Goal: Task Accomplishment & Management: Complete application form

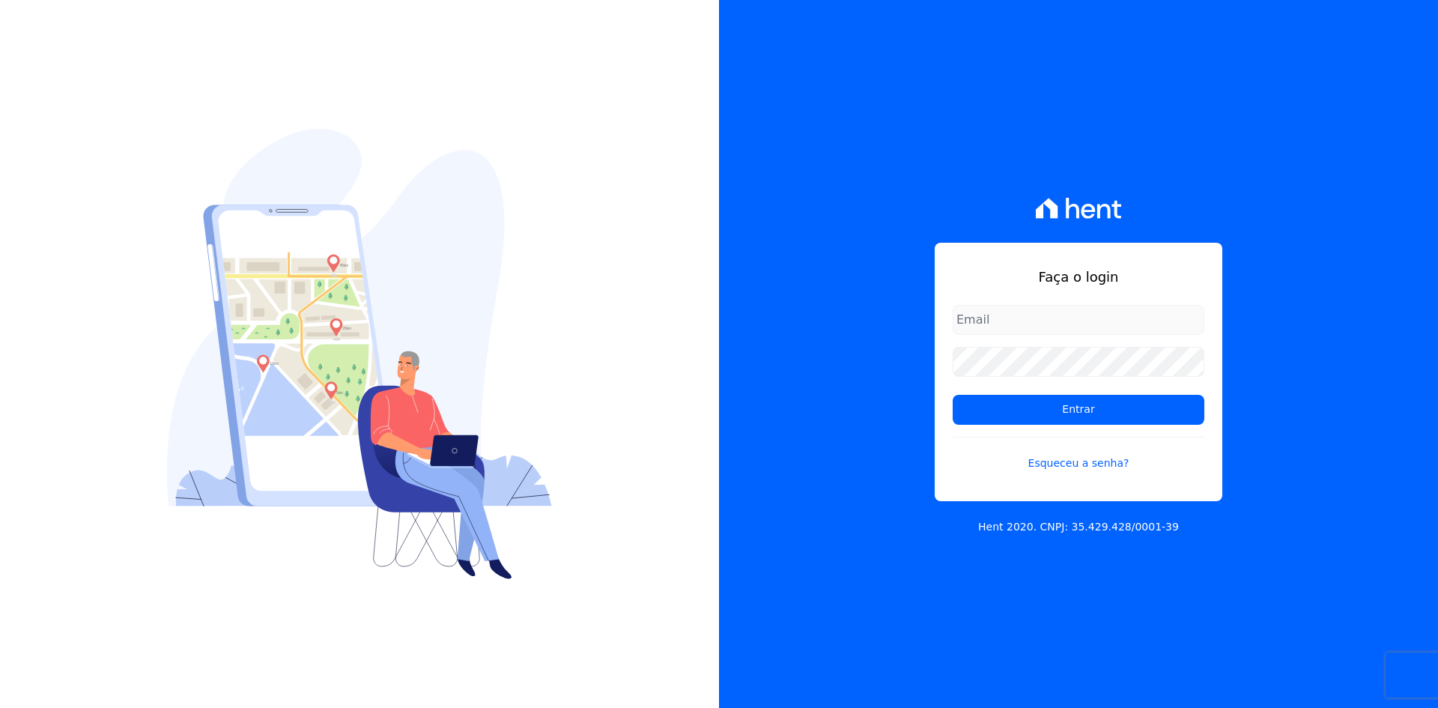
type input "[EMAIL_ADDRESS][DOMAIN_NAME]"
click at [1302, 498] on div "Faça o login [EMAIL_ADDRESS][DOMAIN_NAME] Entrar Esqueceu a senha? Hent 2020. C…" at bounding box center [1078, 354] width 719 height 708
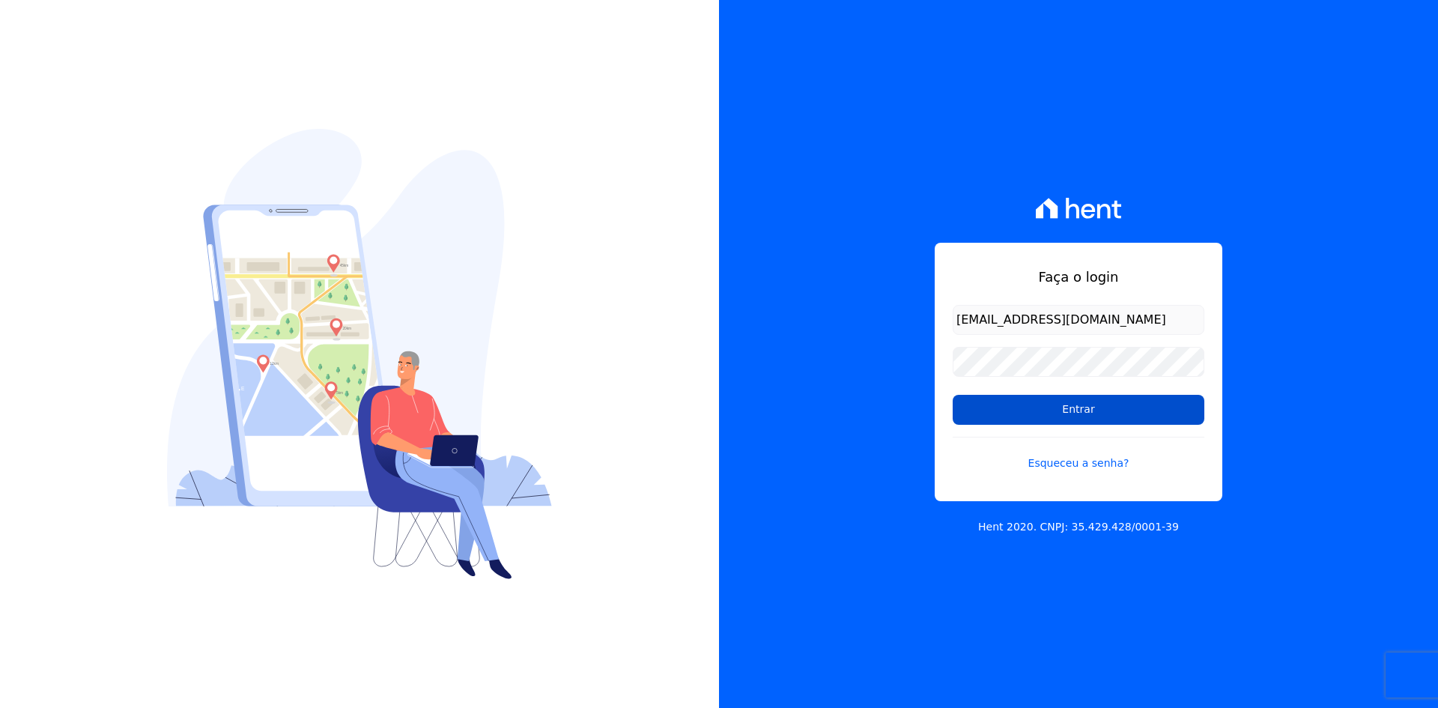
click at [1094, 406] on input "Entrar" at bounding box center [1079, 410] width 252 height 30
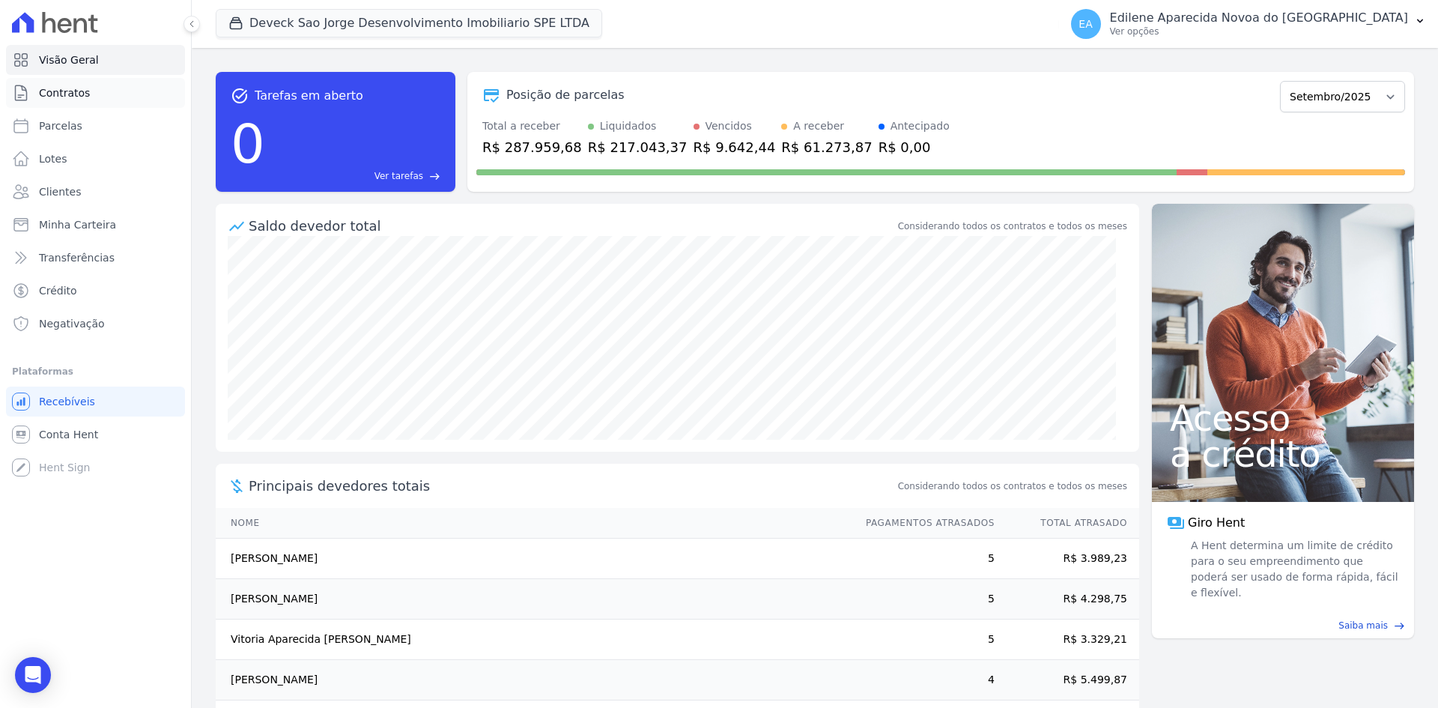
click at [56, 90] on span "Contratos" at bounding box center [64, 92] width 51 height 15
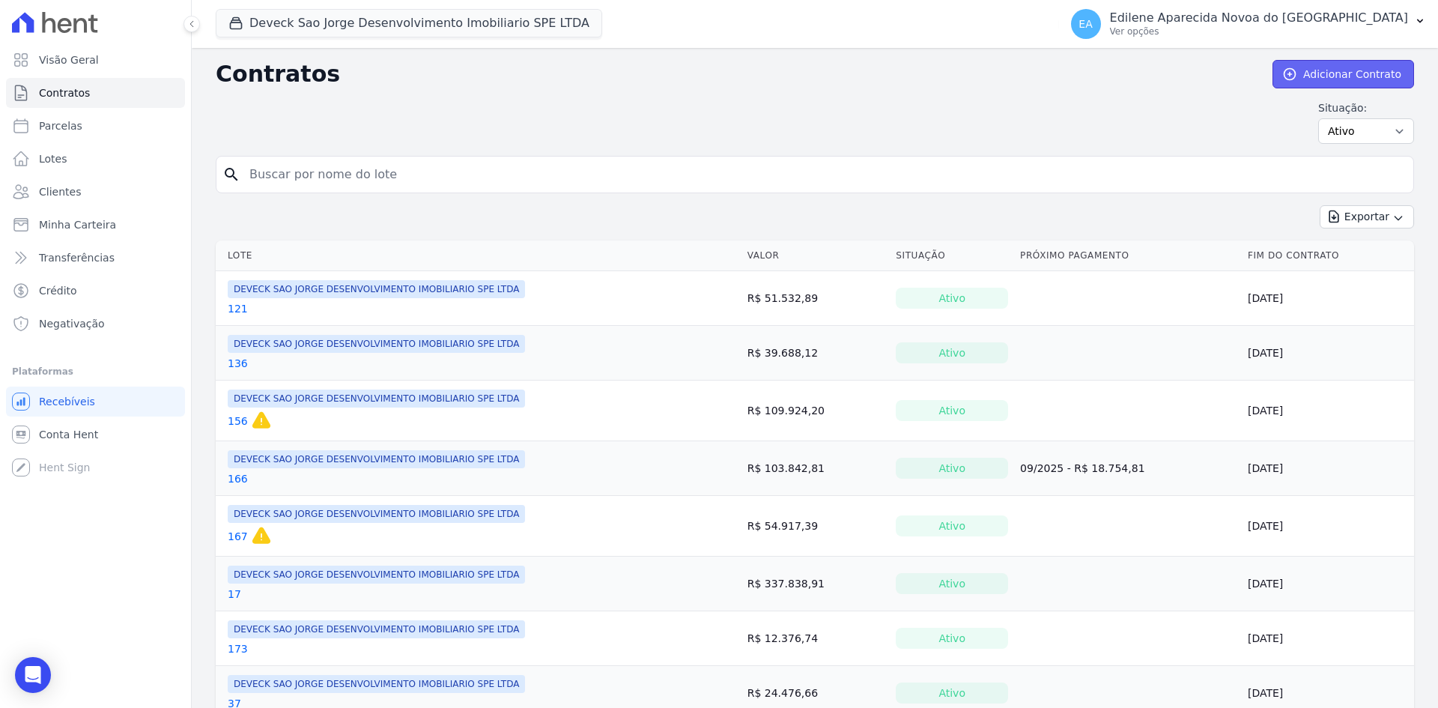
click at [1342, 77] on link "Adicionar Contrato" at bounding box center [1343, 74] width 142 height 28
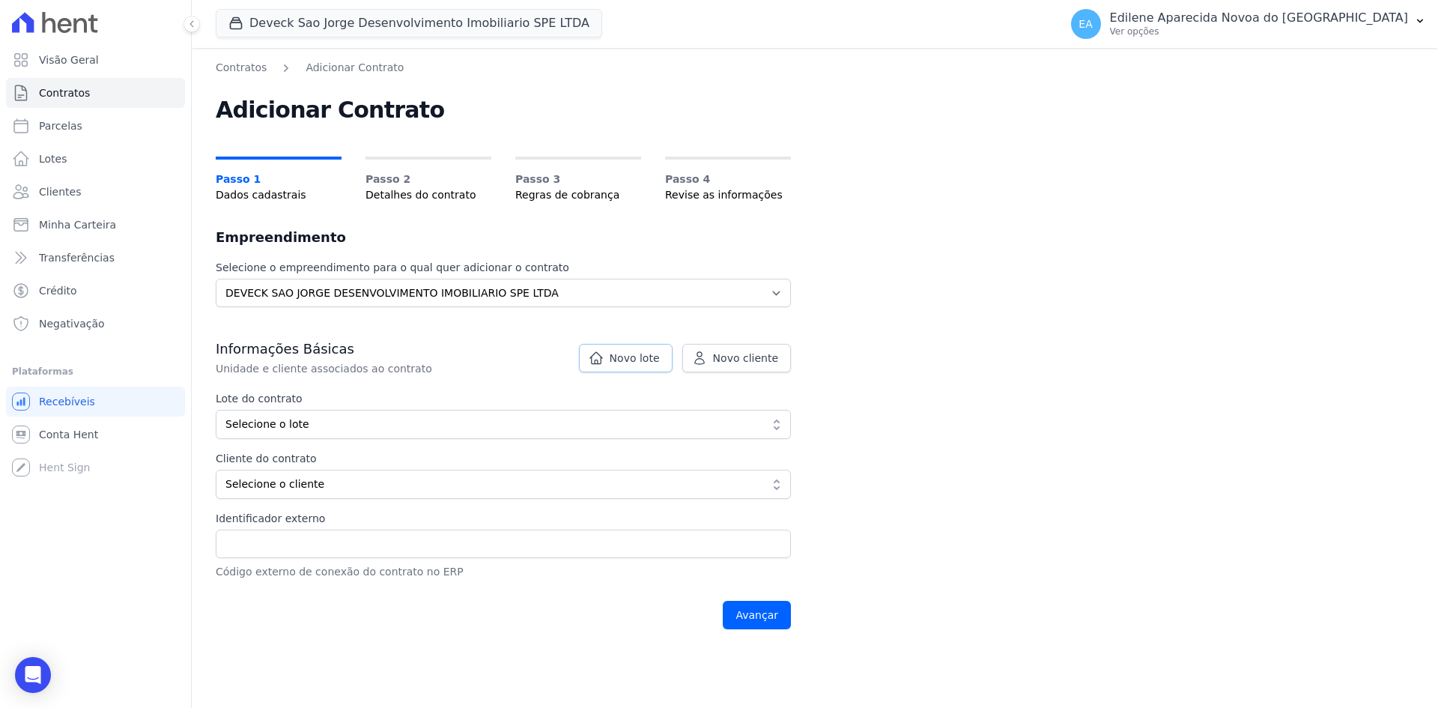
click at [642, 354] on span "Novo lote" at bounding box center [635, 357] width 50 height 15
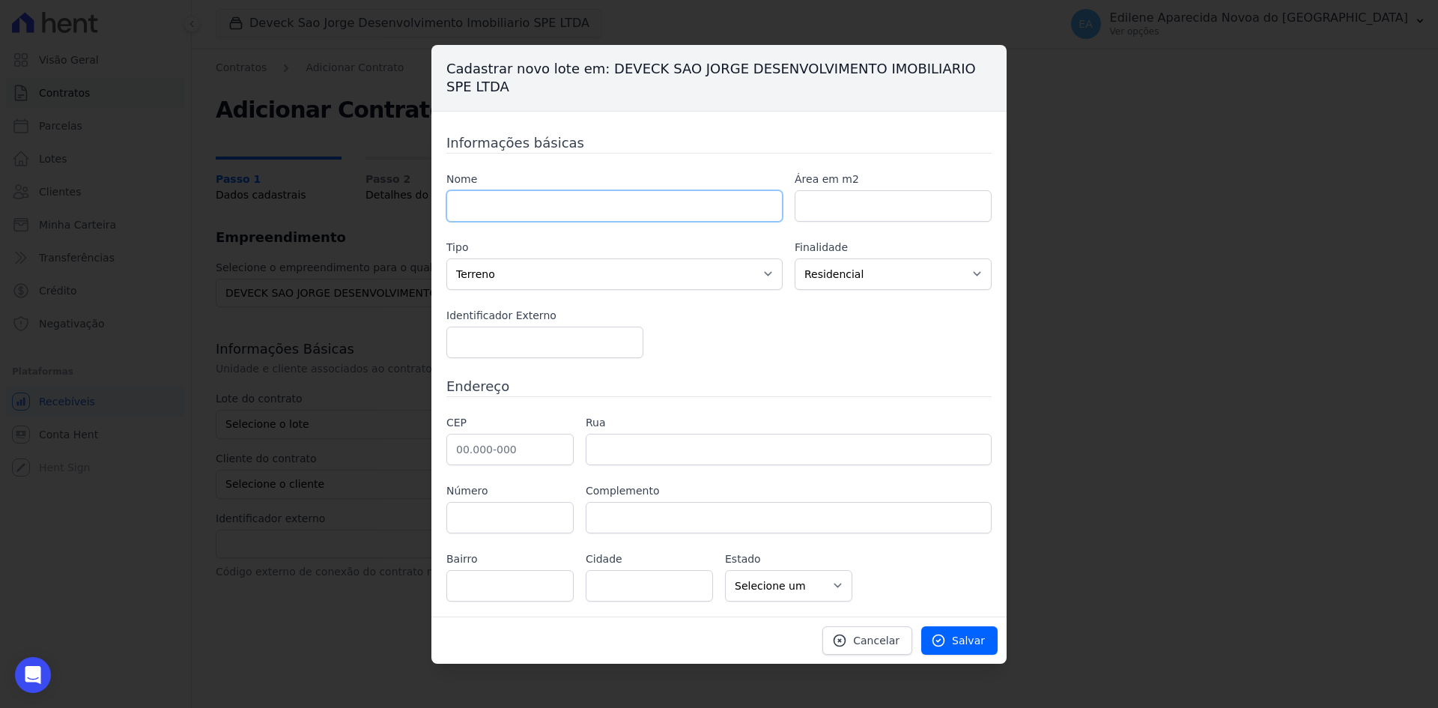
click at [547, 205] on input "text" at bounding box center [614, 205] width 336 height 31
type input "132"
click at [977, 643] on span "Salvar" at bounding box center [968, 640] width 33 height 15
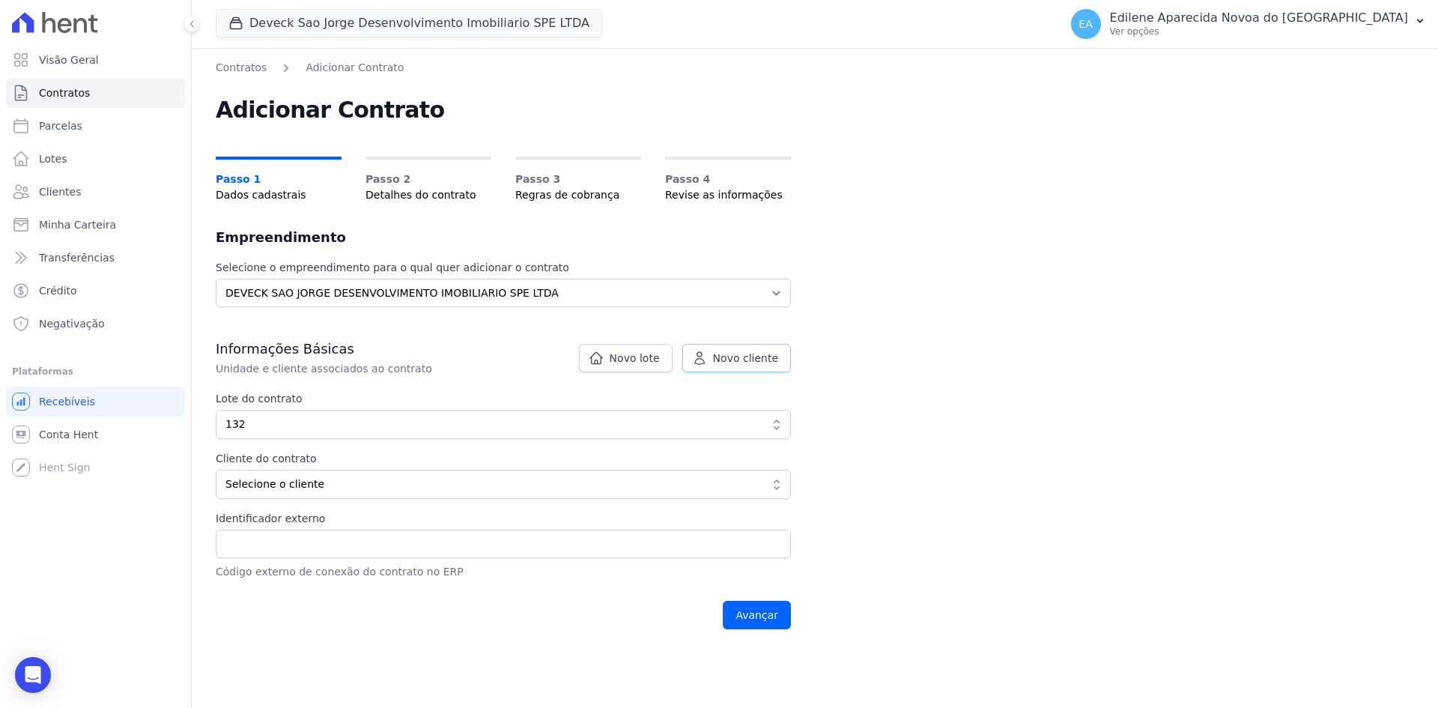
click at [755, 359] on span "Novo cliente" at bounding box center [745, 357] width 65 height 15
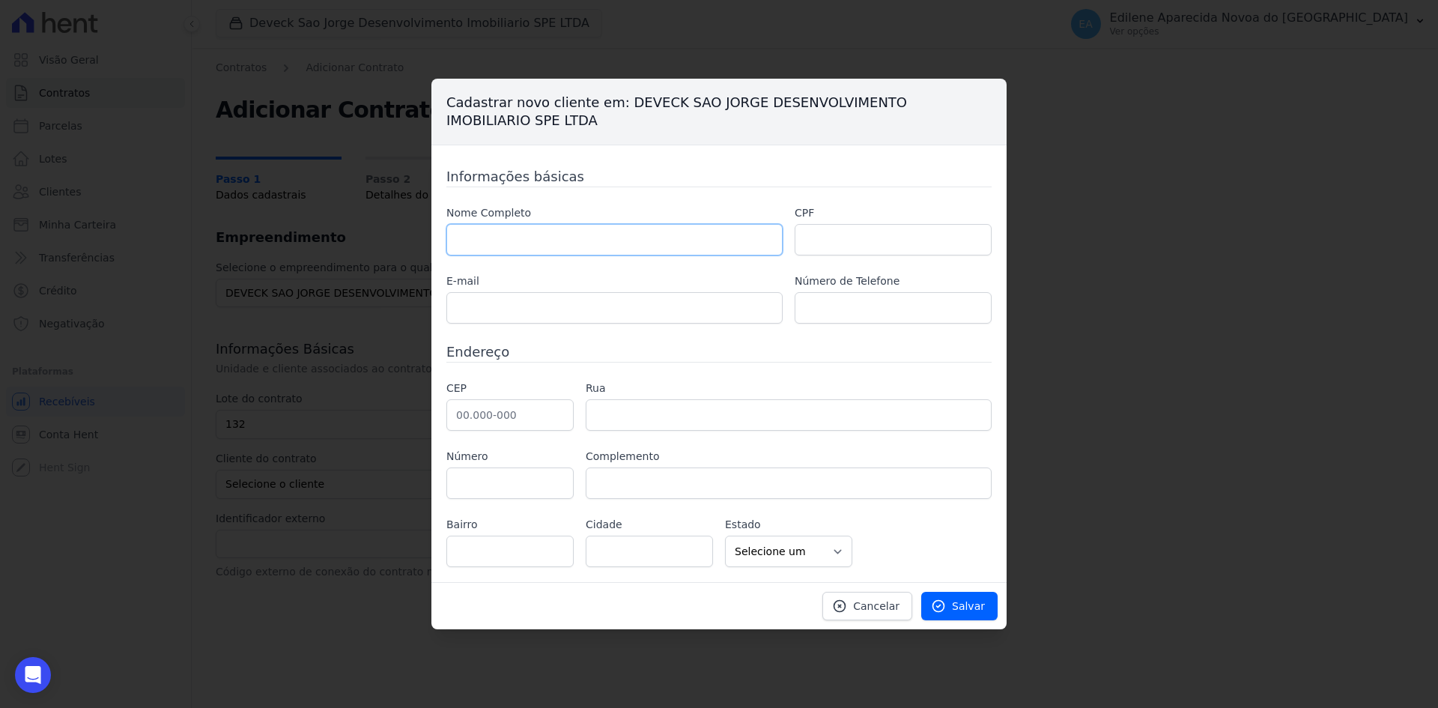
click at [517, 243] on input "text" at bounding box center [614, 239] width 336 height 31
type input "Honata Grizottes Gomes"
click at [884, 246] on input "text" at bounding box center [893, 239] width 197 height 31
type input "464.488.548-78"
click at [628, 309] on input "text" at bounding box center [614, 307] width 336 height 31
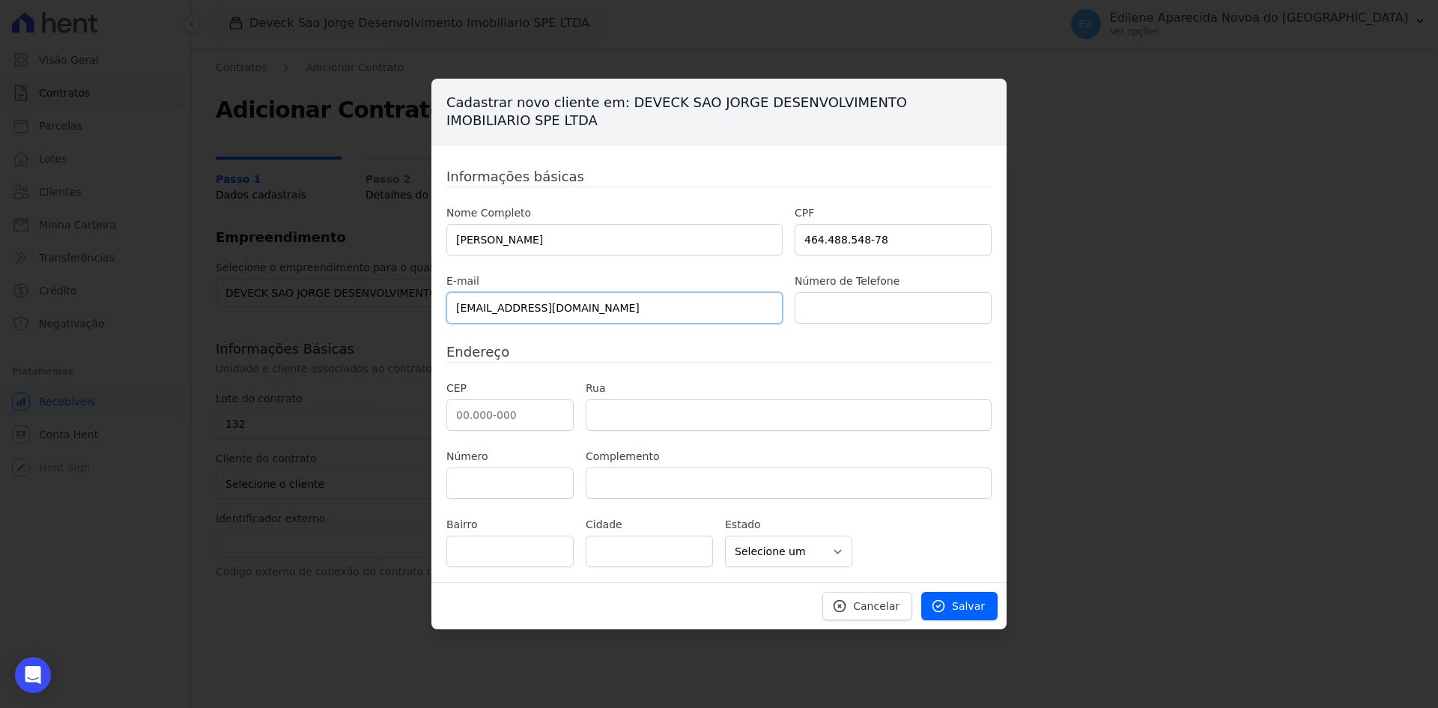
type input "jho.ta@outlook.com"
click at [870, 310] on input "text" at bounding box center [893, 307] width 197 height 31
type input "11 9.9530-1561"
click at [511, 416] on input "text" at bounding box center [509, 414] width 127 height 31
type input "06.422-040"
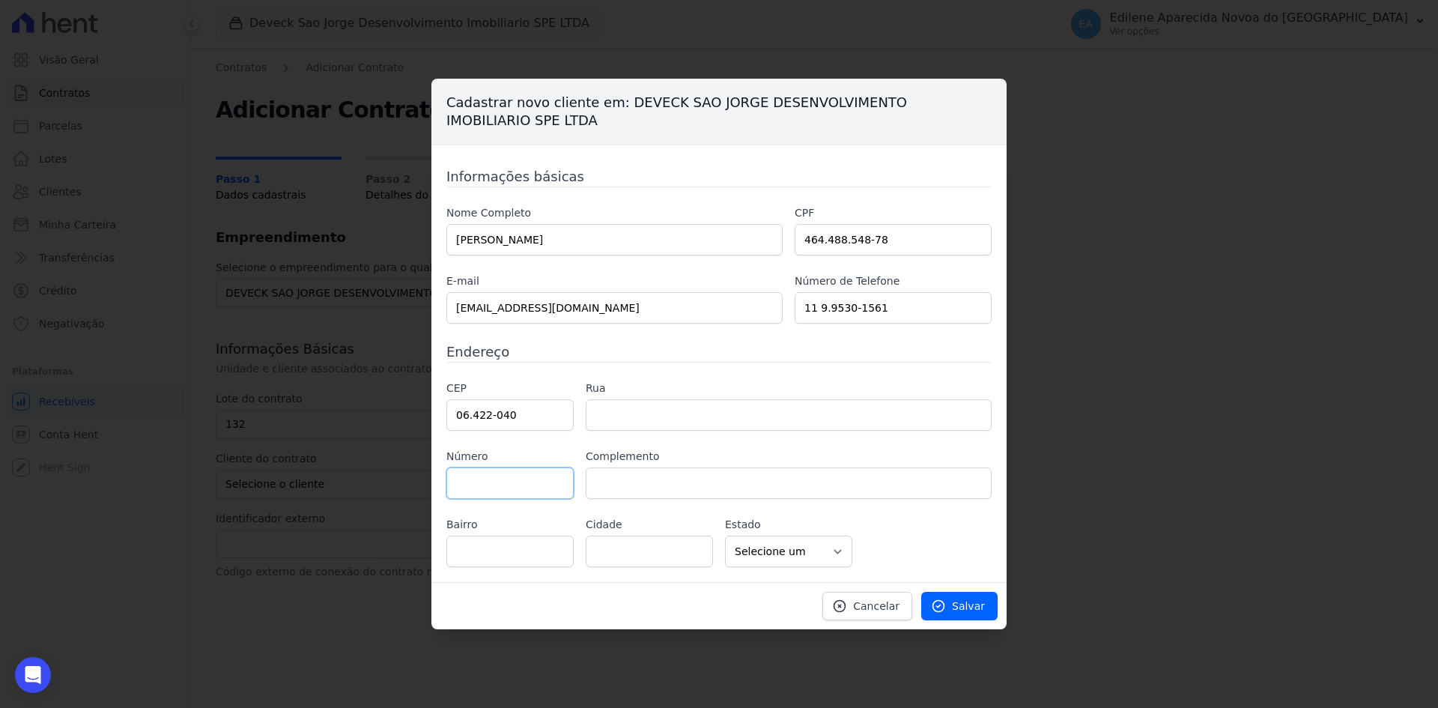
type input "Rua Deputado Scalamandre Sobrinho"
type input "Jardim Itaquiti"
type input "Barueri"
select select "SP"
click at [529, 478] on input "text" at bounding box center [509, 482] width 127 height 31
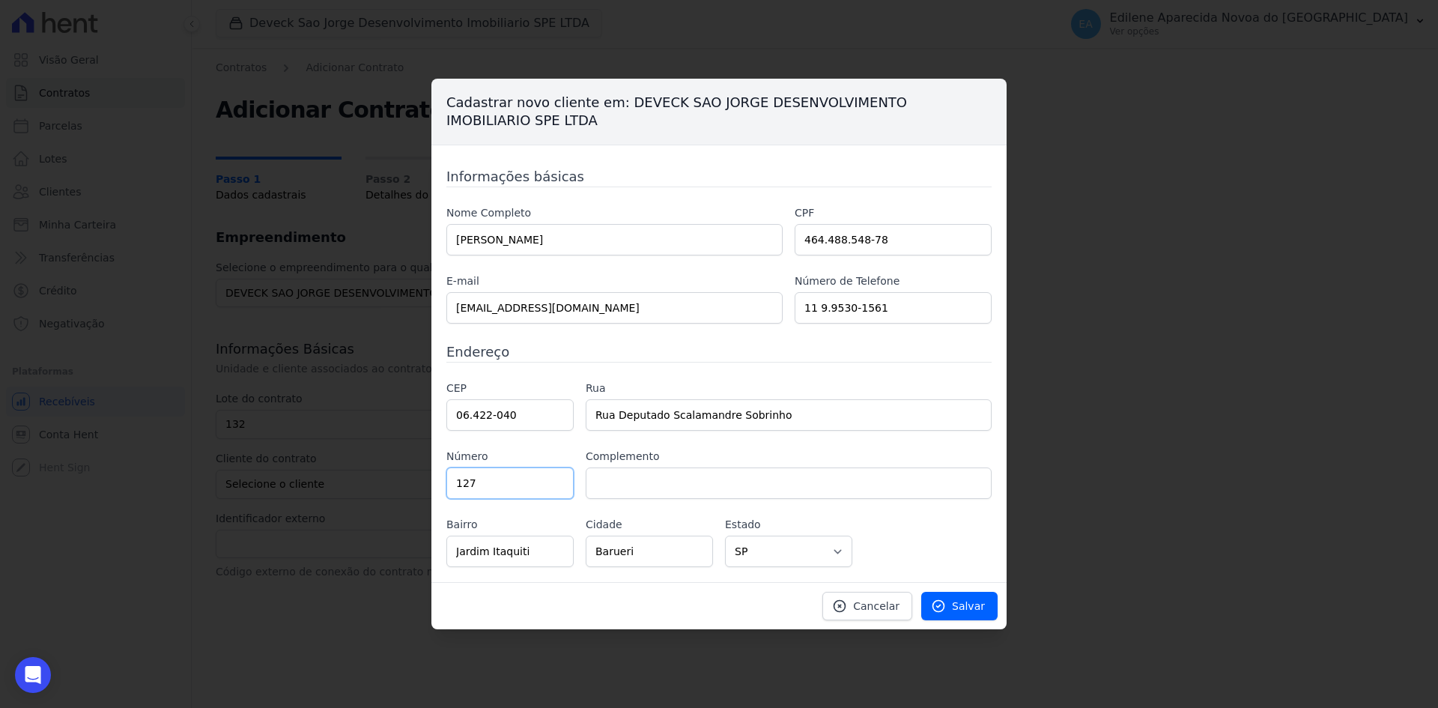
type input "127"
type input "casa 02"
click at [970, 606] on span "Salvar" at bounding box center [968, 605] width 33 height 15
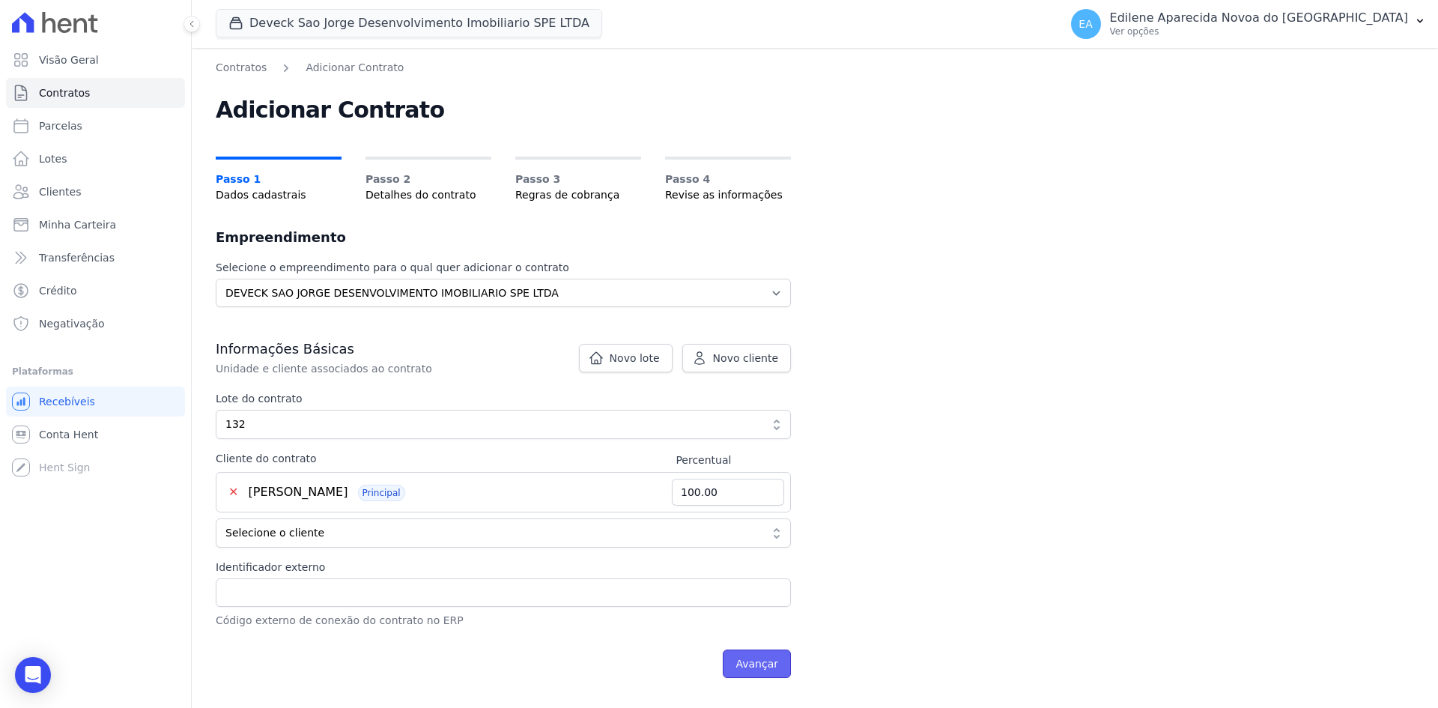
click at [763, 664] on input "Avançar" at bounding box center [757, 663] width 68 height 28
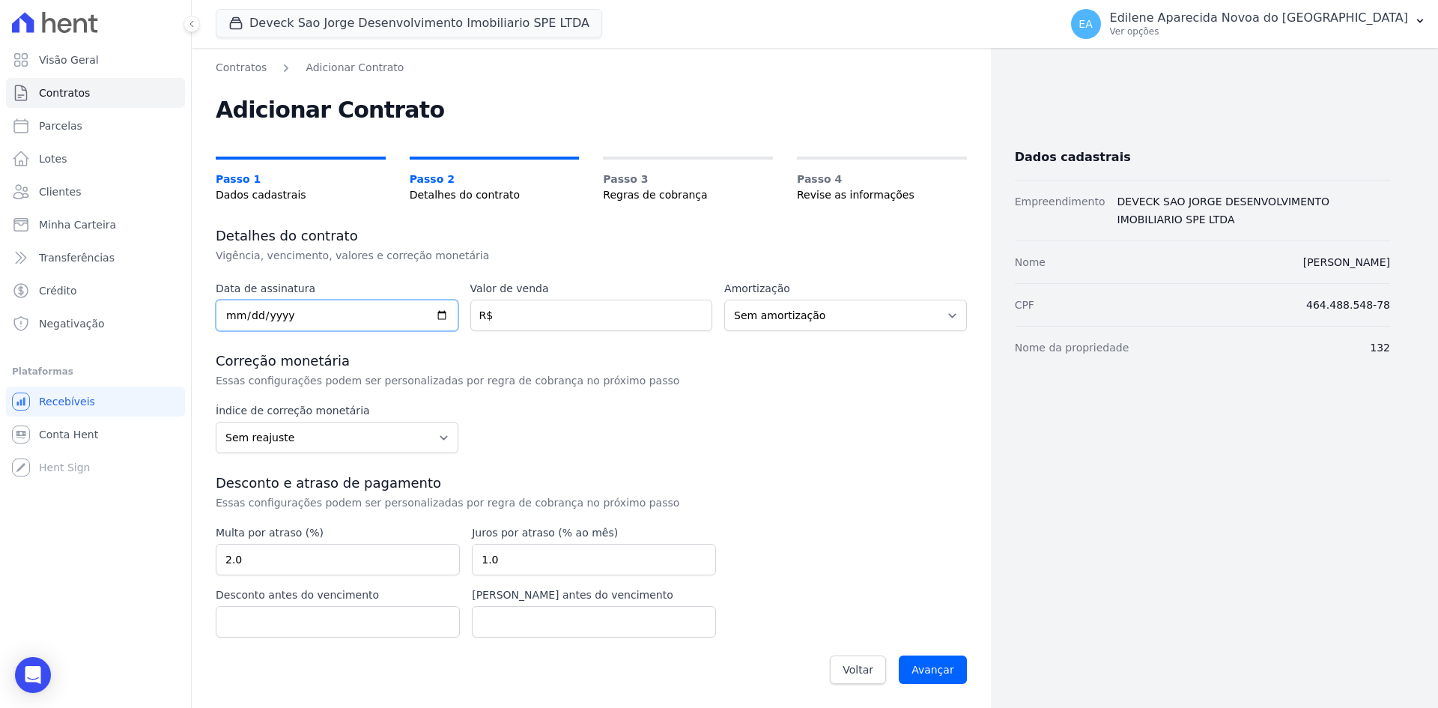
drag, startPoint x: 229, startPoint y: 314, endPoint x: 222, endPoint y: 308, distance: 9.6
click at [231, 312] on input "date" at bounding box center [337, 315] width 243 height 31
type input "2025-09-20"
type input "26291.34"
click at [947, 320] on select "Sem amortização Price Sac" at bounding box center [845, 315] width 243 height 31
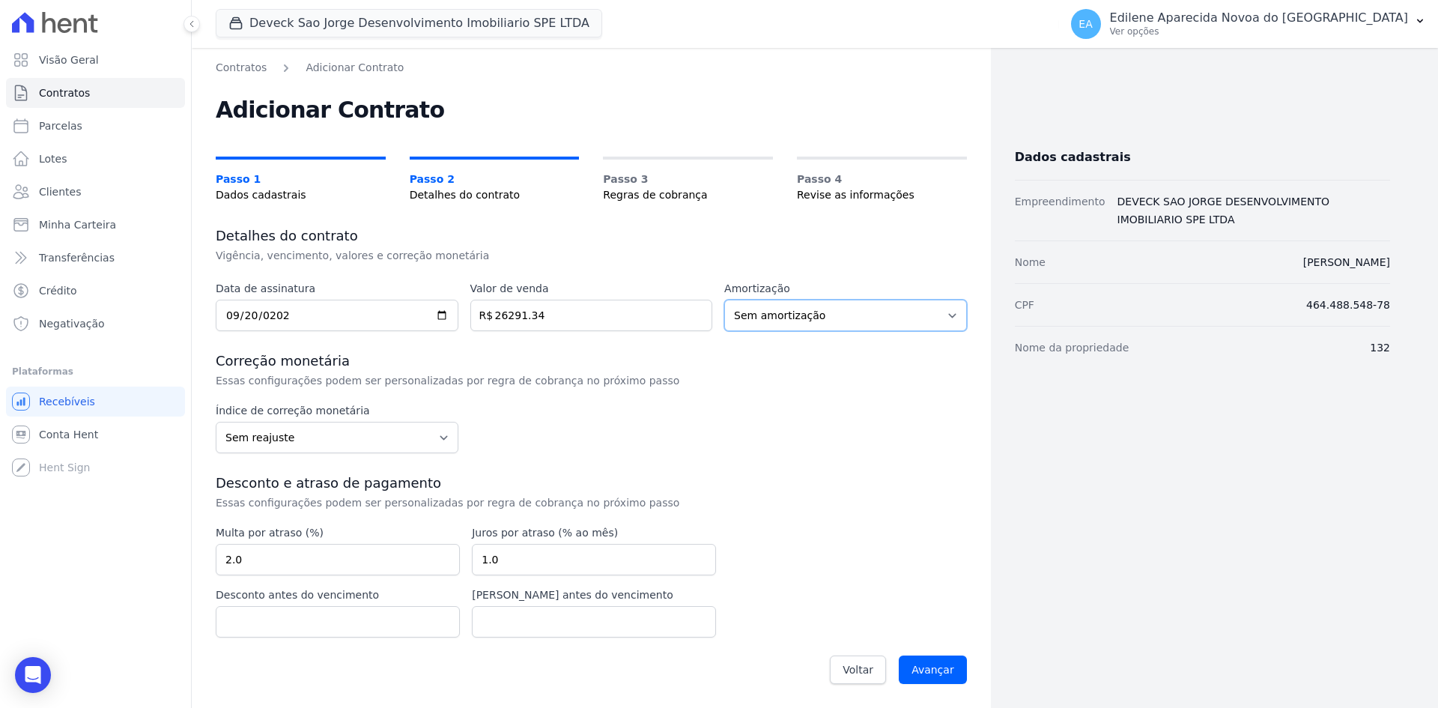
click at [947, 320] on select "Sem amortização Price Sac" at bounding box center [845, 315] width 243 height 31
click at [437, 432] on select "Sem reajuste Média dos últimos 12 meses acumulado de INCCM Média dos últimos 12…" at bounding box center [337, 437] width 243 height 31
select select "inccdi"
click at [216, 422] on select "Sem reajuste Média dos últimos 12 meses acumulado de INCCM Média dos últimos 12…" at bounding box center [337, 437] width 243 height 31
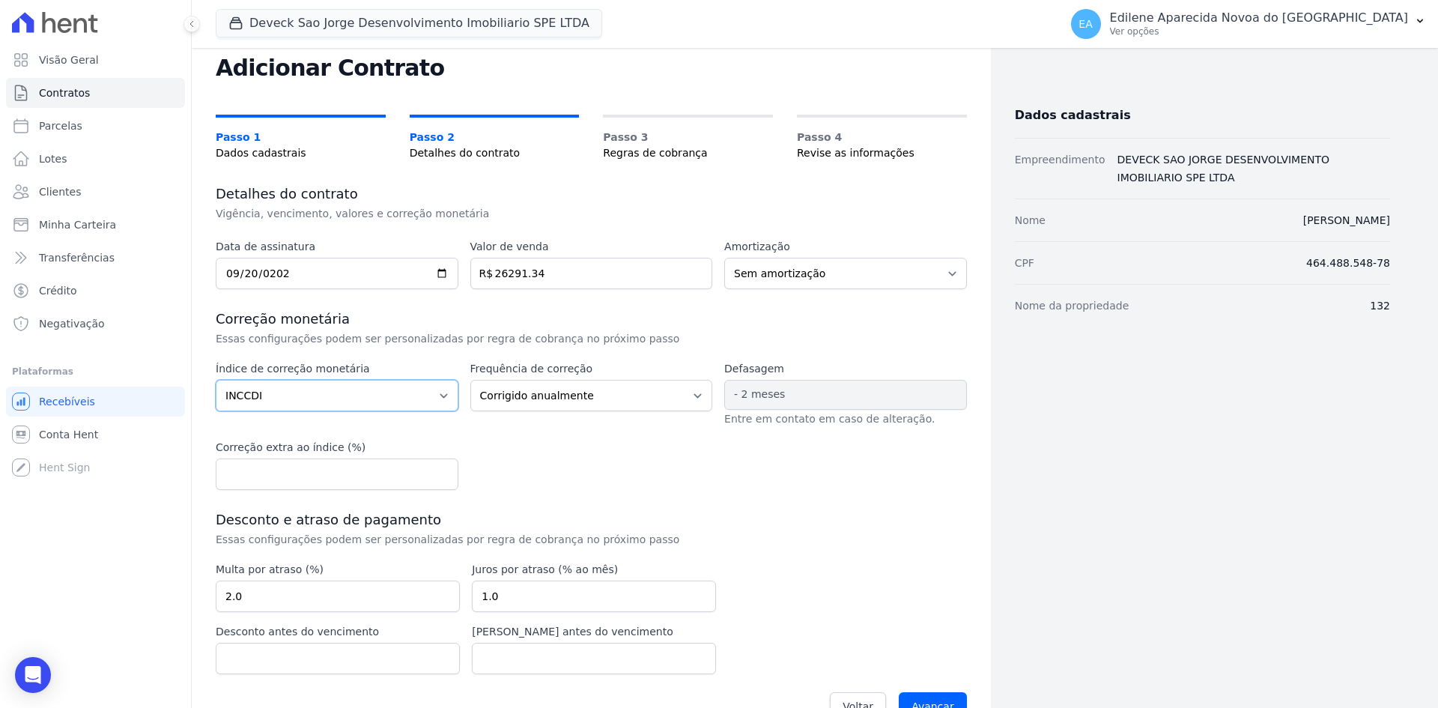
scroll to position [79, 0]
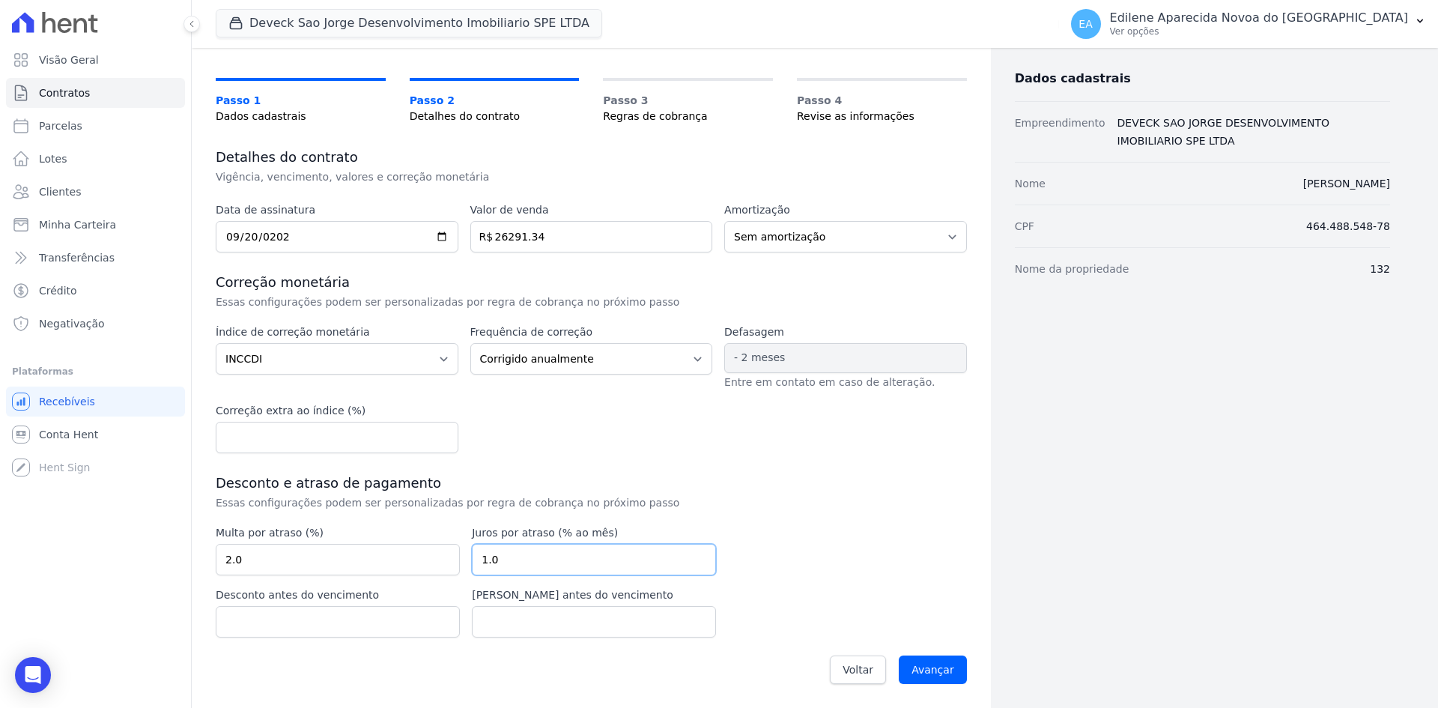
drag, startPoint x: 515, startPoint y: 559, endPoint x: 449, endPoint y: 559, distance: 65.9
click at [449, 559] on div "Multa por atraso (%) 2.0 Juros por atraso (% ao mês) 1.0 Desconto antes do venc…" at bounding box center [466, 581] width 500 height 112
type input "0.03"
click at [933, 673] on input "Avançar" at bounding box center [933, 669] width 68 height 28
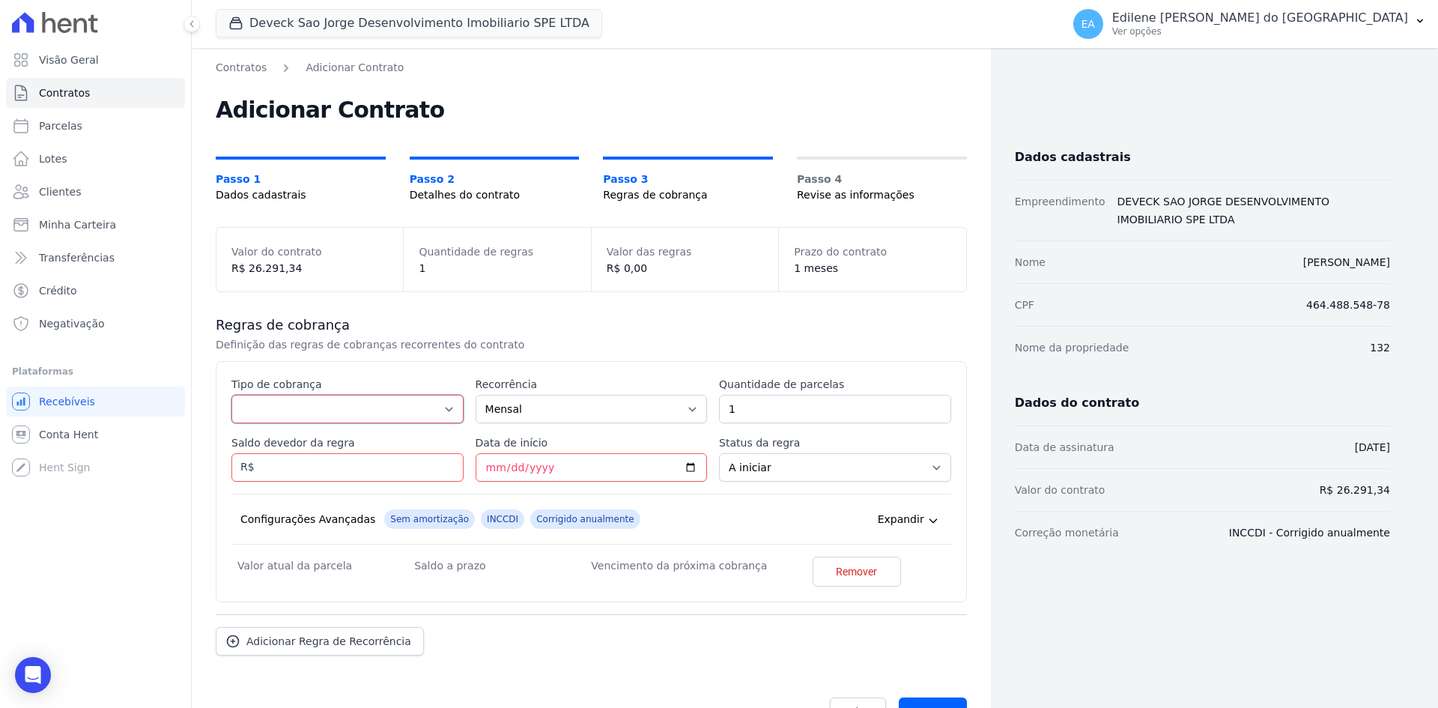
drag, startPoint x: 444, startPoint y: 410, endPoint x: 427, endPoint y: 410, distance: 17.2
click at [444, 410] on select "Parcela Normal Entrada Sinal Intercalada Chaves Pré-chaves Pós-chaves Impostos …" at bounding box center [347, 409] width 232 height 28
select select "down_payment"
click at [231, 395] on select "Parcela Normal Entrada Sinal Intercalada Chaves Pré-chaves Pós-chaves Impostos …" at bounding box center [347, 409] width 232 height 28
click at [277, 466] on input "Saldo devedor da regra" at bounding box center [347, 467] width 232 height 28
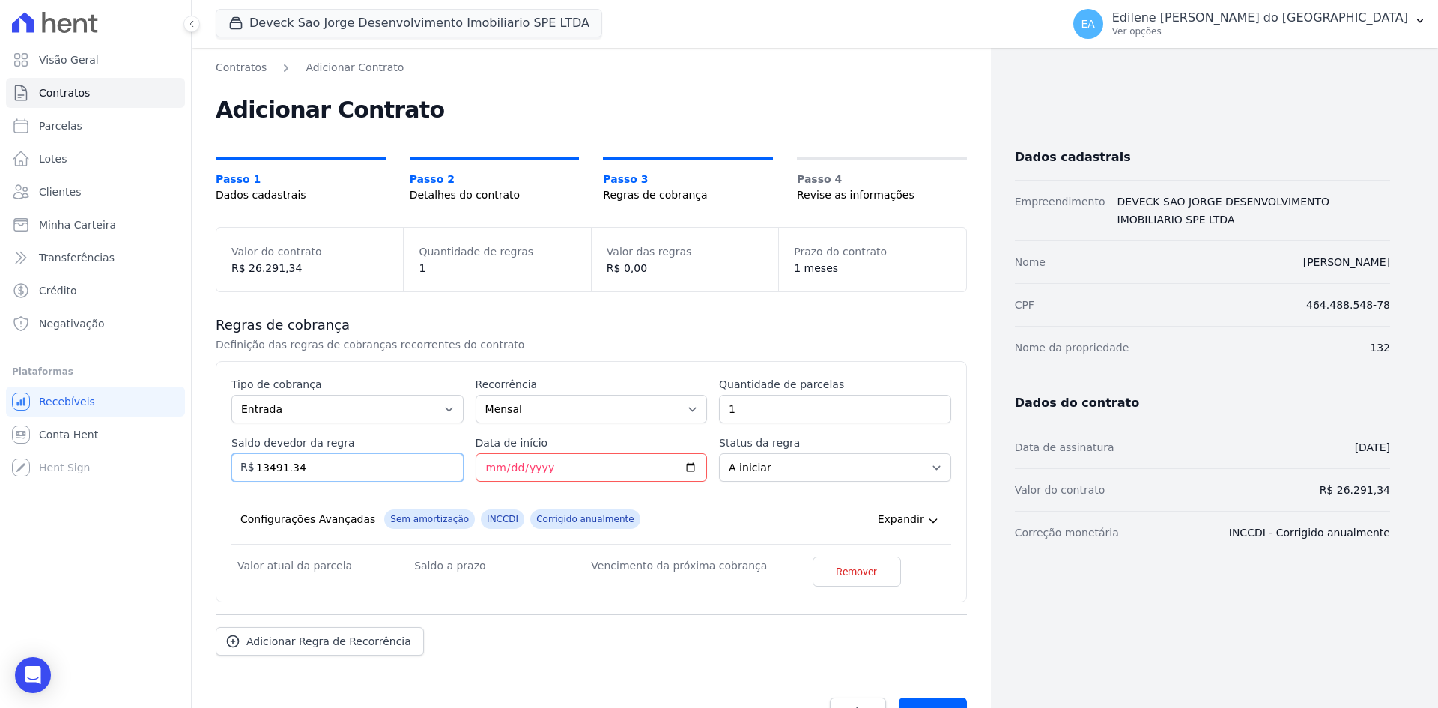
type input "13491.34"
click at [485, 471] on input "Data de início" at bounding box center [592, 467] width 232 height 28
type input "2025-09-30"
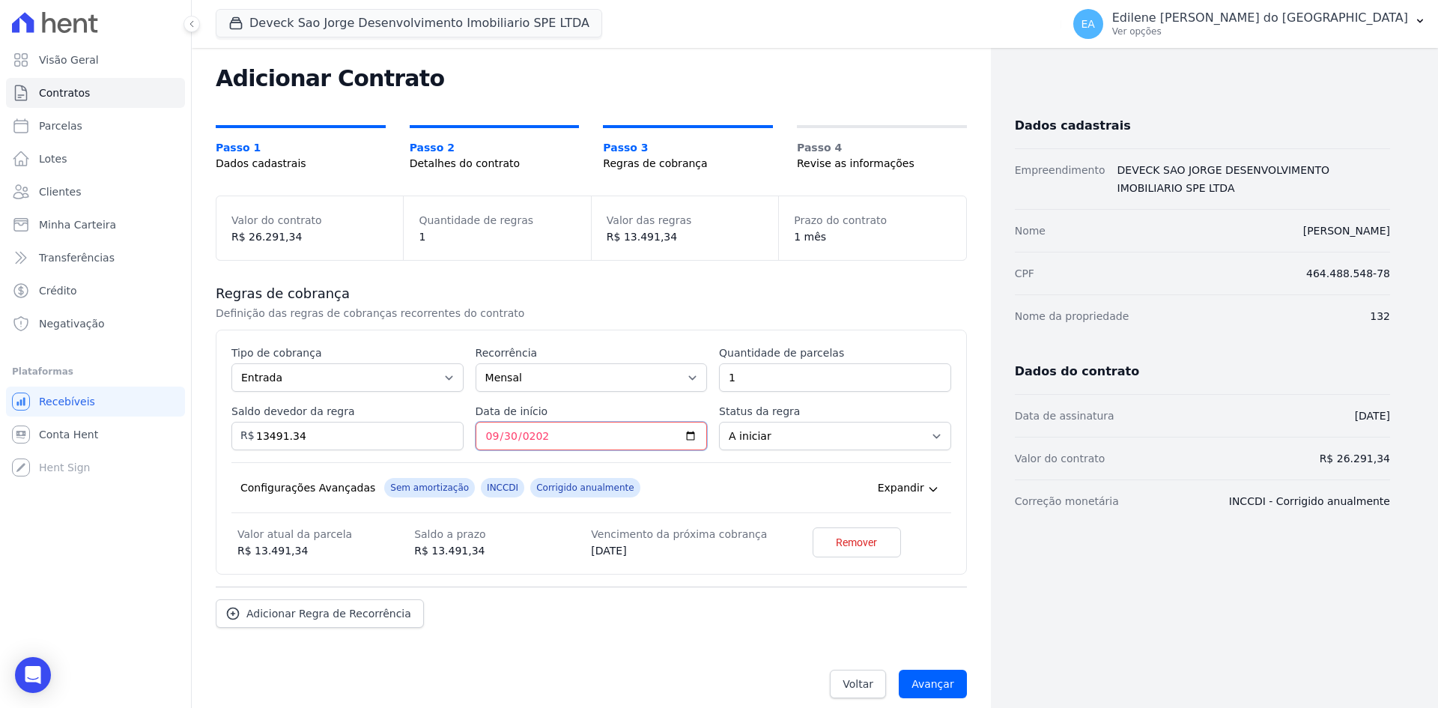
scroll to position [46, 0]
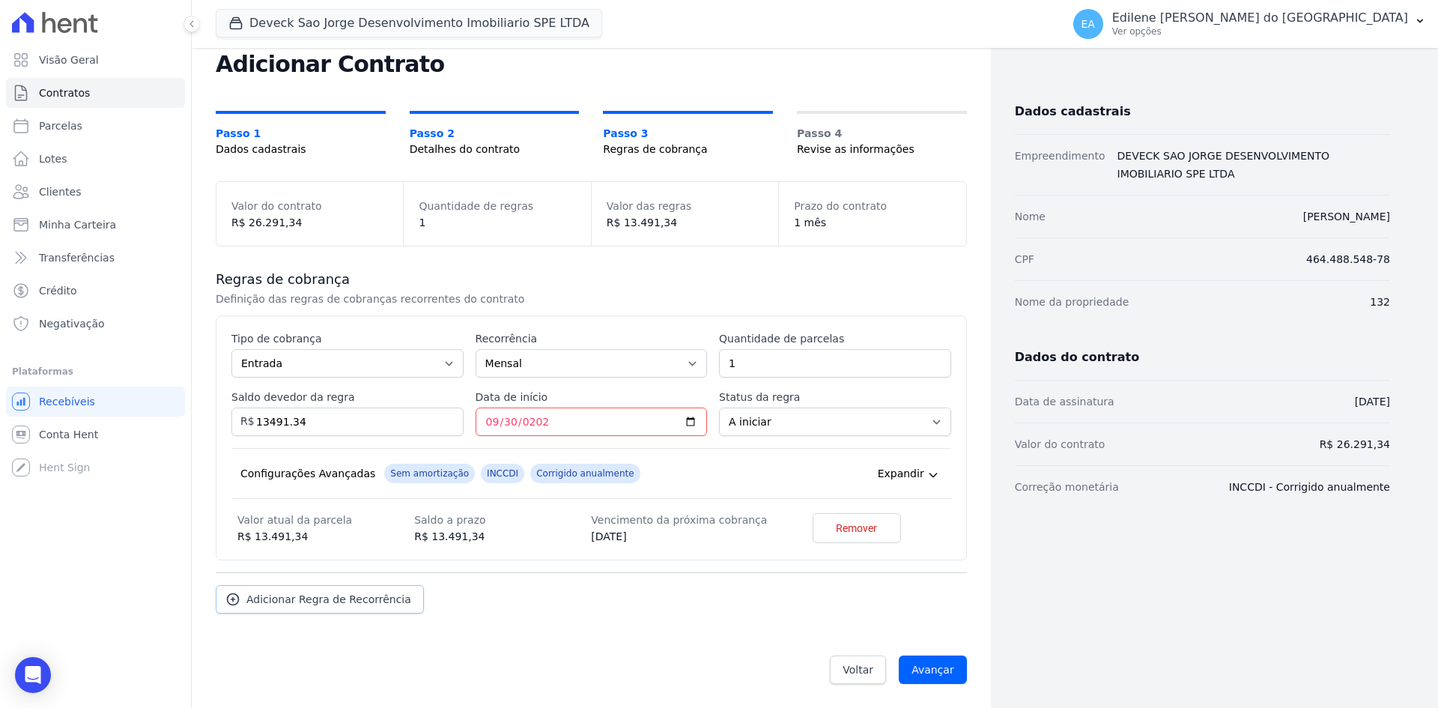
click at [303, 595] on span "Adicionar Regra de Recorrência" at bounding box center [328, 599] width 165 height 15
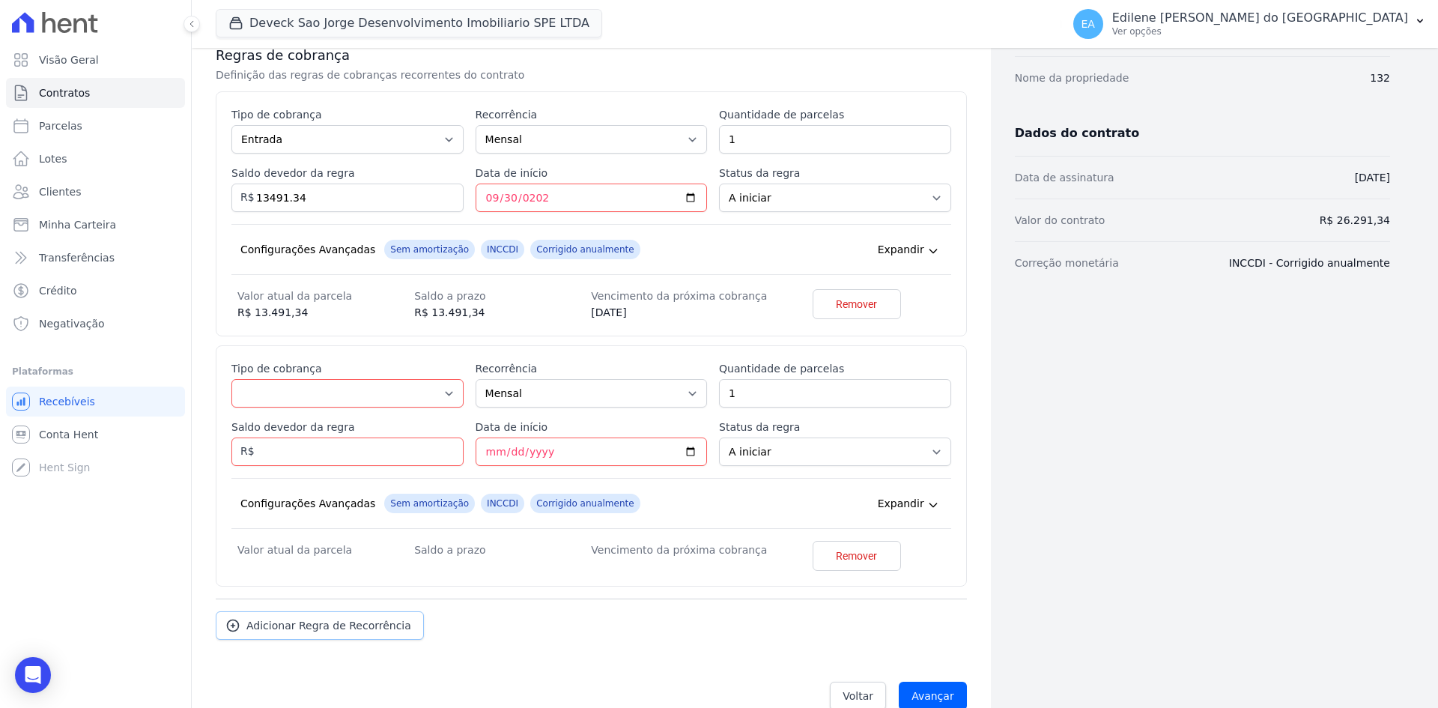
scroll to position [296, 0]
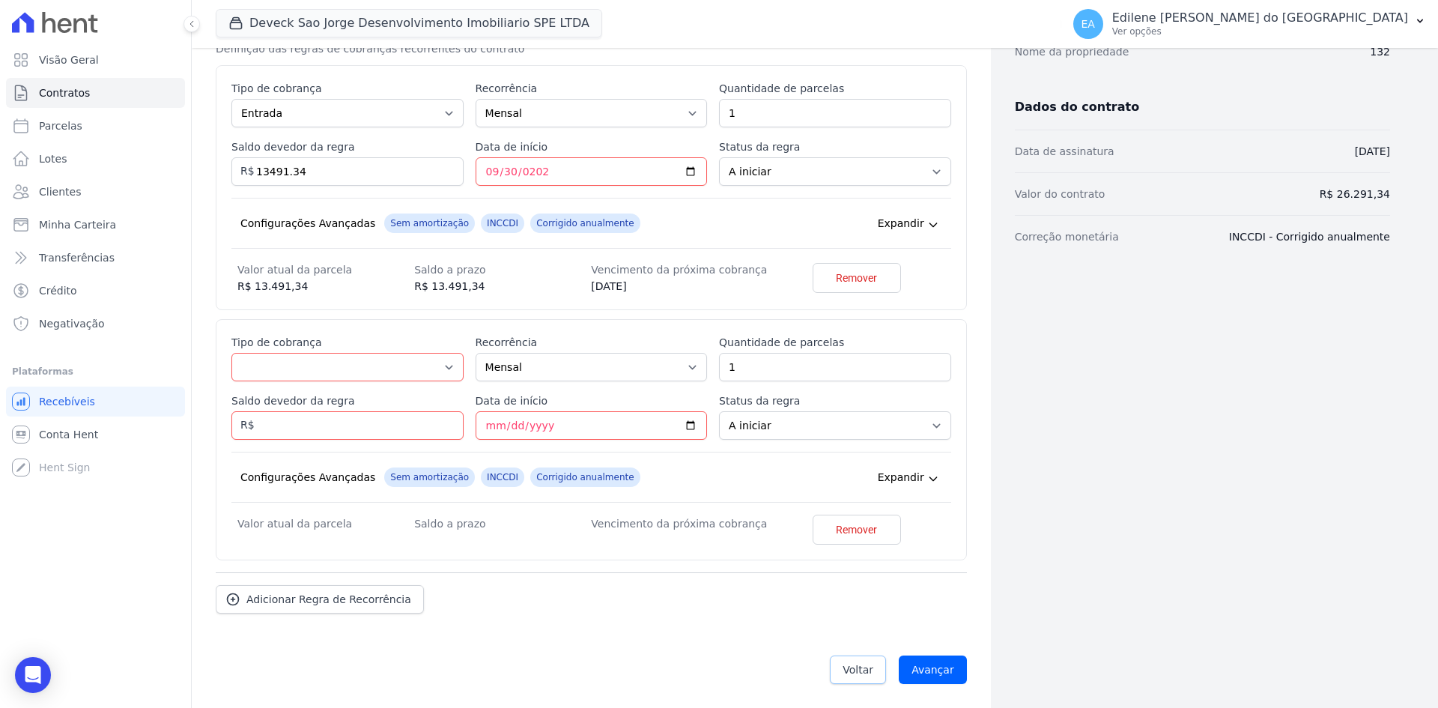
click at [855, 661] on link "Voltar" at bounding box center [858, 669] width 56 height 28
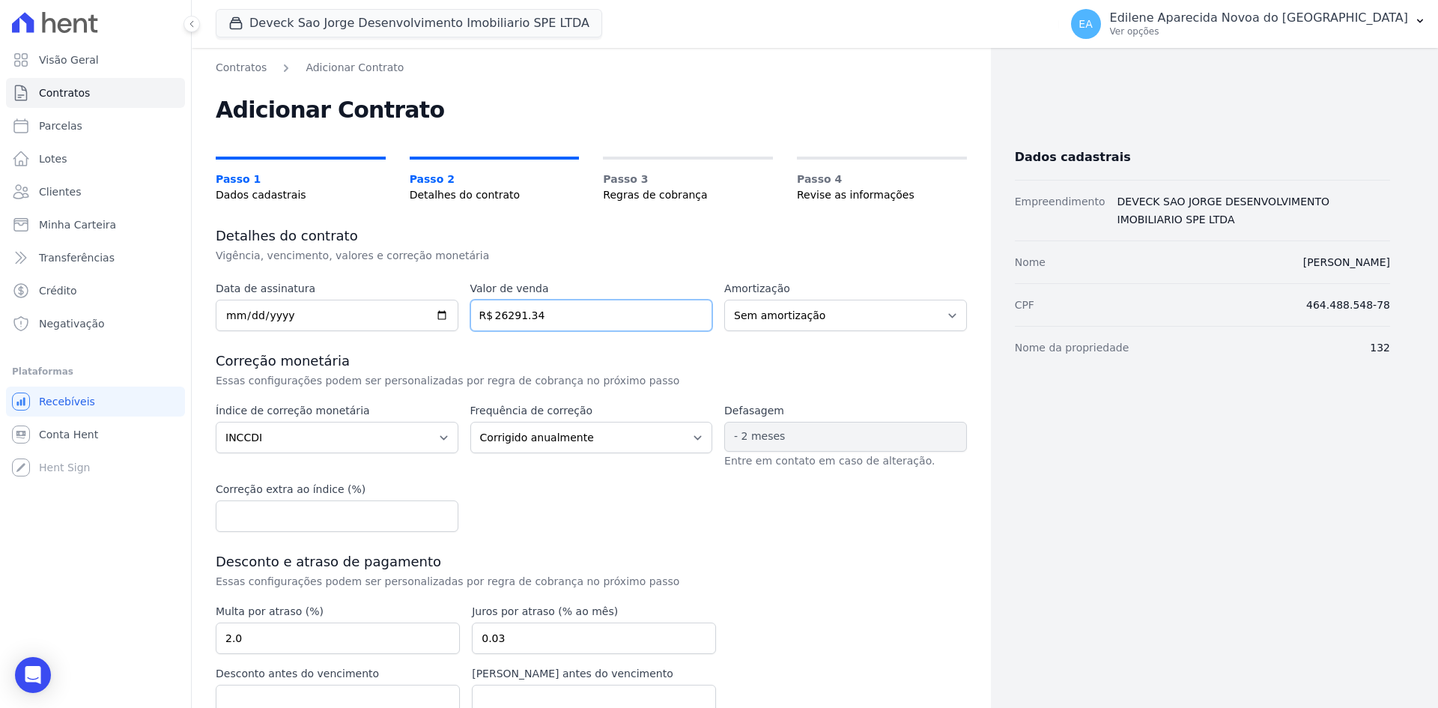
drag, startPoint x: 559, startPoint y: 317, endPoint x: 350, endPoint y: 300, distance: 209.6
click at [350, 300] on div "Data de assinatura 2025-09-20 Valor de venda 26291.34 R$ Amortização Sem amorti…" at bounding box center [591, 306] width 751 height 50
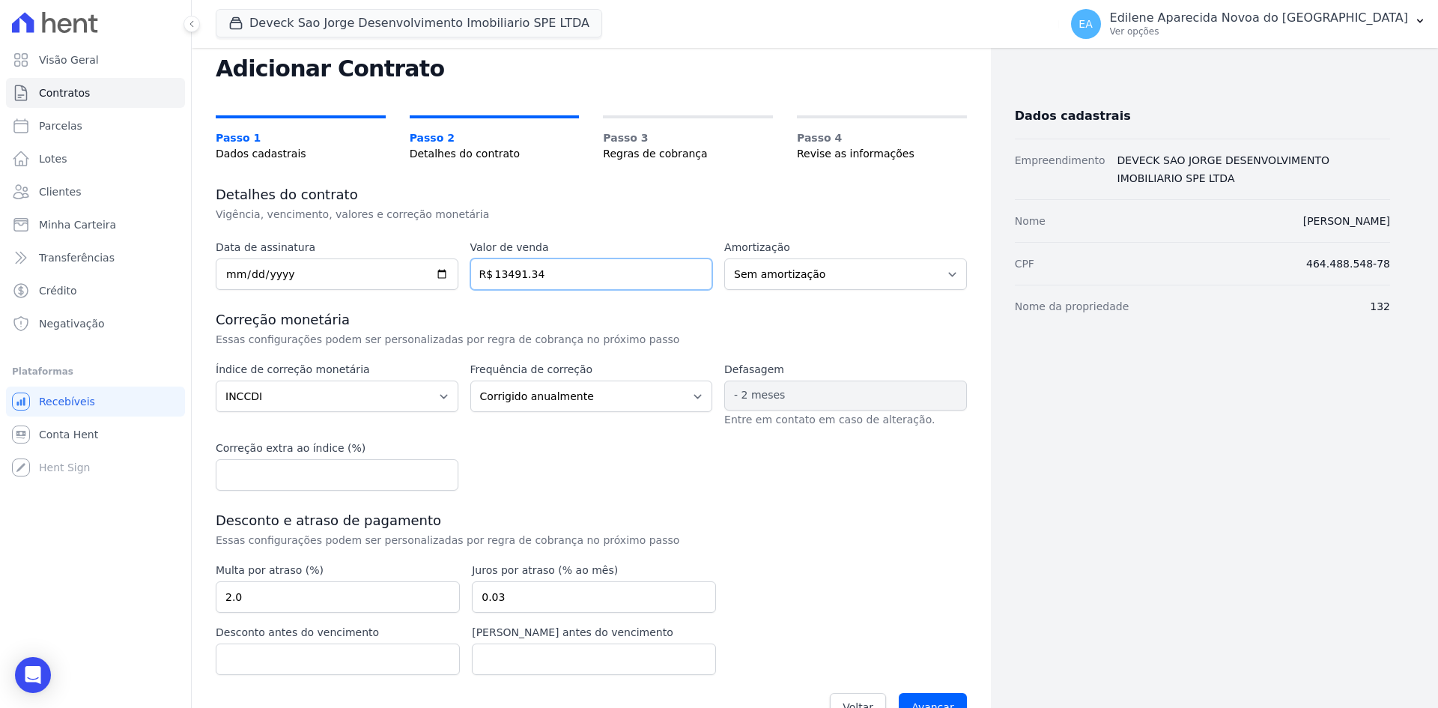
scroll to position [79, 0]
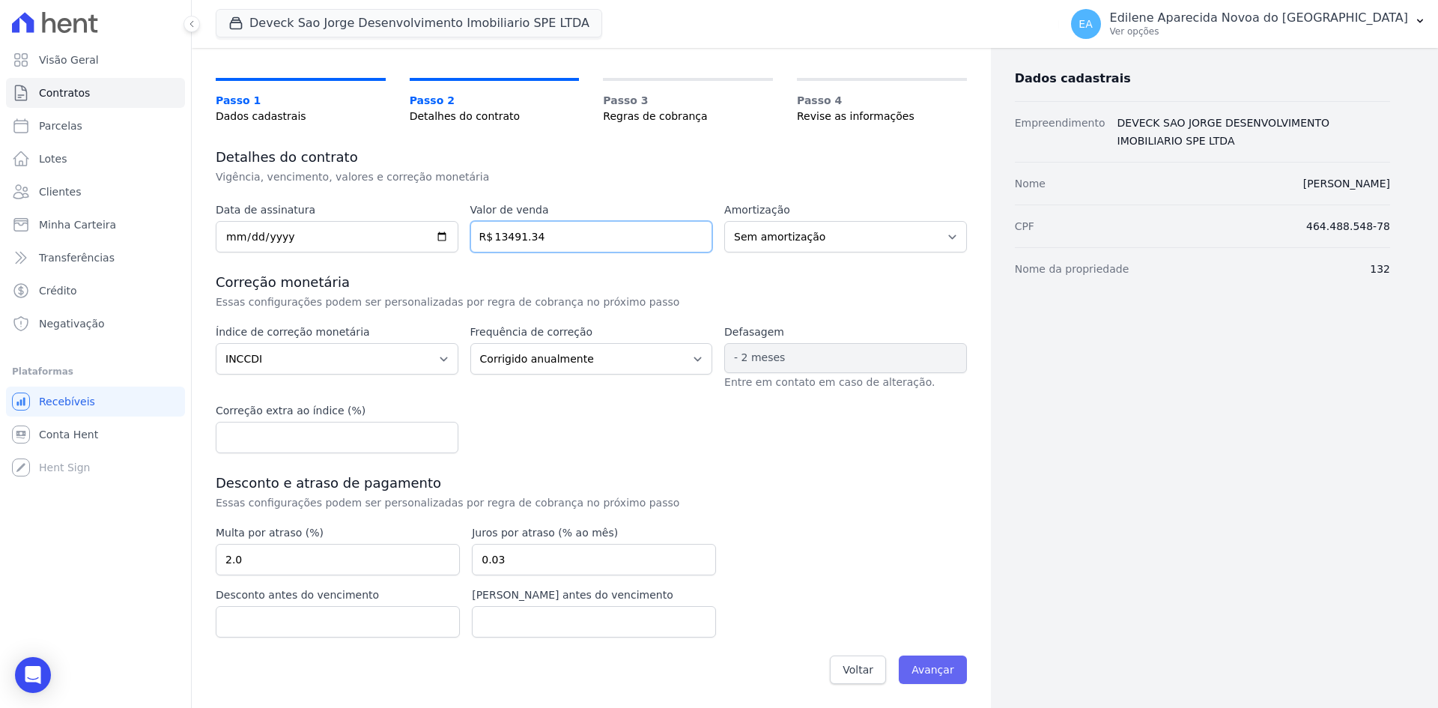
type input "13491.34"
click at [935, 669] on input "Avançar" at bounding box center [933, 669] width 68 height 28
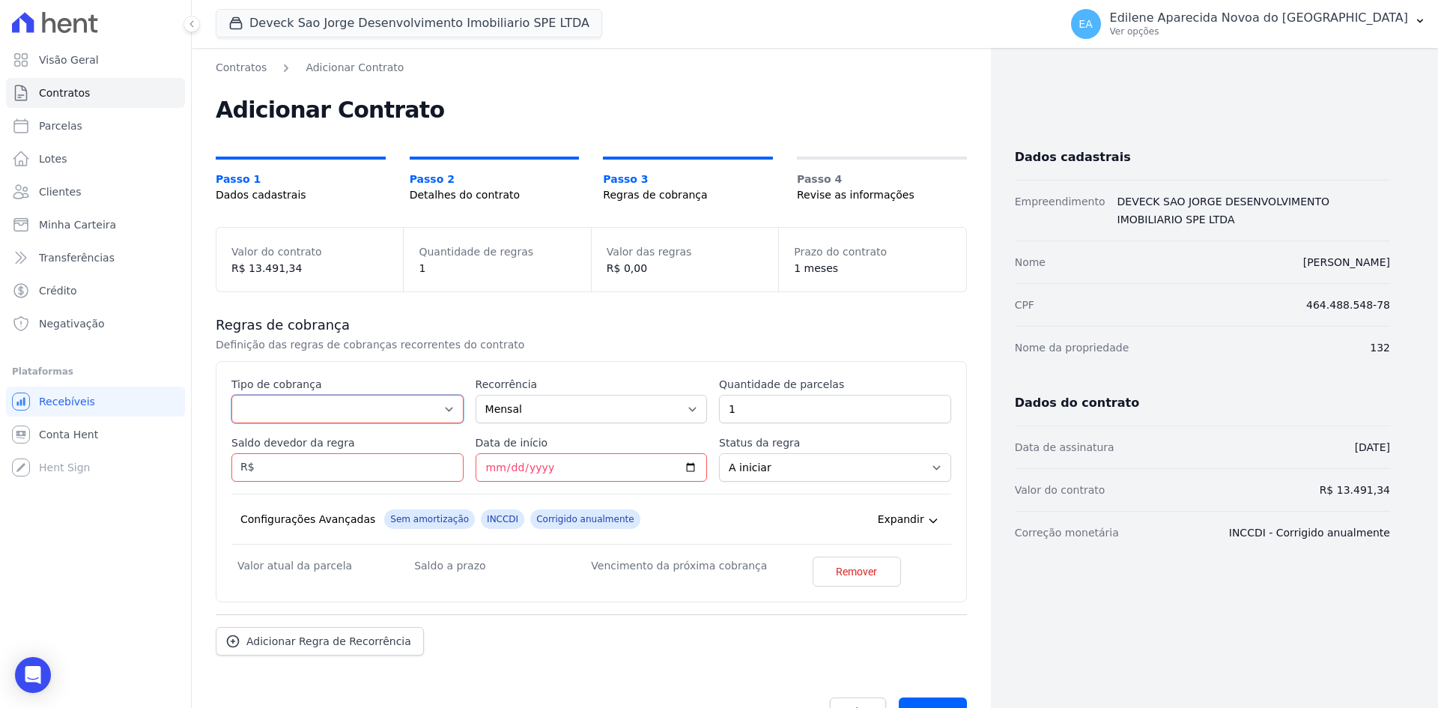
click at [444, 406] on select "Parcela Normal Entrada Sinal Intercalada Chaves Pré-chaves Pós-chaves Impostos …" at bounding box center [347, 409] width 232 height 28
select select "standard"
click at [231, 395] on select "Parcela Normal Entrada Sinal Intercalada Chaves Pré-chaves Pós-chaves Impostos …" at bounding box center [347, 409] width 232 height 28
click at [299, 476] on input "Saldo devedor da regra" at bounding box center [347, 467] width 232 height 28
type input "13491.34"
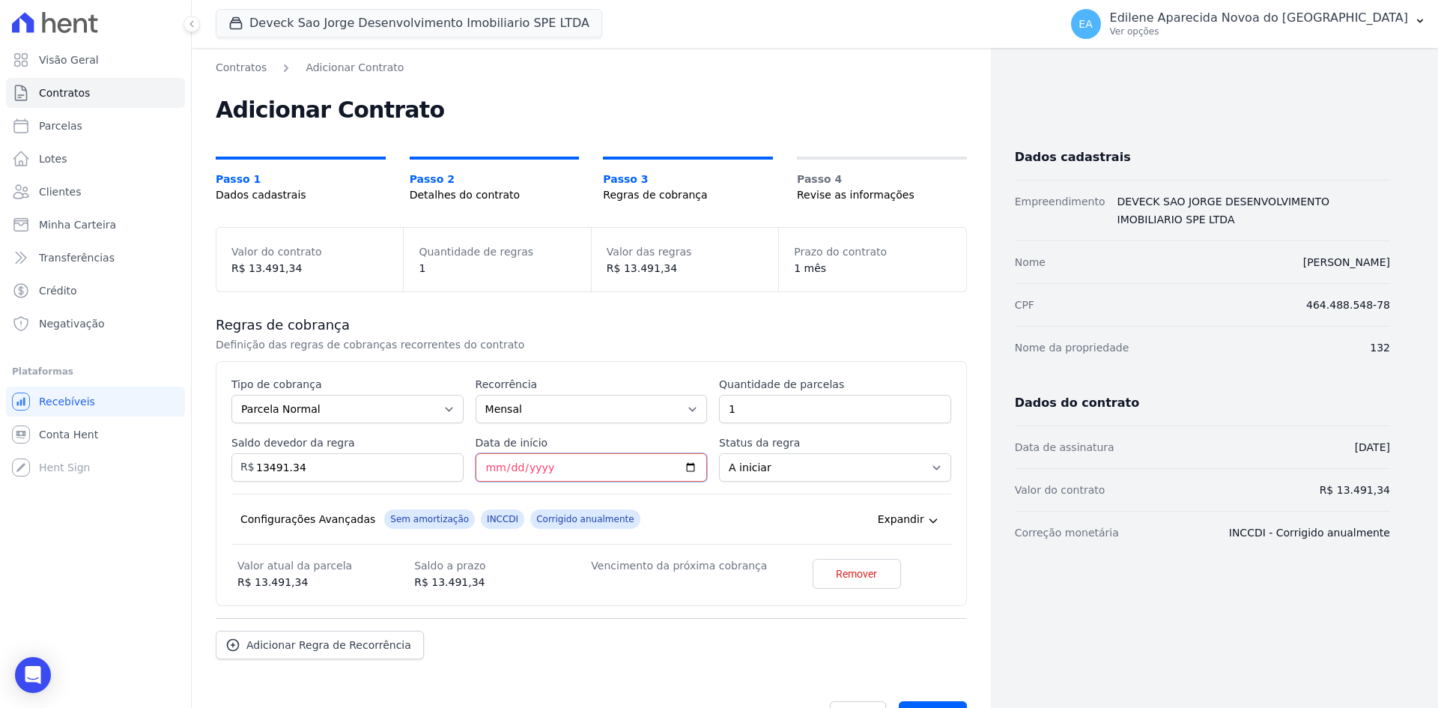
click at [488, 467] on input "Data de início" at bounding box center [592, 467] width 232 height 28
type input "2025-09-30"
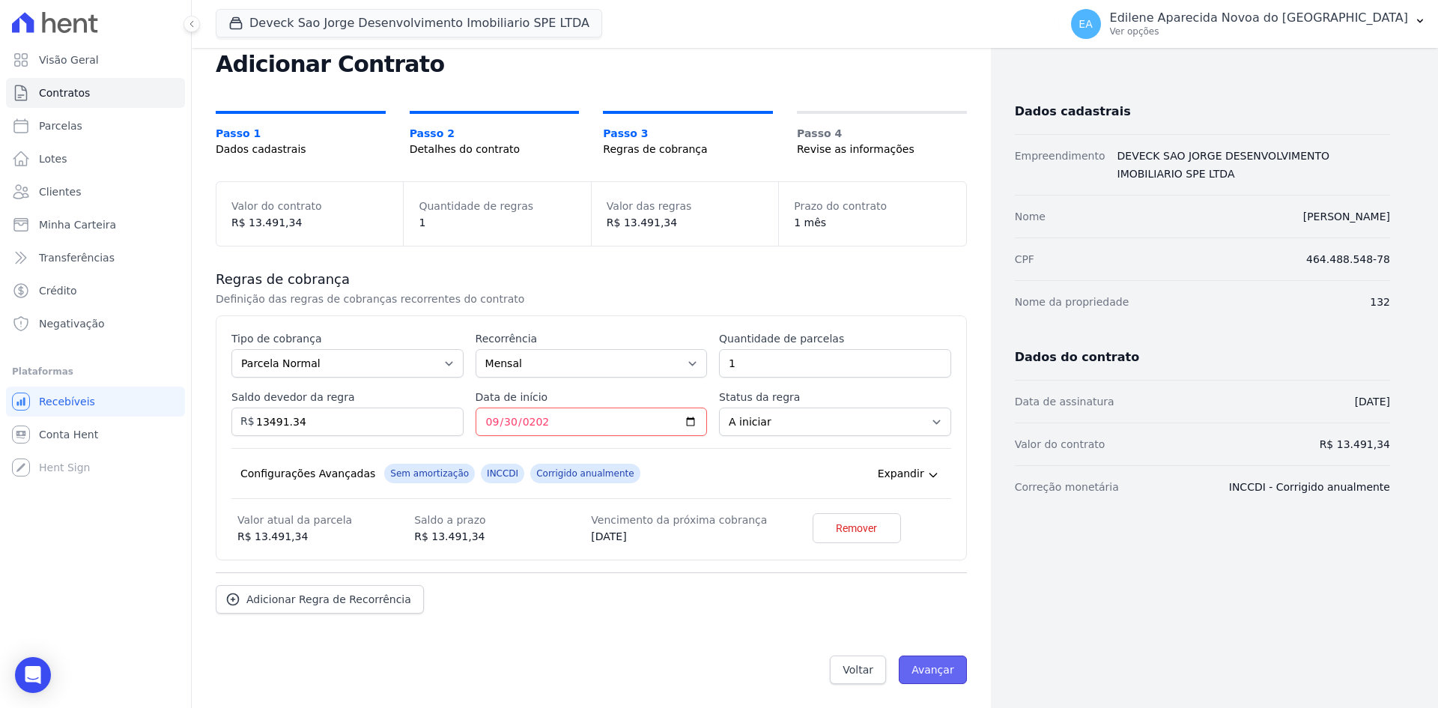
click at [936, 672] on input "Avançar" at bounding box center [933, 669] width 68 height 28
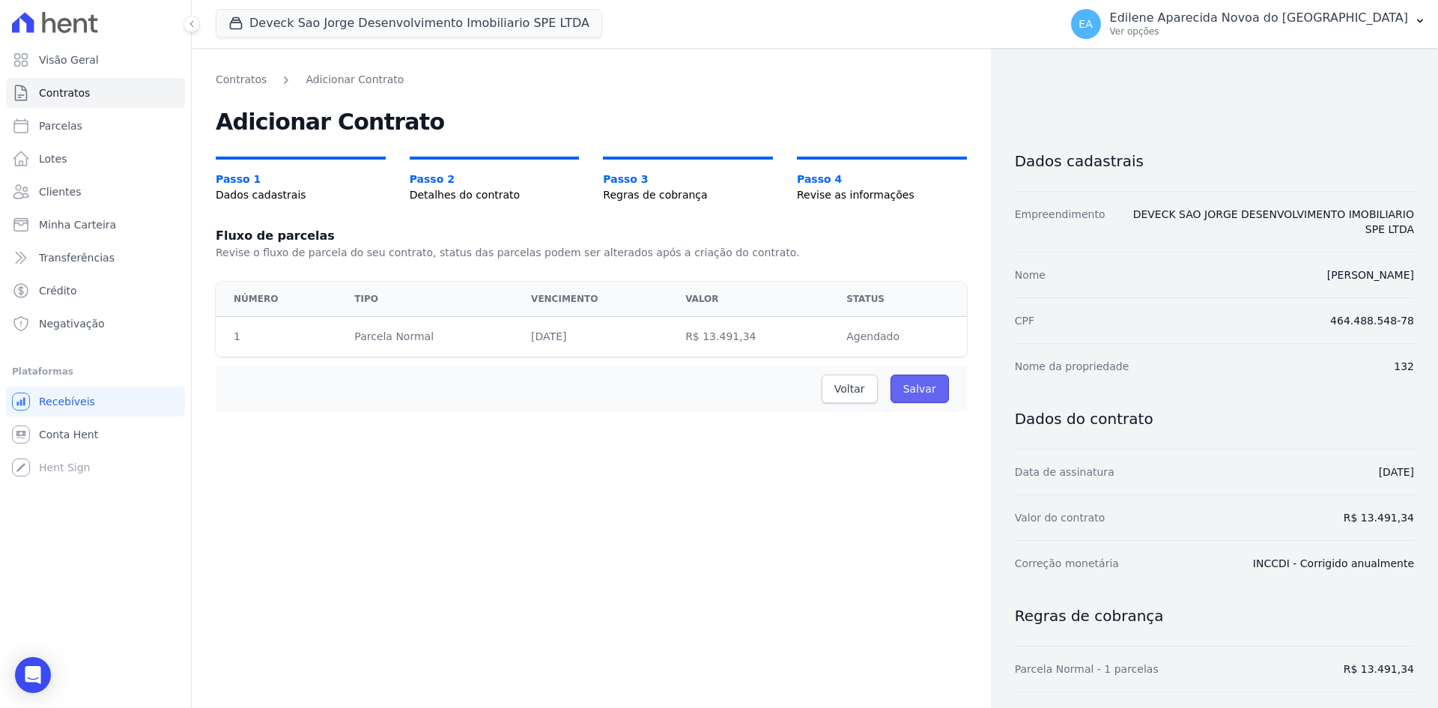
click at [914, 381] on input "Salvar" at bounding box center [919, 388] width 58 height 28
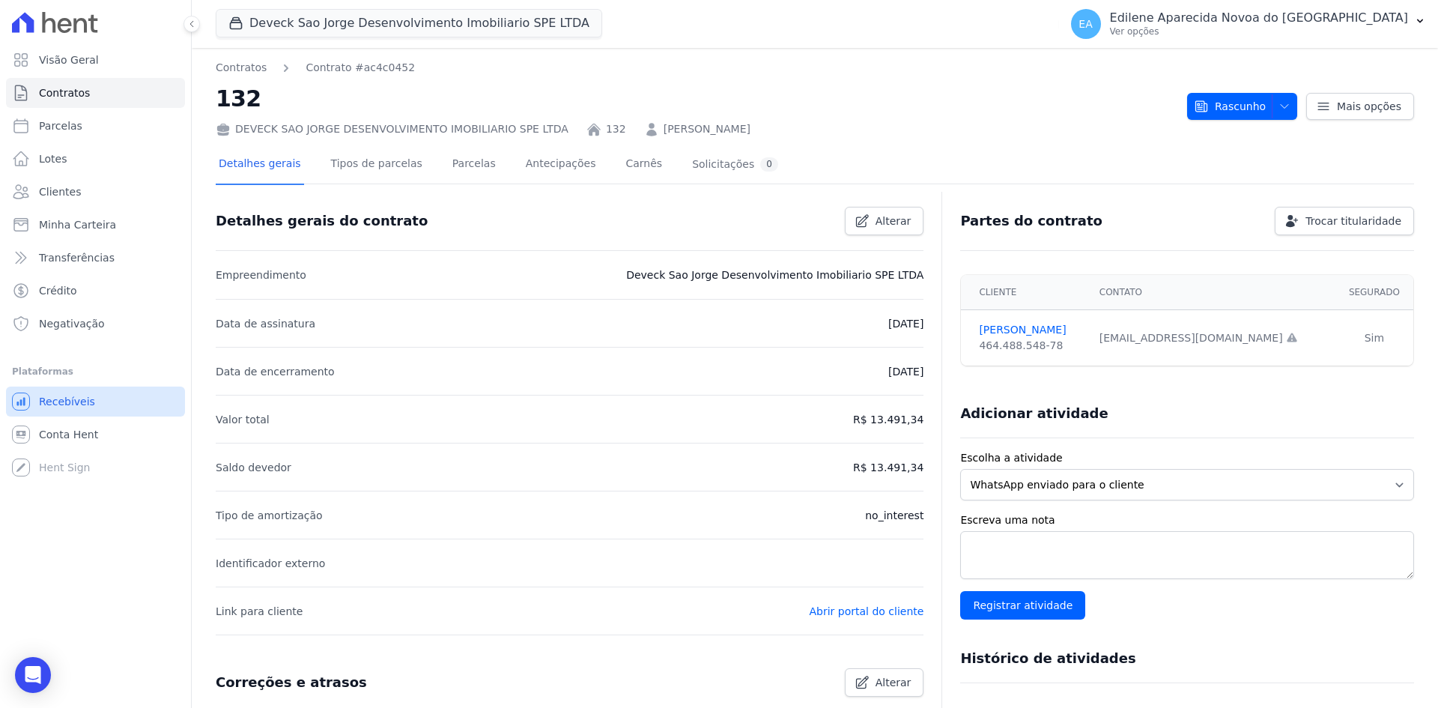
click at [69, 400] on span "Recebíveis" at bounding box center [67, 401] width 56 height 15
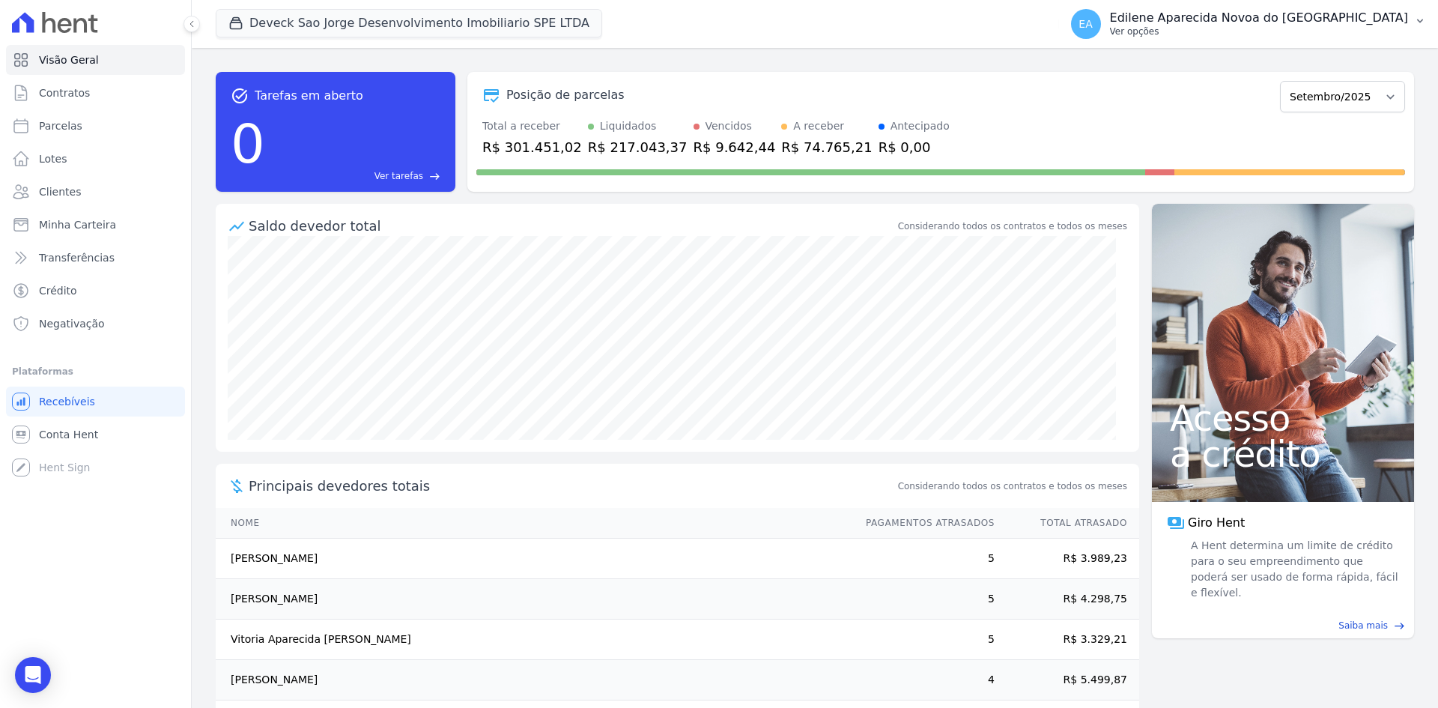
click at [1203, 30] on p "Ver opções" at bounding box center [1259, 31] width 298 height 12
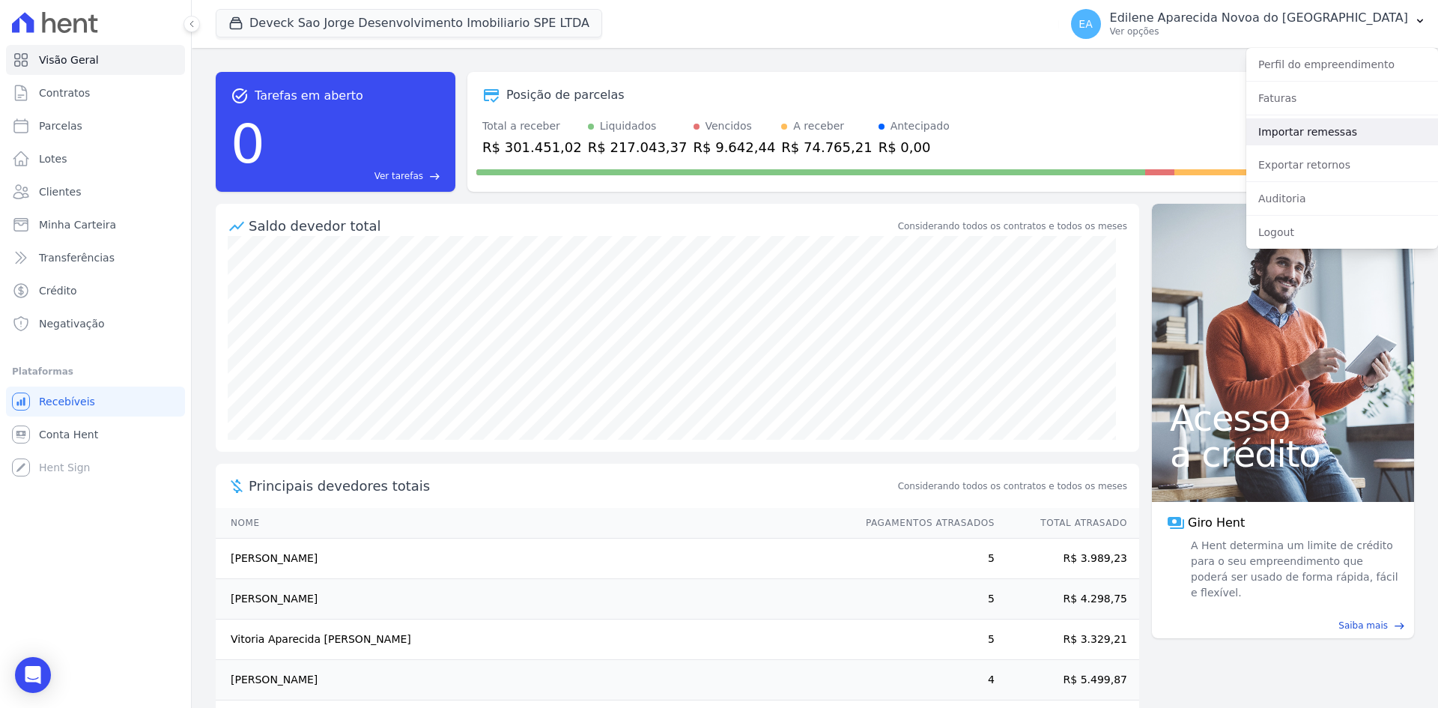
click at [1289, 133] on link "Importar remessas" at bounding box center [1342, 131] width 192 height 27
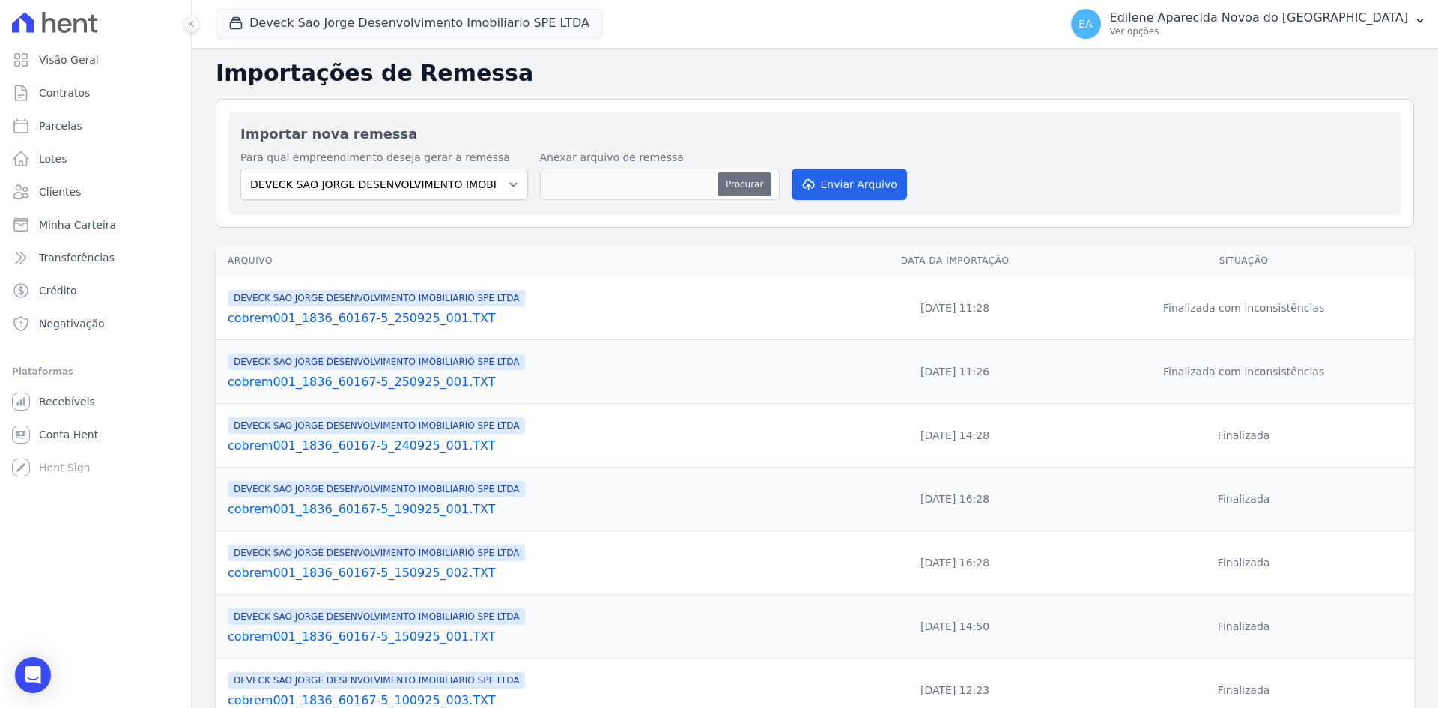
click at [748, 188] on button "Procurar" at bounding box center [744, 184] width 54 height 24
type input "cobrem001_1836_60167-5_260925_001.TXT"
click at [872, 186] on button "Enviar Arquivo" at bounding box center [849, 184] width 115 height 31
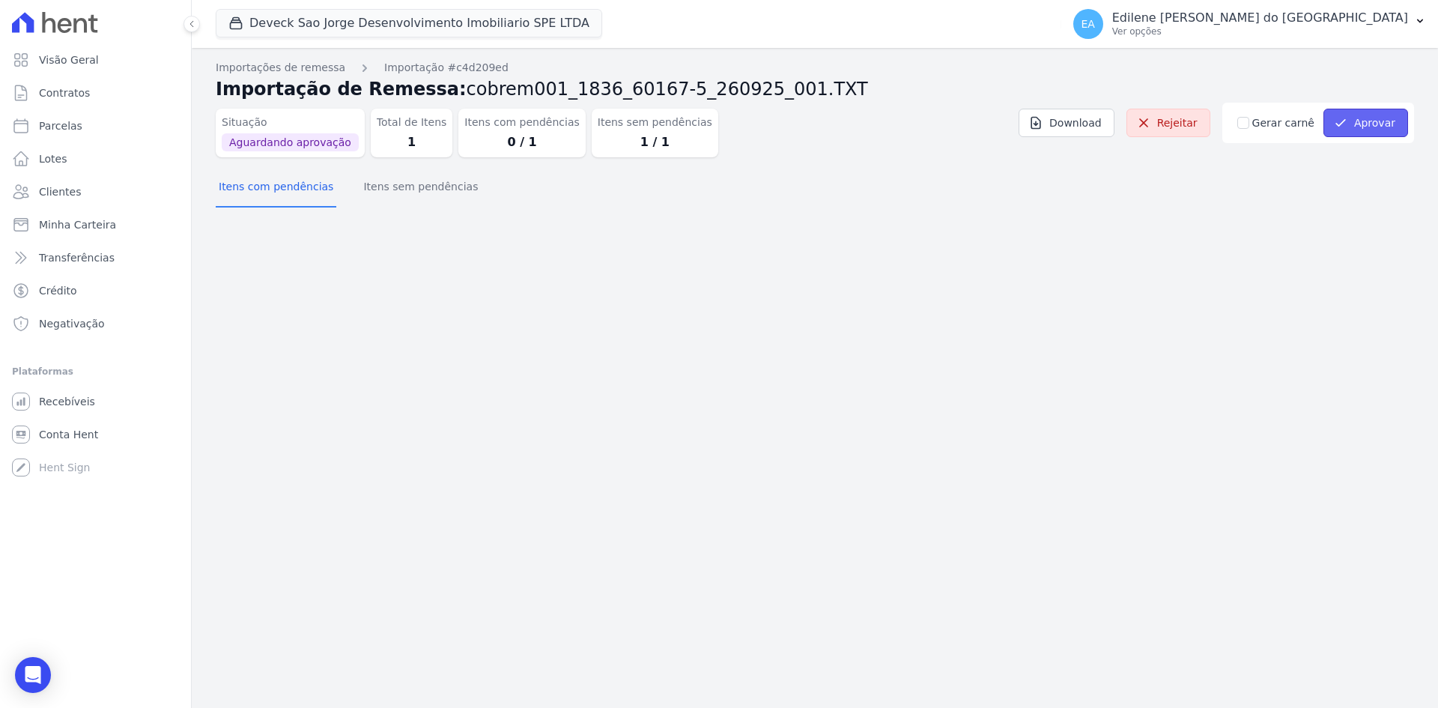
click at [1359, 124] on button "Aprovar" at bounding box center [1365, 123] width 85 height 28
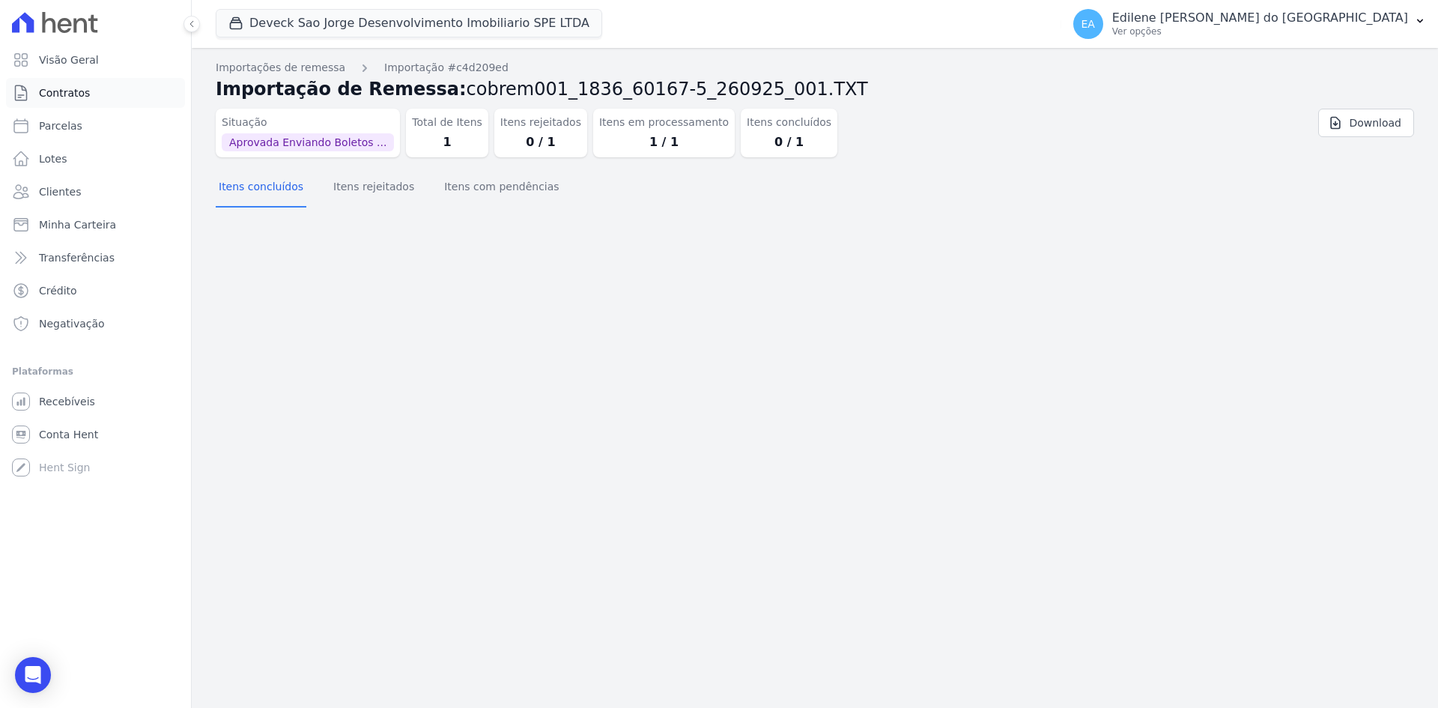
click at [67, 91] on span "Contratos" at bounding box center [64, 92] width 51 height 15
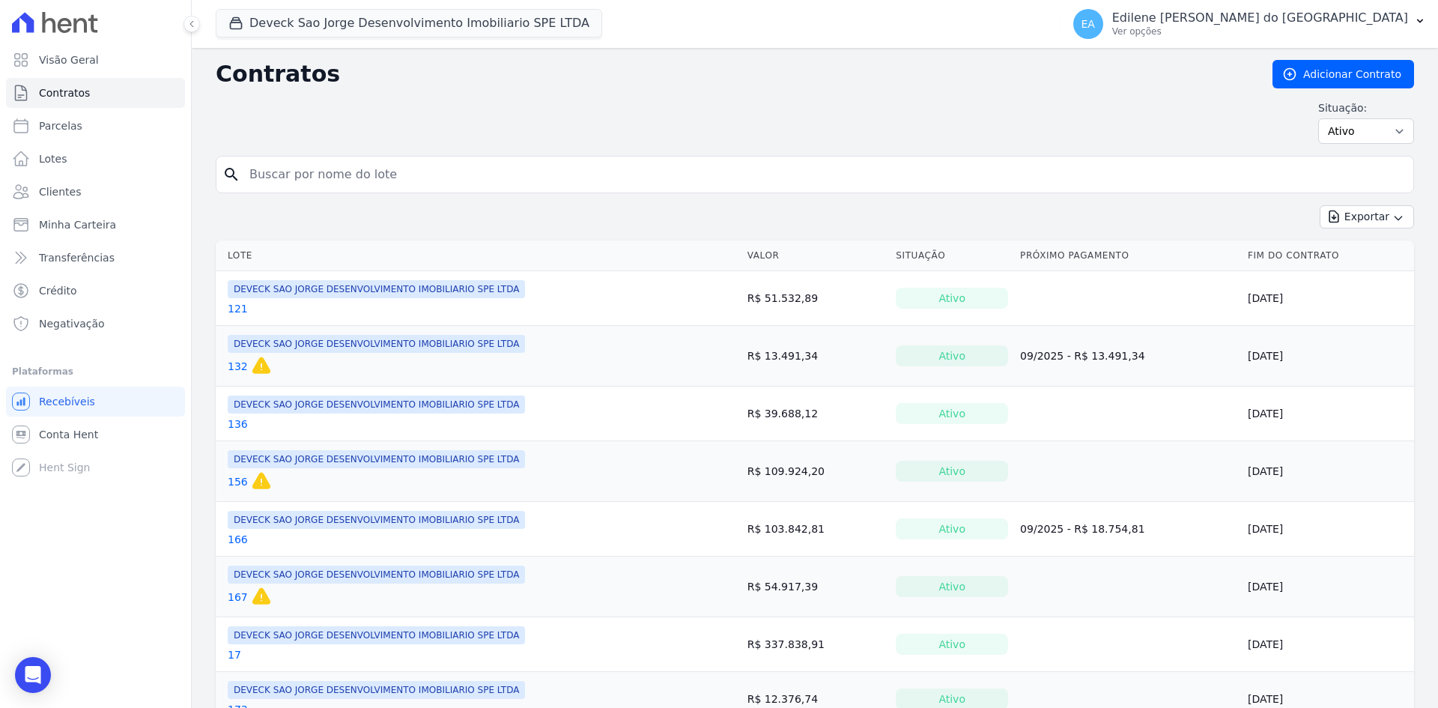
click at [364, 176] on input "search" at bounding box center [823, 175] width 1167 height 30
type input "132"
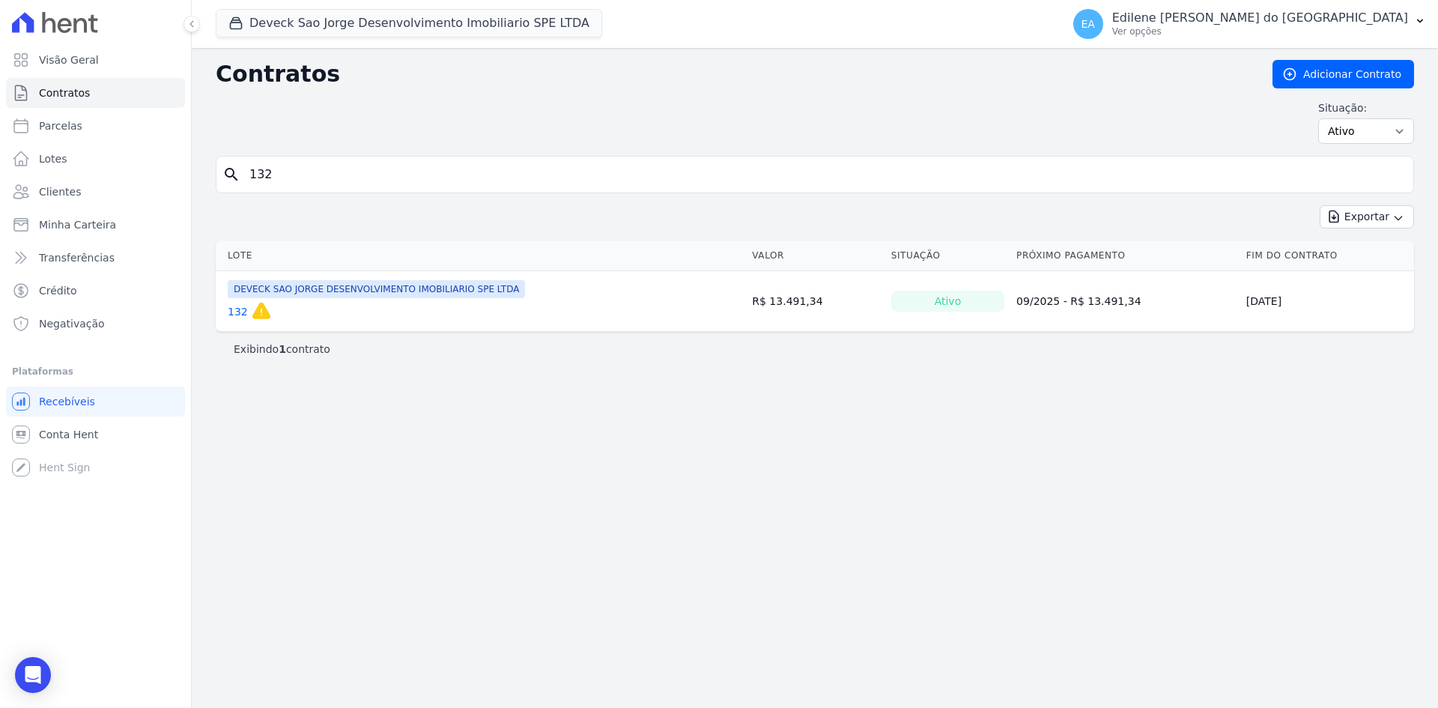
click at [236, 315] on link "132" at bounding box center [238, 311] width 20 height 15
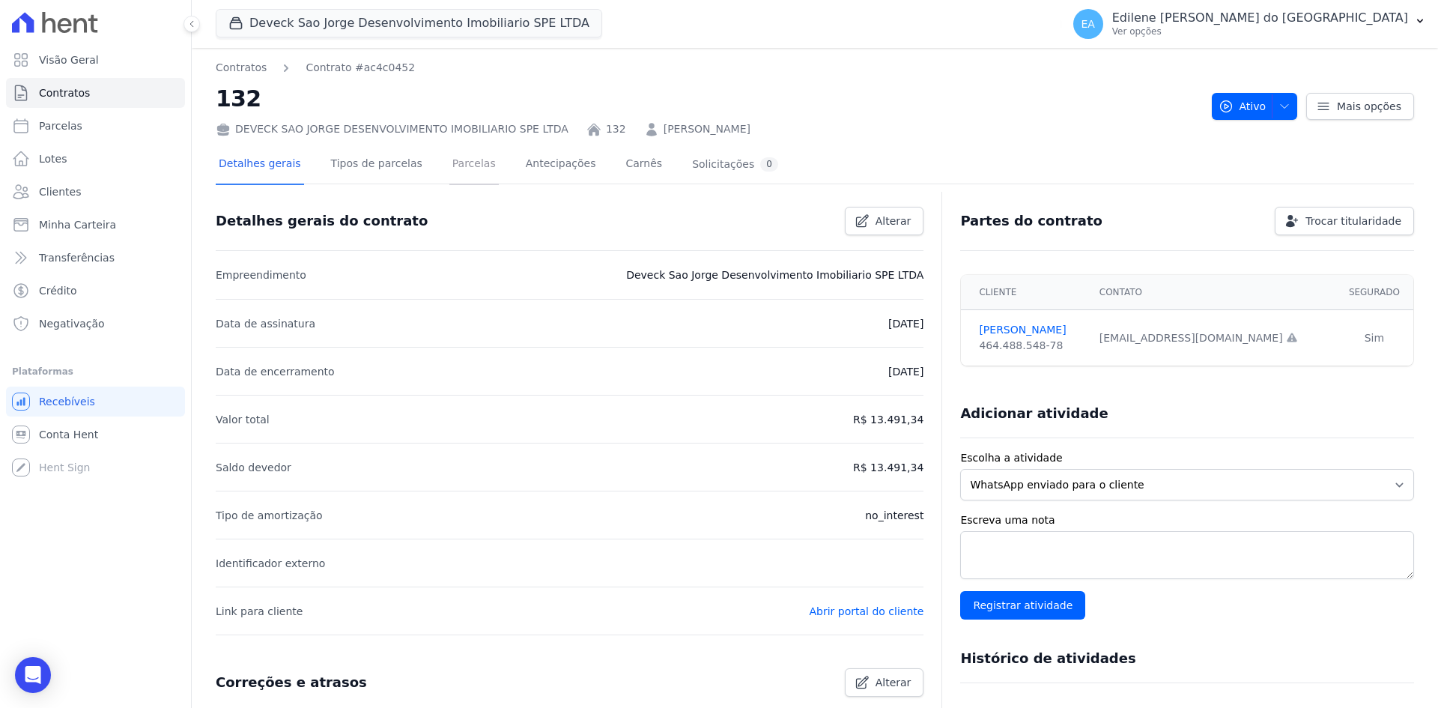
click at [457, 166] on link "Parcelas" at bounding box center [473, 165] width 49 height 40
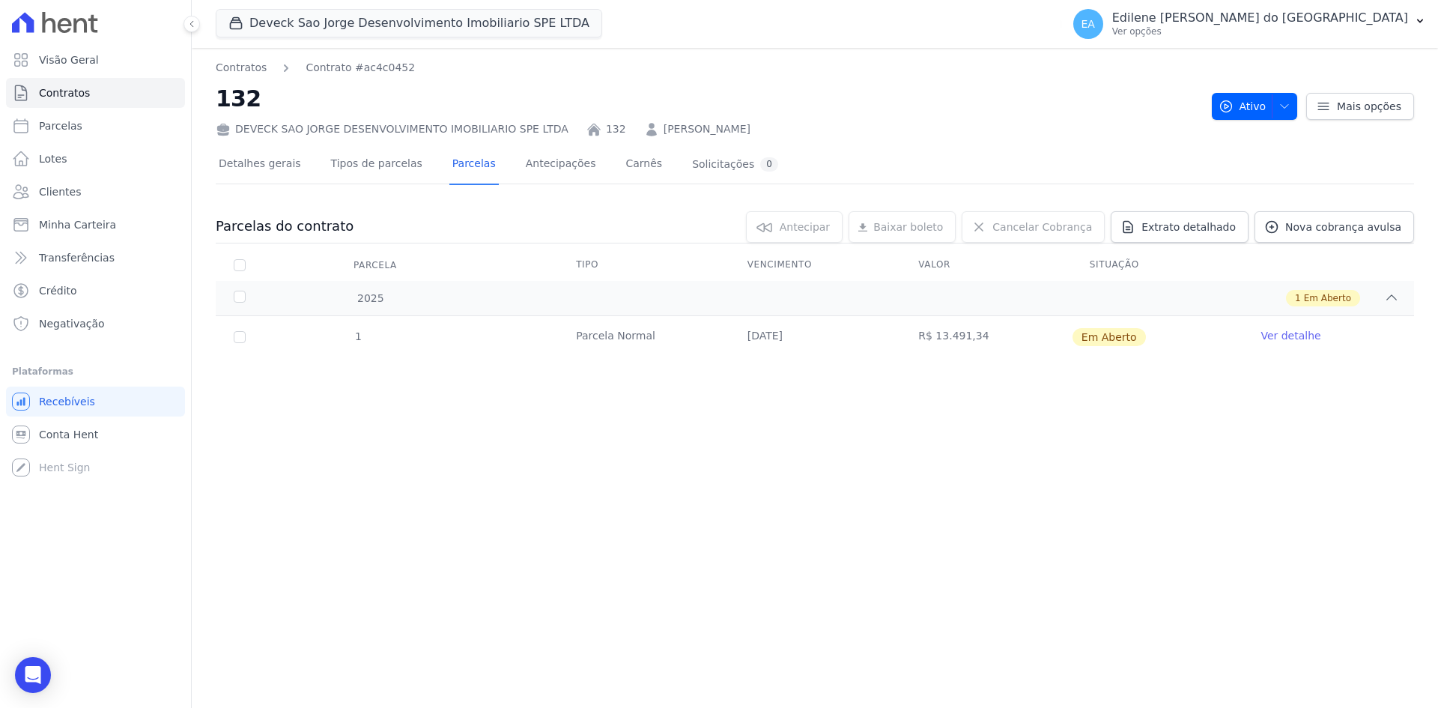
click at [1300, 334] on link "Ver detalhe" at bounding box center [1290, 335] width 60 height 15
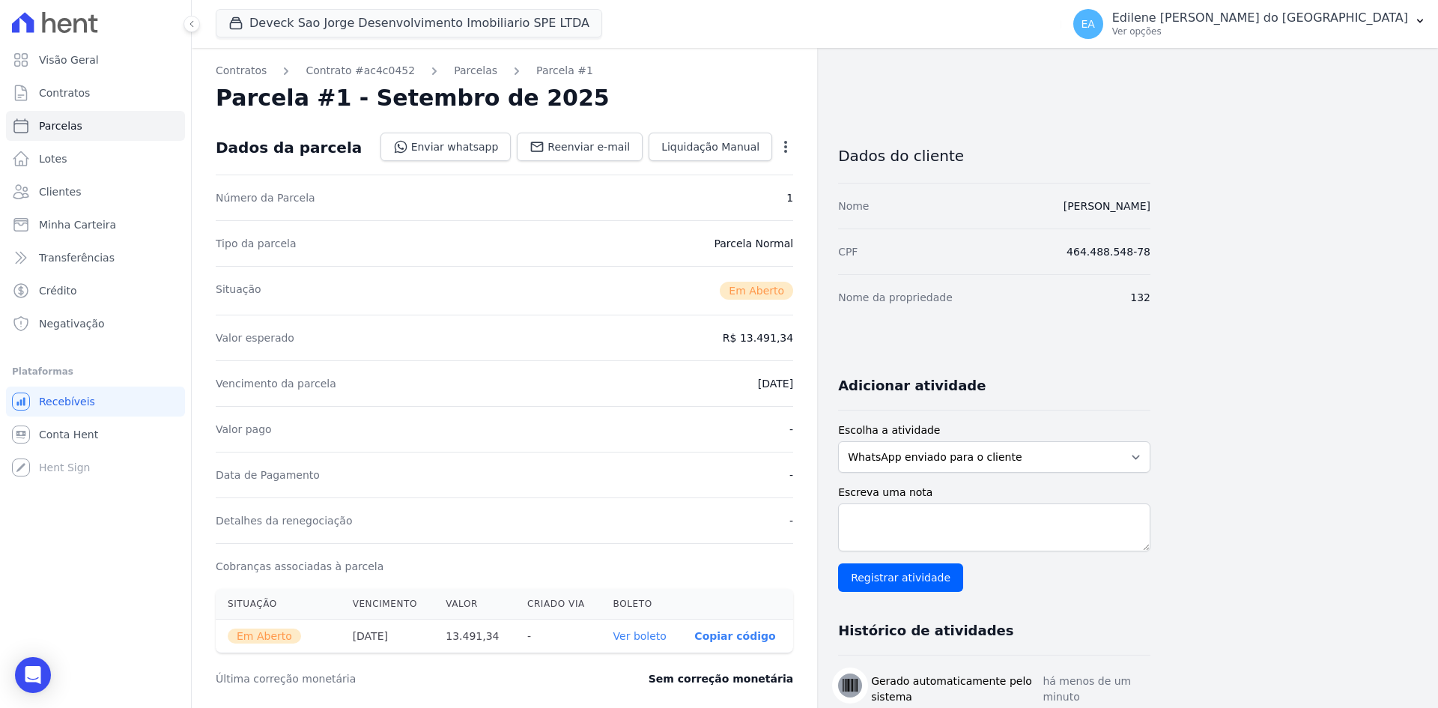
click at [1287, 338] on div "Contratos Contrato #ac4c0452 Parcelas Parcela #1 Parcela #1 - Setembro de 2025 …" at bounding box center [803, 531] width 1222 height 966
click at [640, 632] on link "Ver boleto" at bounding box center [639, 636] width 53 height 12
click at [64, 97] on span "Contratos" at bounding box center [64, 92] width 51 height 15
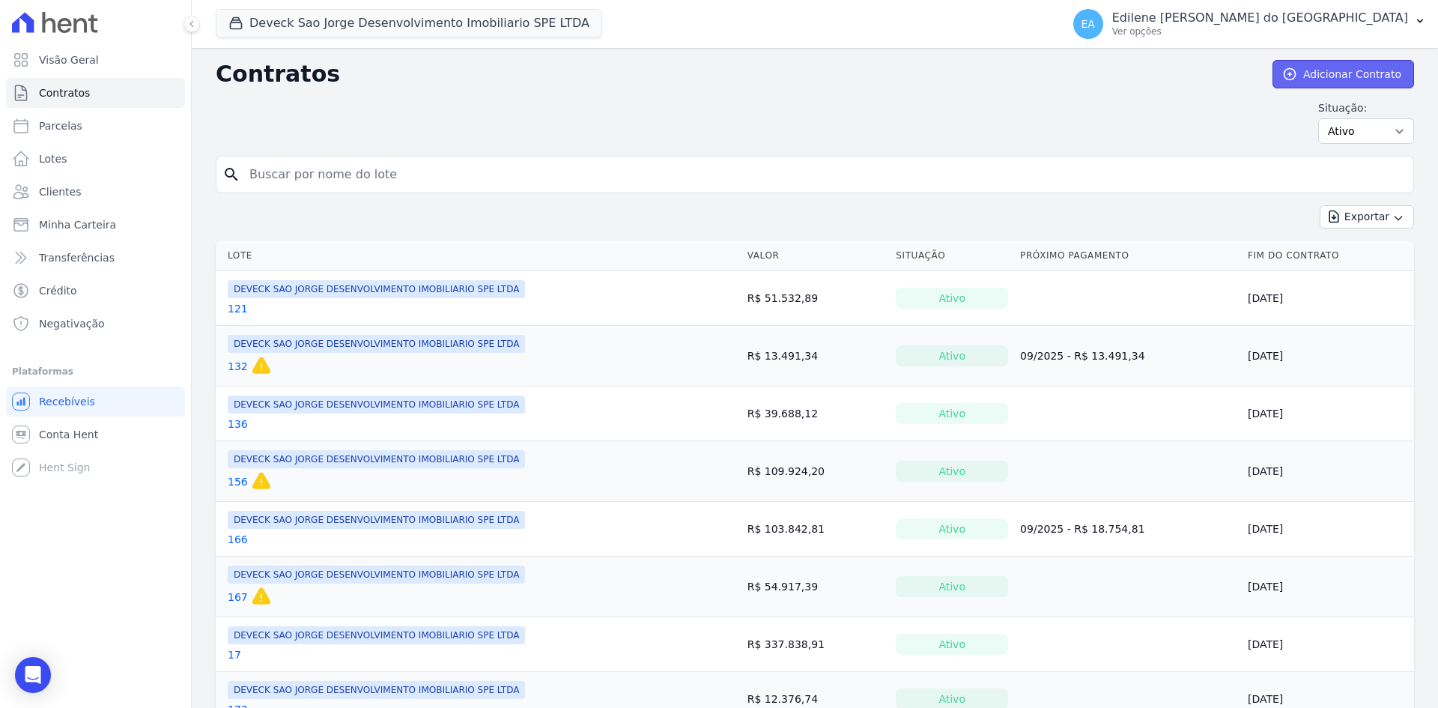
click at [1344, 74] on link "Adicionar Contrato" at bounding box center [1343, 74] width 142 height 28
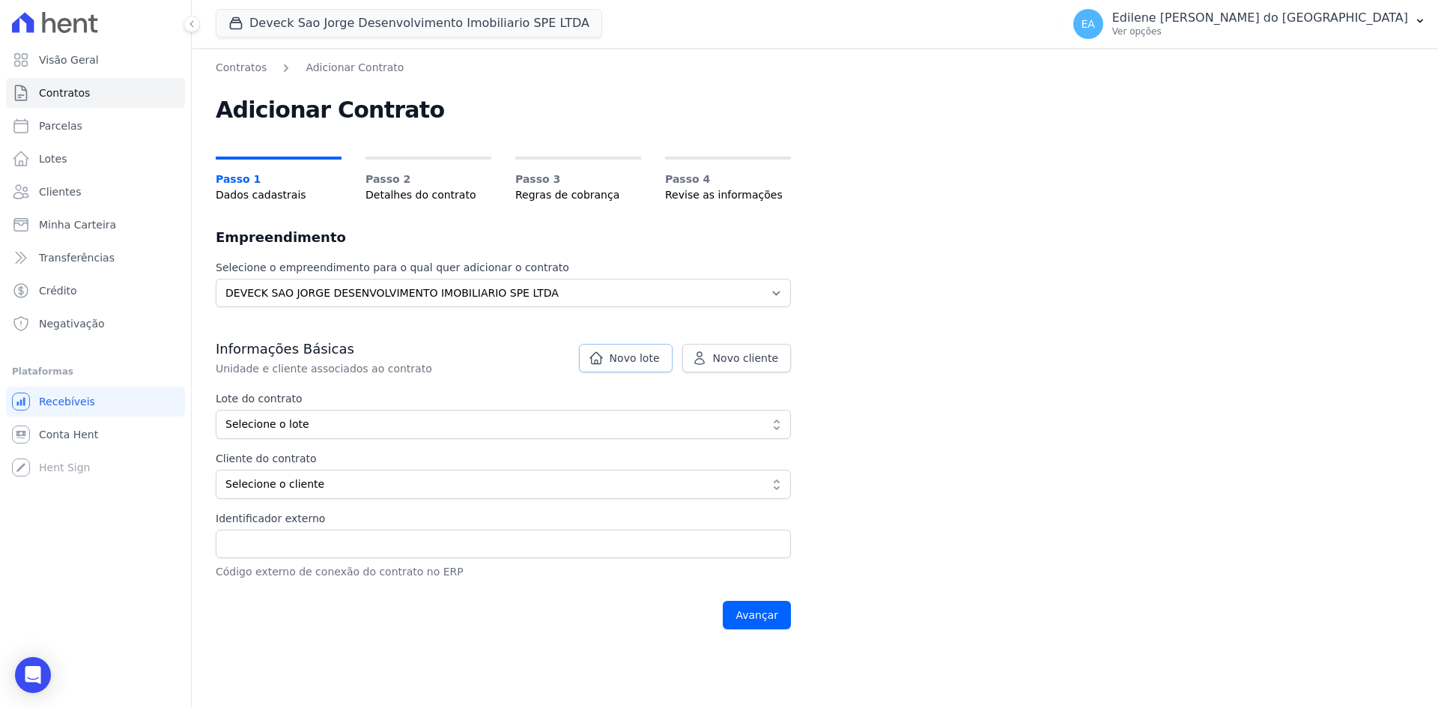
click at [657, 362] on span "Novo lote" at bounding box center [635, 357] width 50 height 15
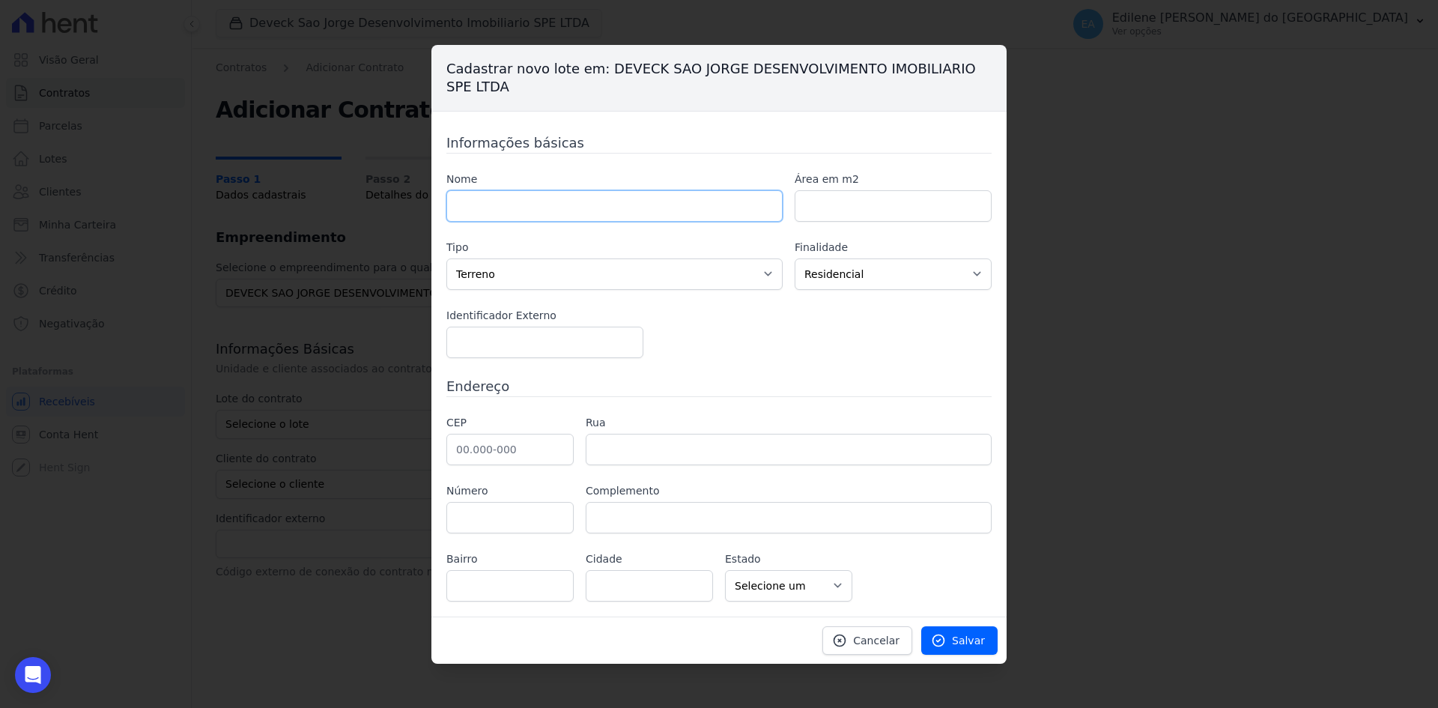
click at [665, 215] on input "text" at bounding box center [614, 205] width 336 height 31
type input "162"
click at [967, 640] on span "Salvar" at bounding box center [968, 640] width 33 height 15
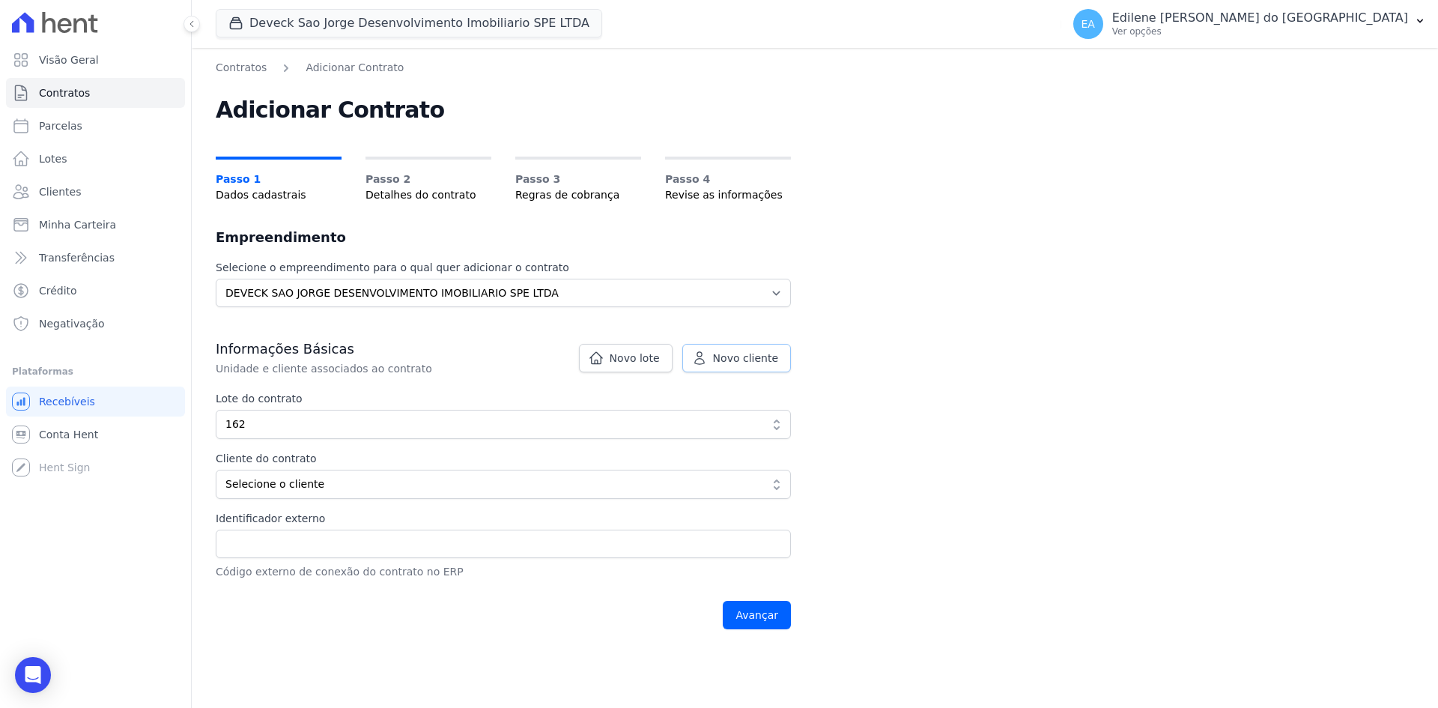
click at [759, 356] on span "Novo cliente" at bounding box center [745, 357] width 65 height 15
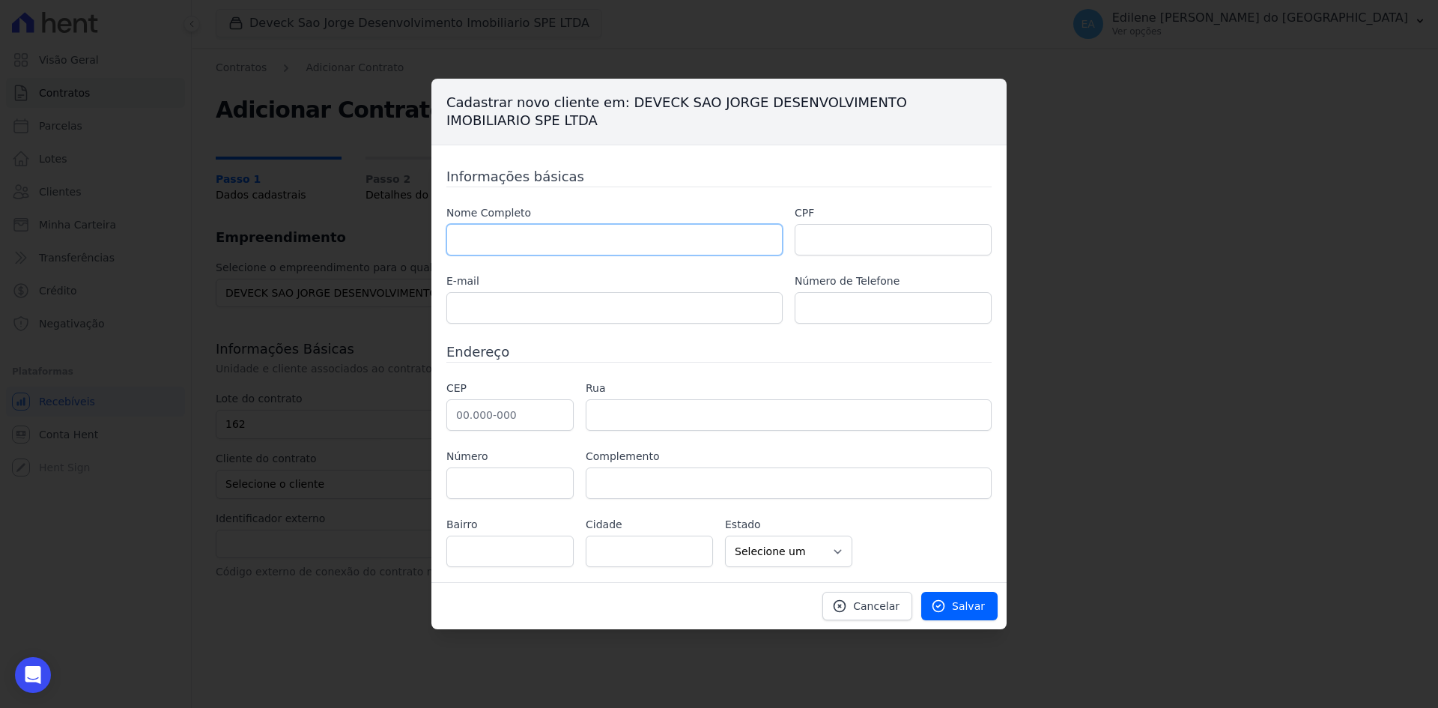
click at [562, 246] on input "text" at bounding box center [614, 239] width 336 height 31
type input "[PERSON_NAME]"
type input "549.516.608-65"
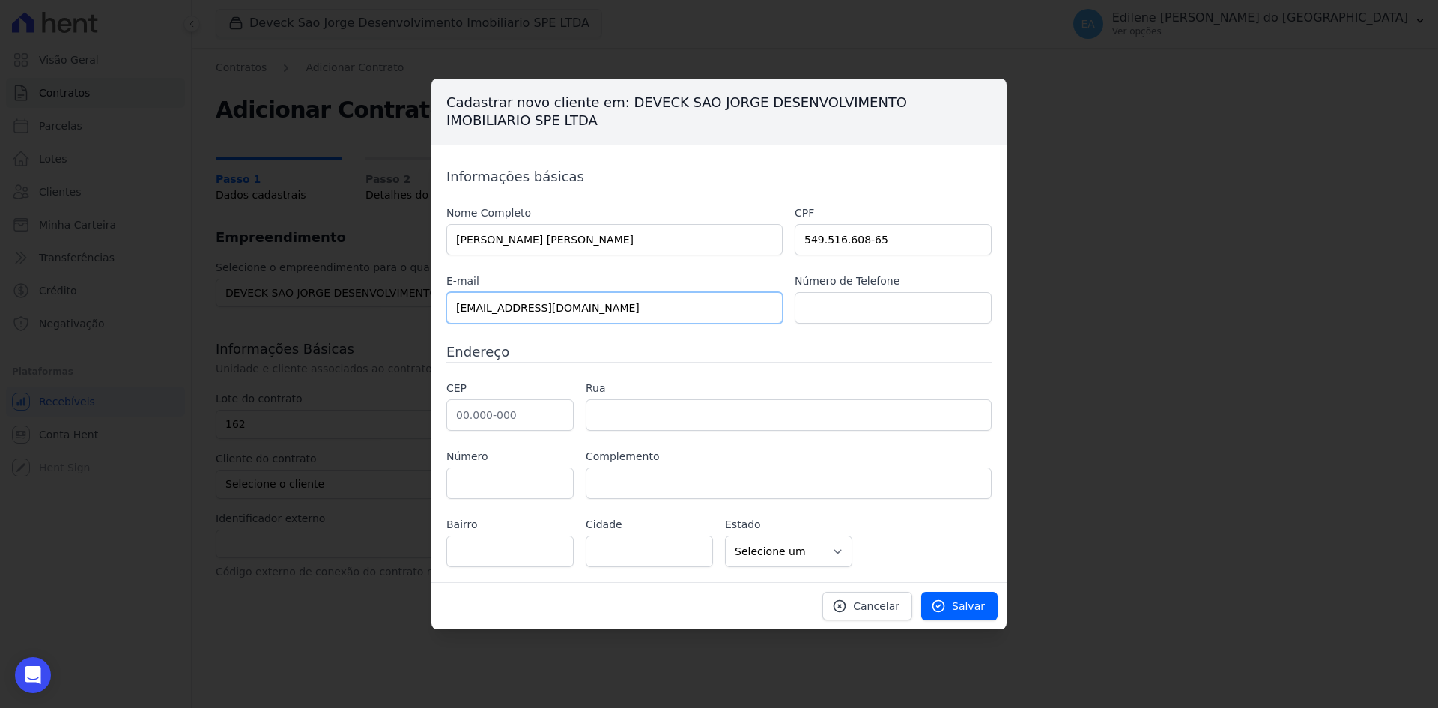
type input "[EMAIL_ADDRESS][DOMAIN_NAME]"
click at [515, 408] on input "text" at bounding box center [509, 414] width 127 height 31
type input "06.126-320"
click at [679, 411] on input "text" at bounding box center [789, 414] width 406 height 31
type input "Rua Jaú"
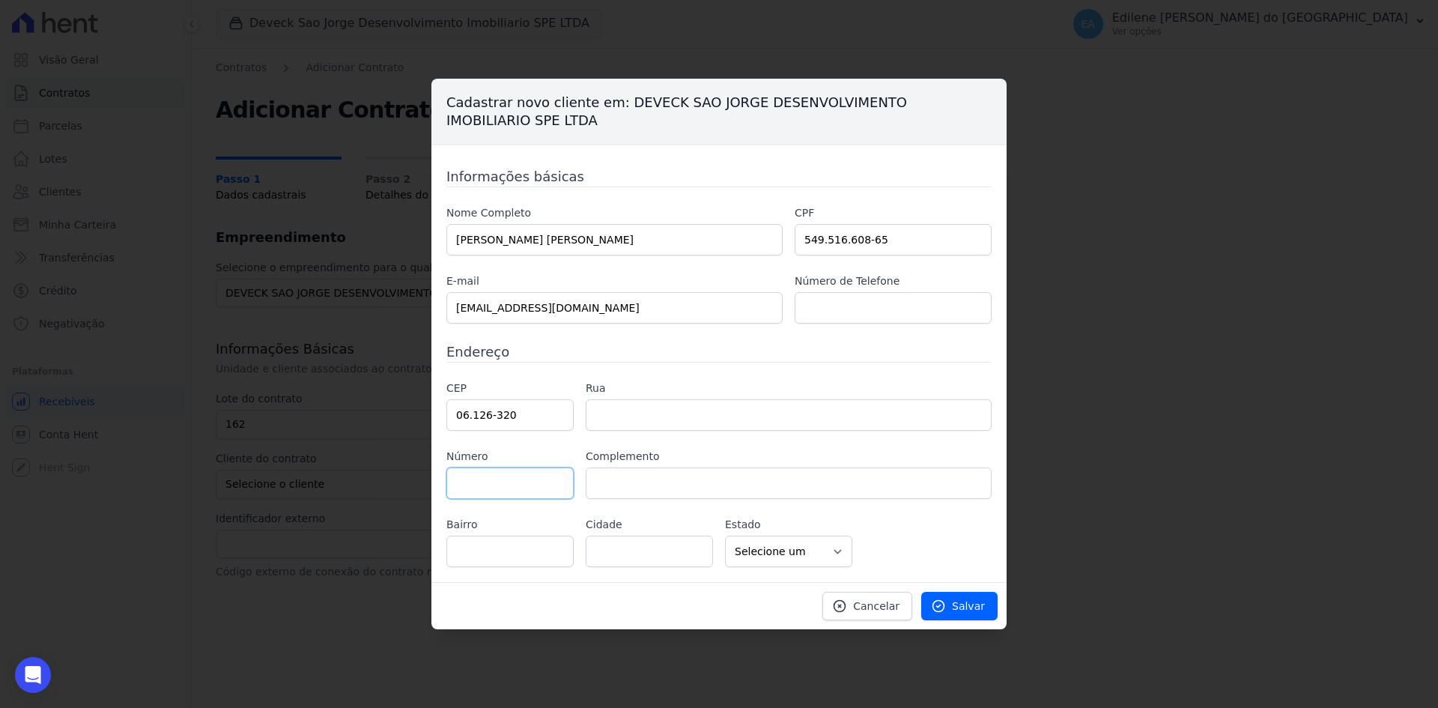
type input "Santo Antônio"
type input "Osasco"
select select "SP"
type input "470"
type input "casa 04"
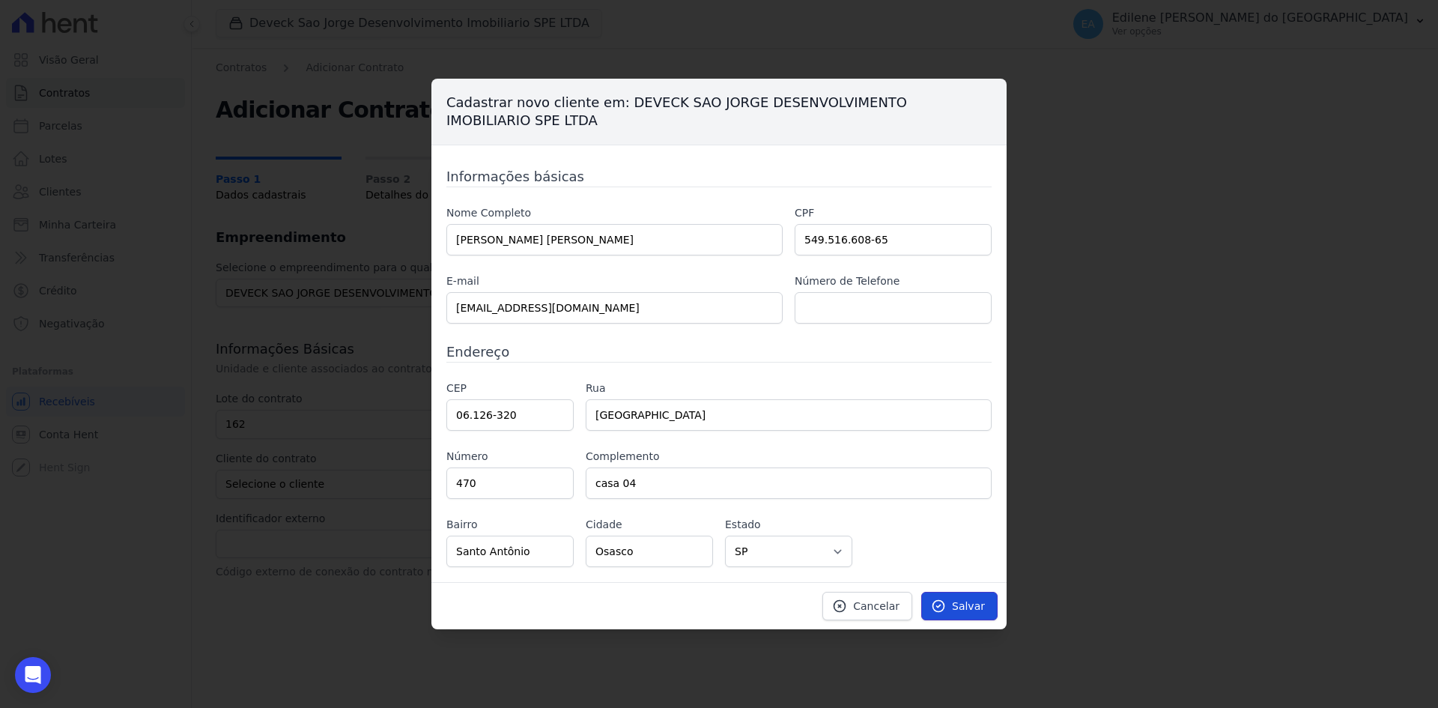
drag, startPoint x: 963, startPoint y: 601, endPoint x: 955, endPoint y: 601, distance: 8.3
click at [963, 601] on span "Salvar" at bounding box center [968, 605] width 33 height 15
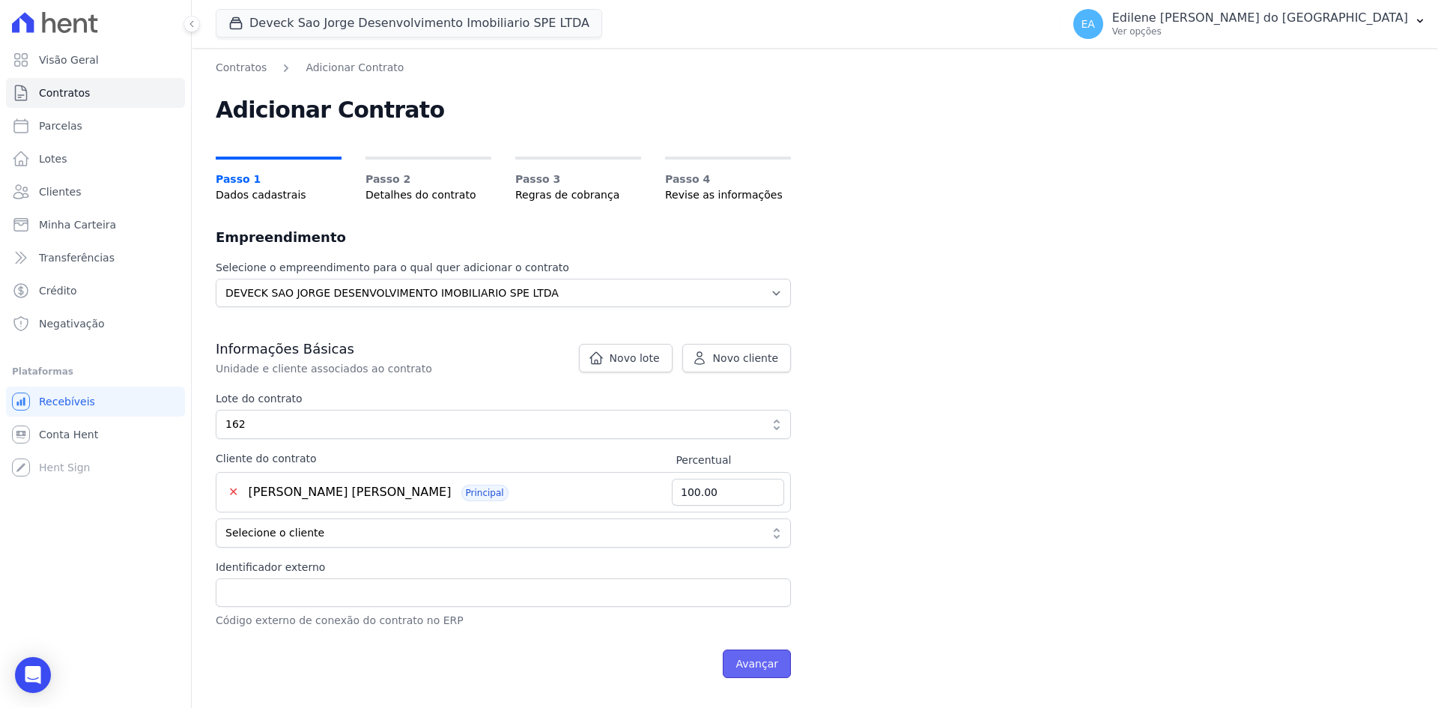
click at [758, 666] on input "Avançar" at bounding box center [757, 663] width 68 height 28
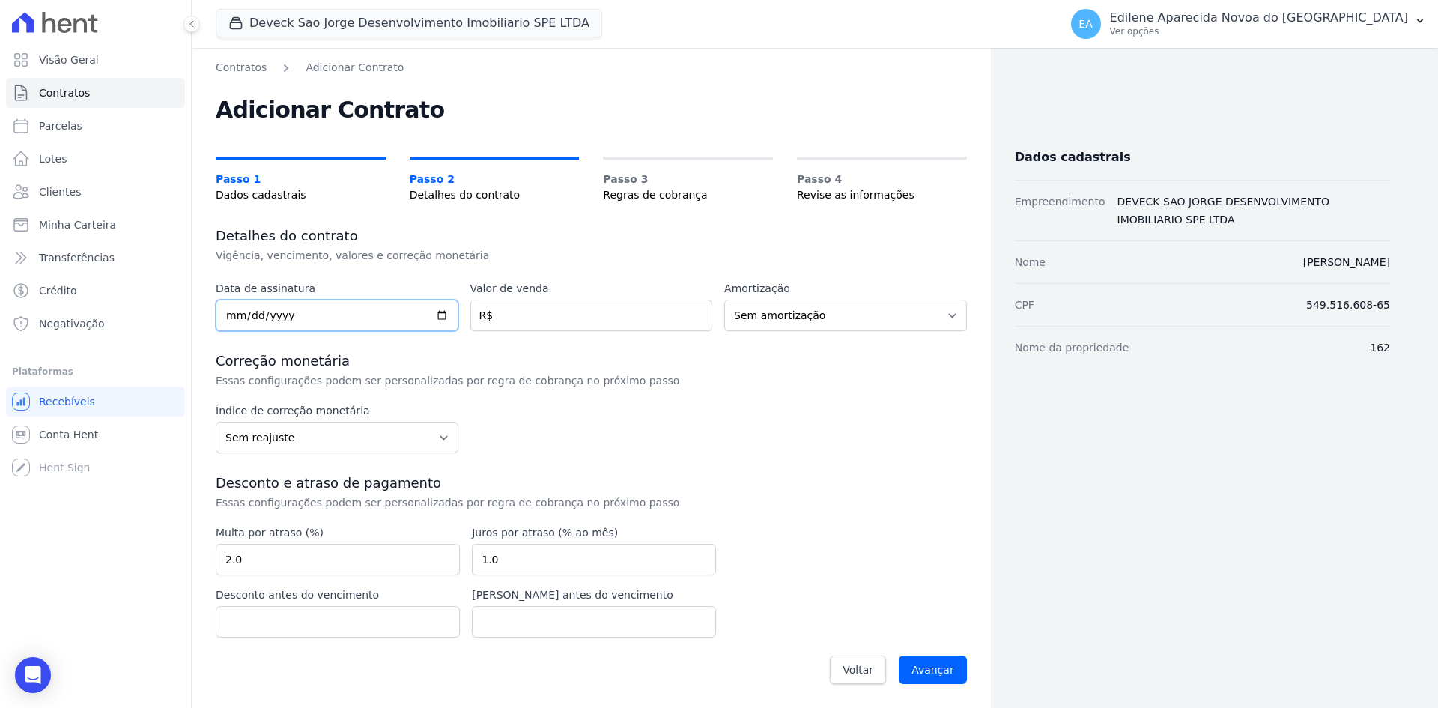
click at [227, 314] on input "date" at bounding box center [337, 315] width 243 height 31
type input "2025-09-11"
click at [527, 315] on input "number" at bounding box center [591, 315] width 243 height 31
type input "26291.34"
drag, startPoint x: 441, startPoint y: 436, endPoint x: 384, endPoint y: 440, distance: 57.0
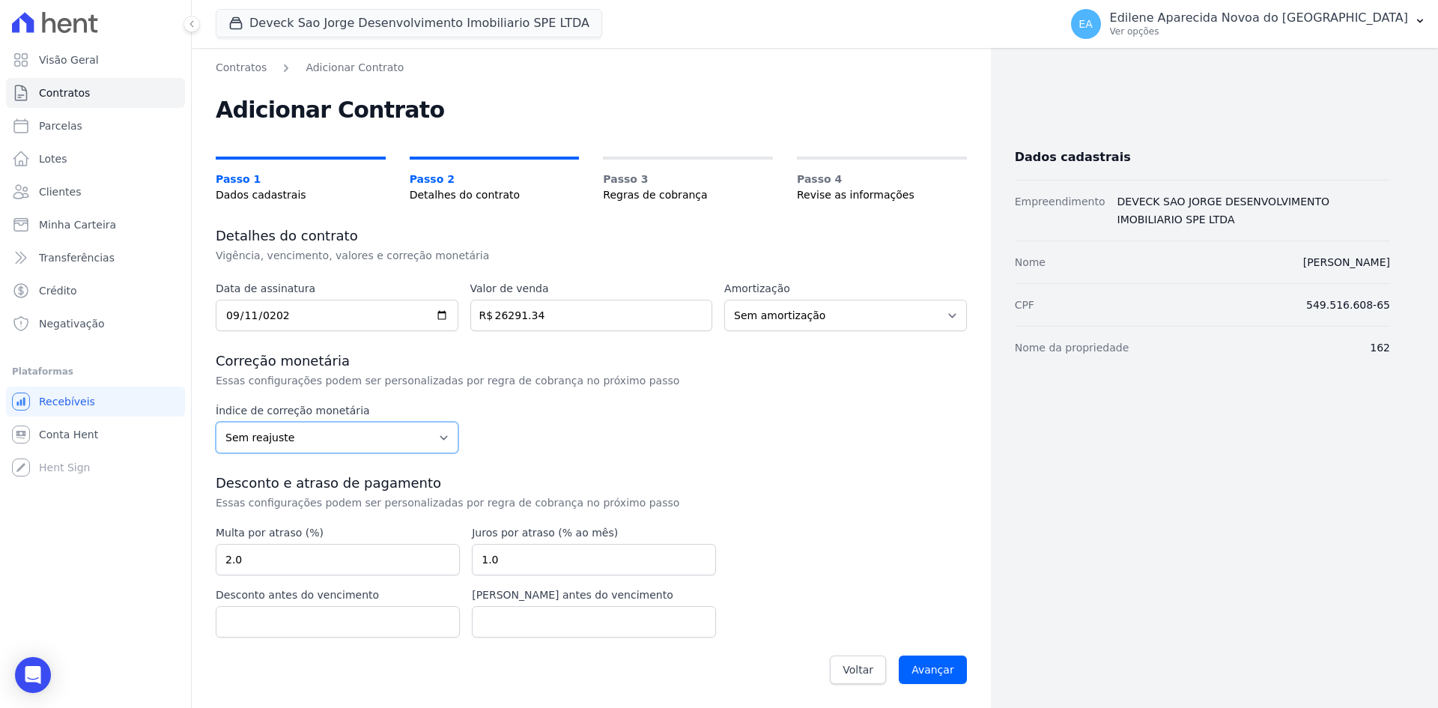
click at [441, 436] on select "Sem reajuste Média dos últimos 12 meses acumulado de INCCM Média dos últimos 12…" at bounding box center [337, 437] width 243 height 31
select select "inccdi"
click at [216, 422] on select "Sem reajuste Média dos últimos 12 meses acumulado de INCCM Média dos últimos 12…" at bounding box center [337, 437] width 243 height 31
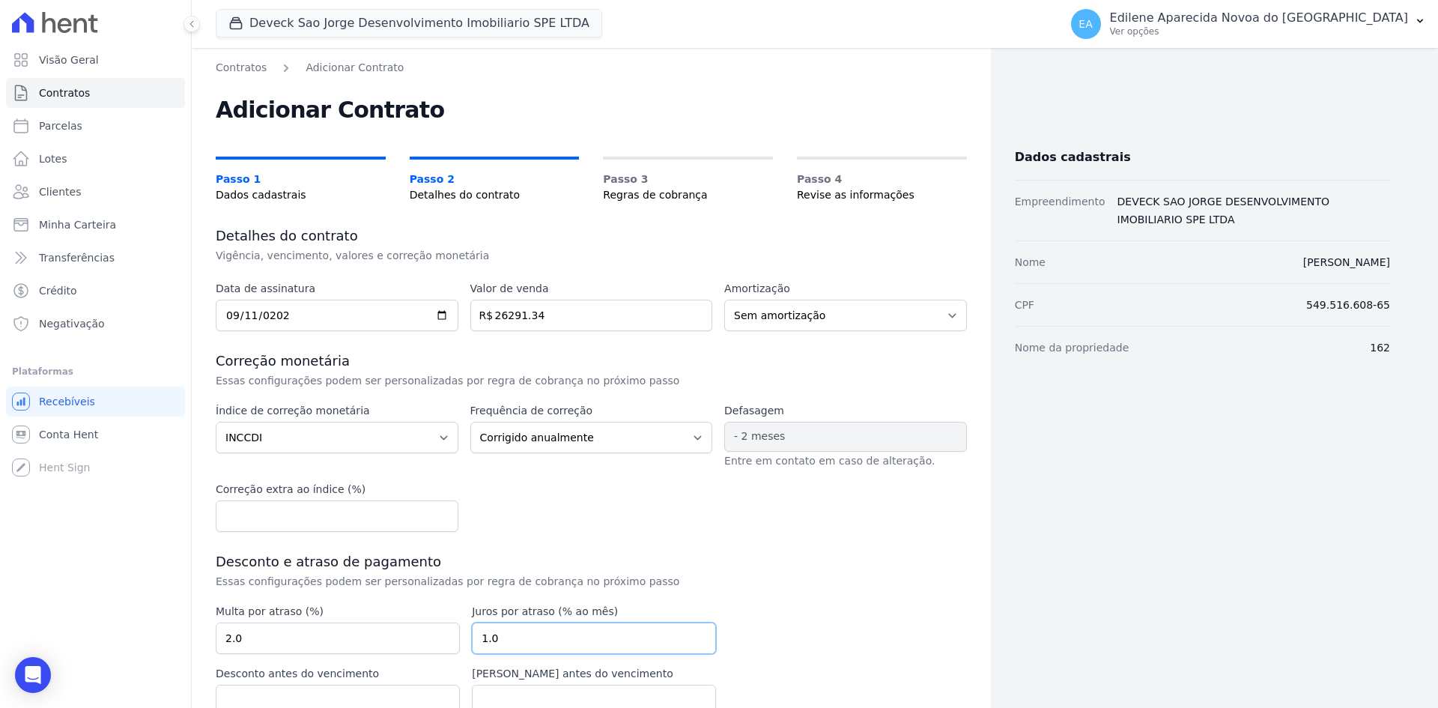
drag, startPoint x: 529, startPoint y: 637, endPoint x: 467, endPoint y: 637, distance: 61.4
click at [467, 637] on div "Multa por atraso (%) 2.0 Juros por atraso (% ao mês) 1.0 Desconto antes do venc…" at bounding box center [466, 660] width 500 height 112
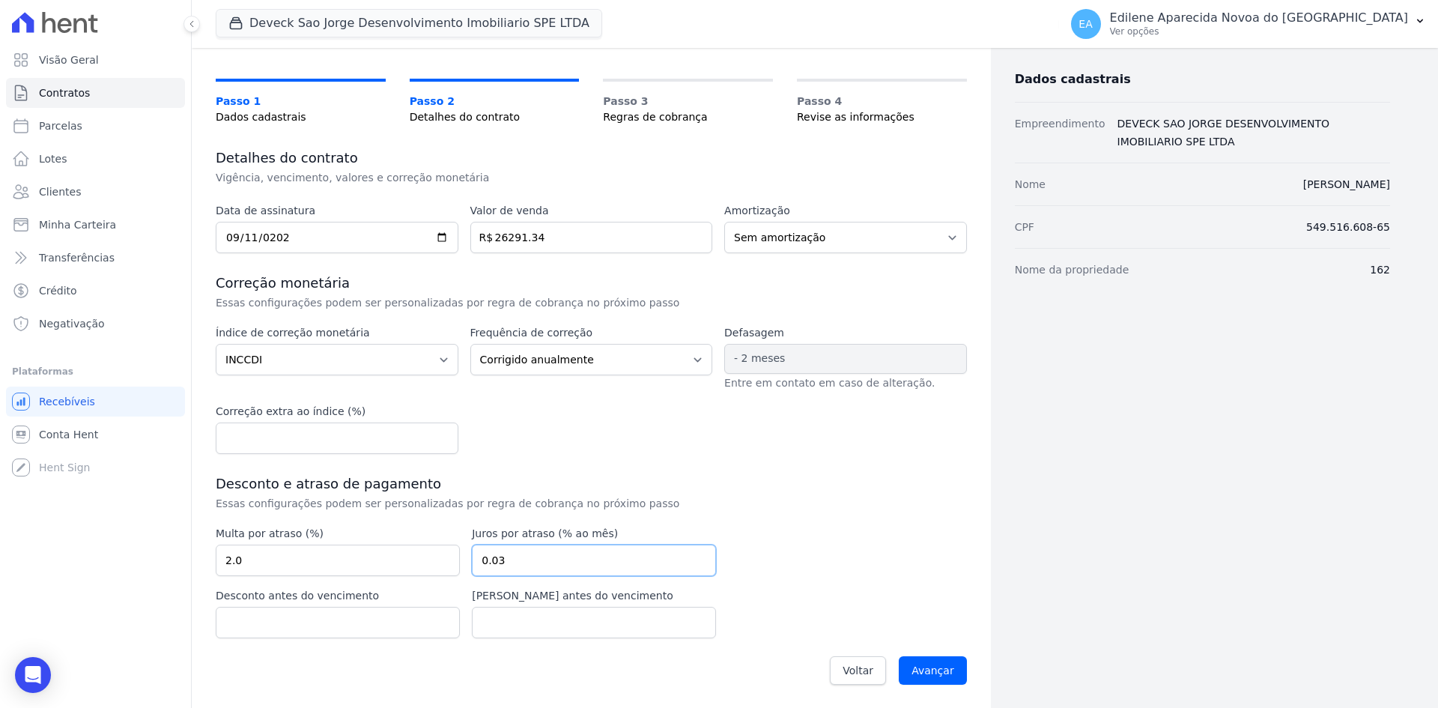
scroll to position [79, 0]
type input "0.03"
click at [913, 661] on input "Avançar" at bounding box center [933, 669] width 68 height 28
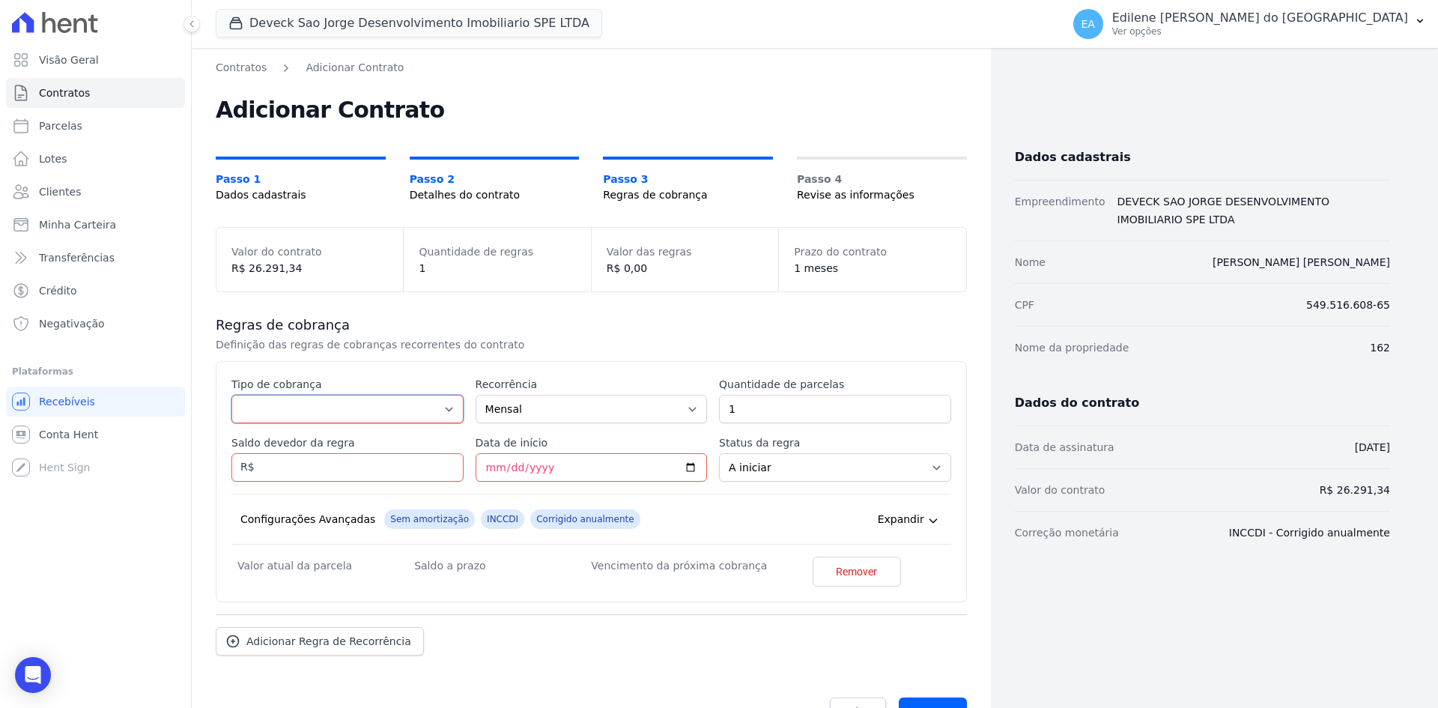
drag, startPoint x: 438, startPoint y: 408, endPoint x: 409, endPoint y: 407, distance: 29.2
click at [438, 408] on select "Parcela Normal Entrada Sinal Intercalada Chaves Pré-chaves Pós-chaves Impostos …" at bounding box center [347, 409] width 232 height 28
select select "down_payment"
click at [231, 395] on select "Parcela Normal Entrada Sinal Intercalada Chaves Pré-chaves Pós-chaves Impostos …" at bounding box center [347, 409] width 232 height 28
click at [322, 467] on input "Saldo devedor da regra" at bounding box center [347, 467] width 232 height 28
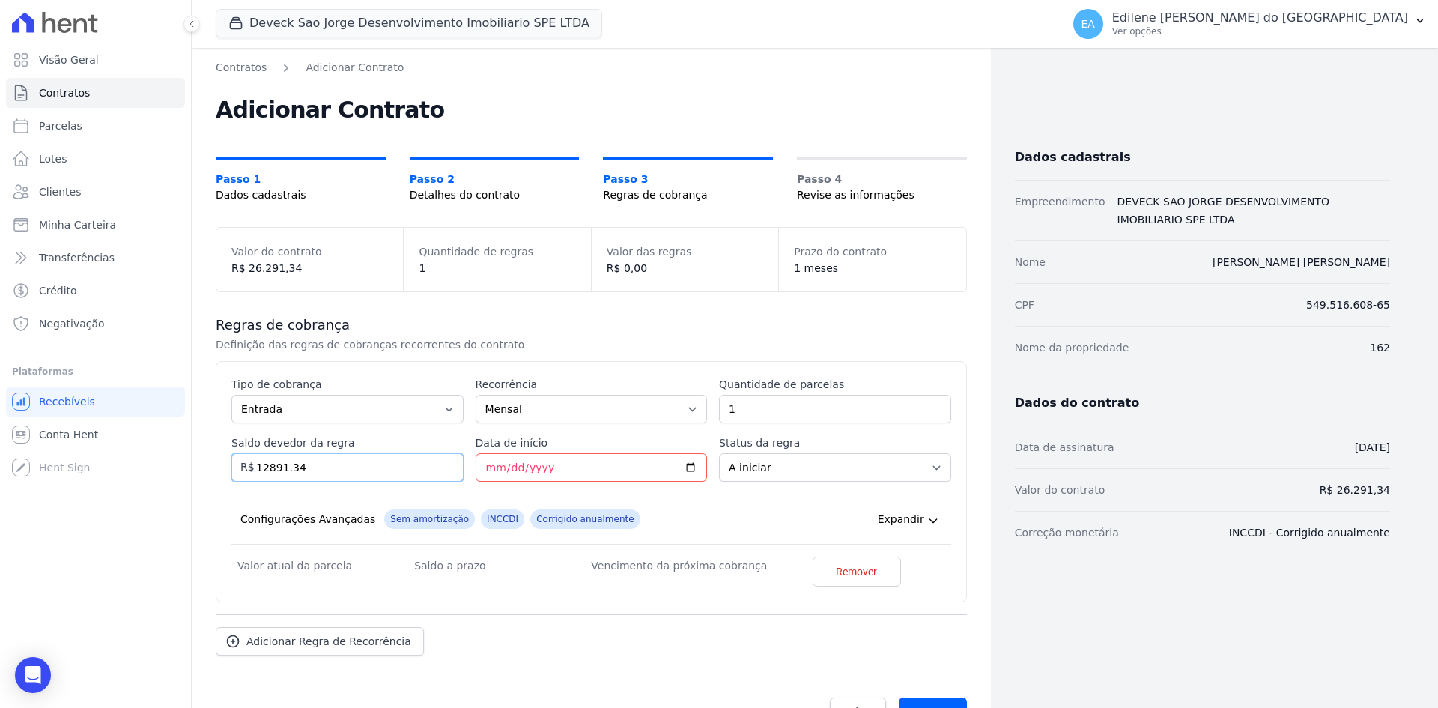
type input "12891.34"
click at [485, 465] on input "Data de início" at bounding box center [592, 467] width 232 height 28
type input "2025-09-30"
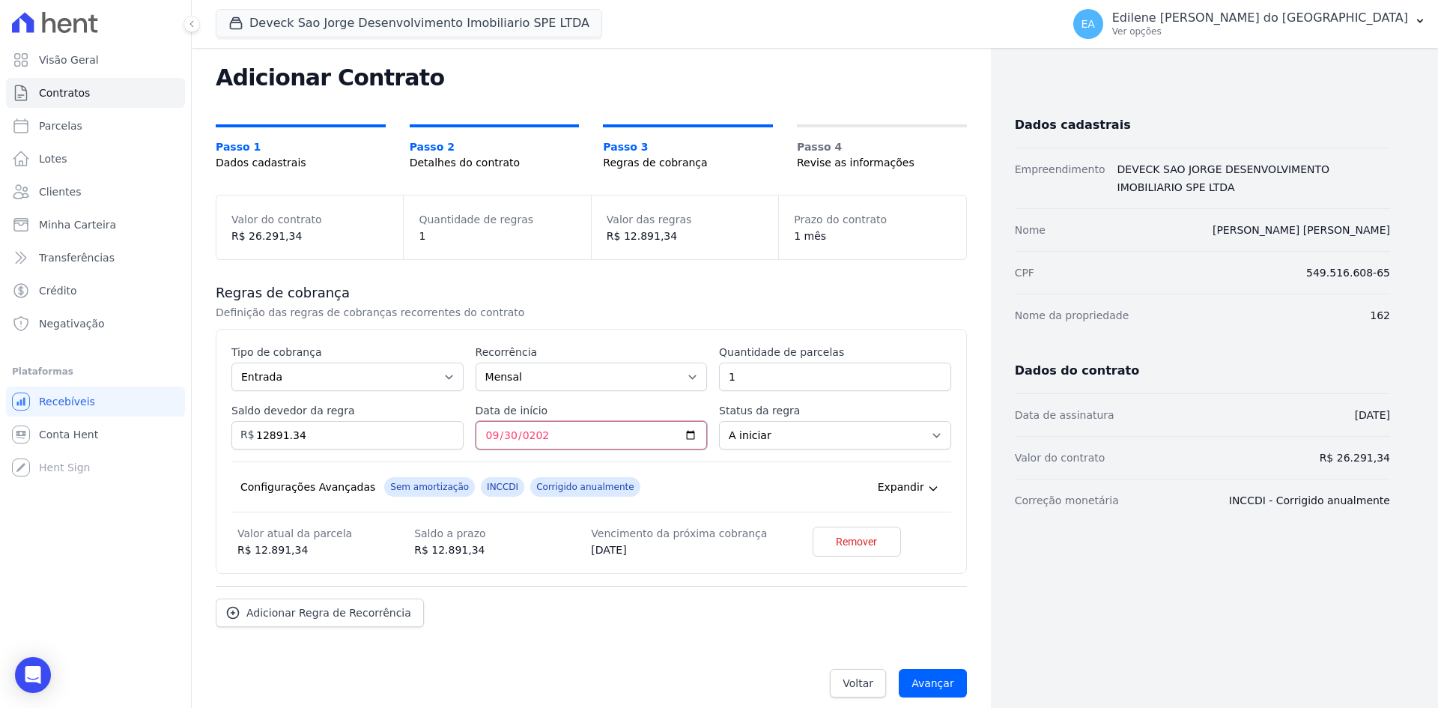
scroll to position [46, 0]
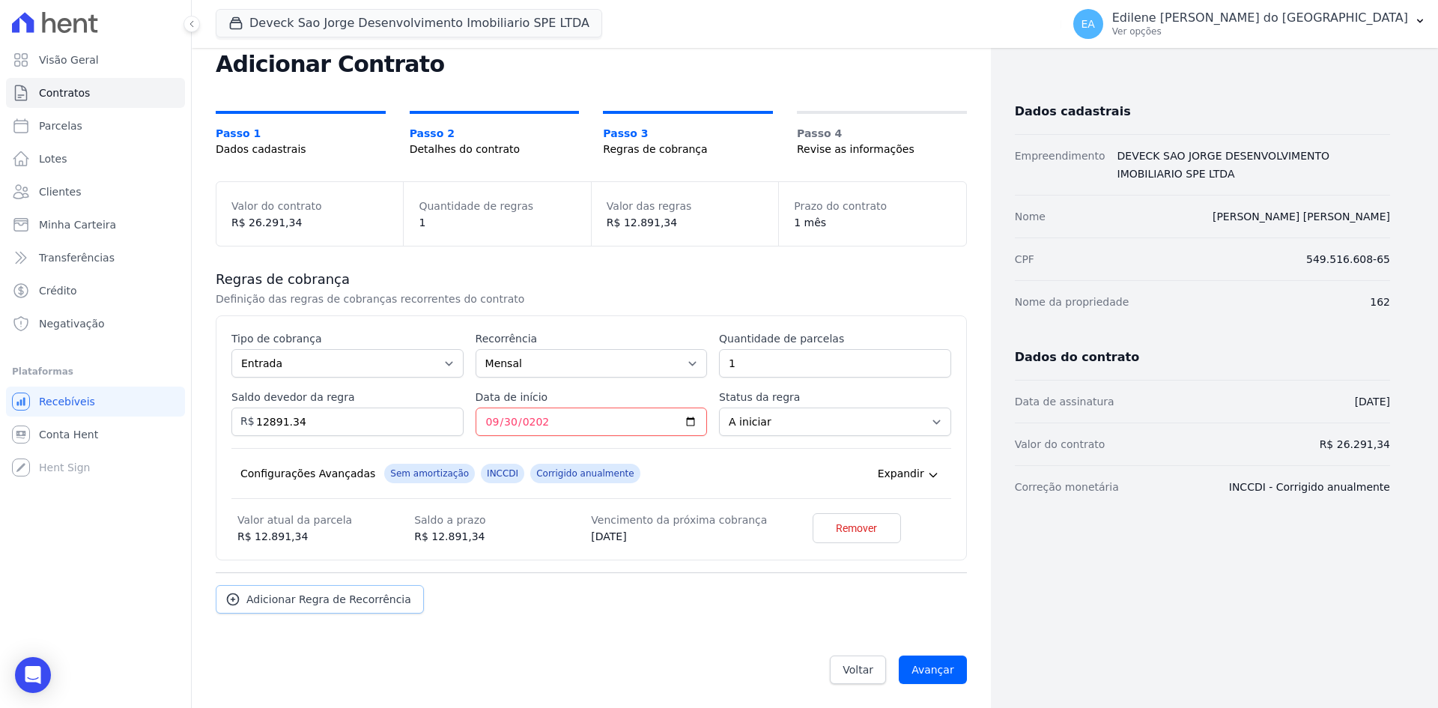
click at [364, 596] on span "Adicionar Regra de Recorrência" at bounding box center [328, 599] width 165 height 15
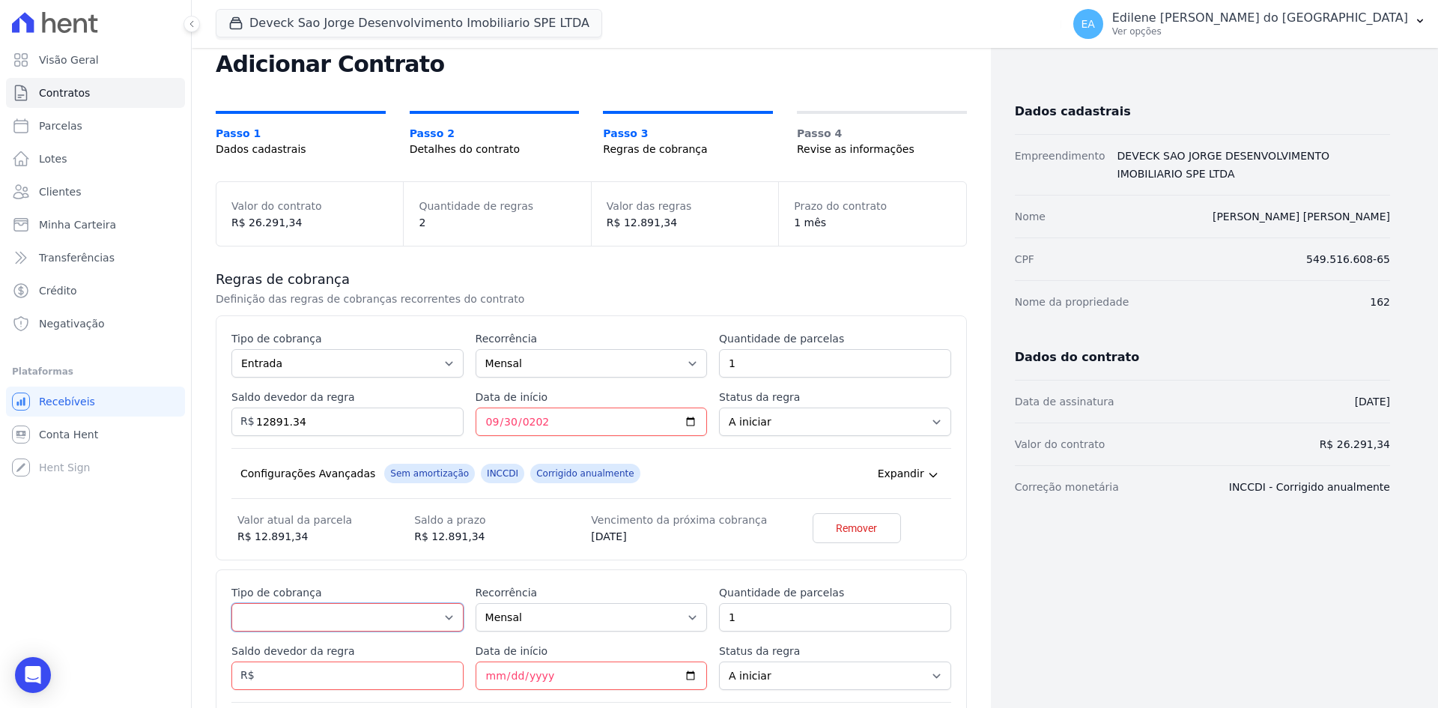
drag, startPoint x: 450, startPoint y: 618, endPoint x: 433, endPoint y: 612, distance: 18.2
click at [450, 618] on select "Parcela Normal Entrada Sinal Intercalada Chaves Pré-chaves Pós-chaves Impostos …" at bounding box center [347, 617] width 232 height 28
select select "standard"
click at [231, 603] on select "Parcela Normal Entrada Sinal Intercalada Chaves Pré-chaves Pós-chaves Impostos …" at bounding box center [347, 617] width 232 height 28
click at [807, 619] on input "1" at bounding box center [835, 617] width 232 height 28
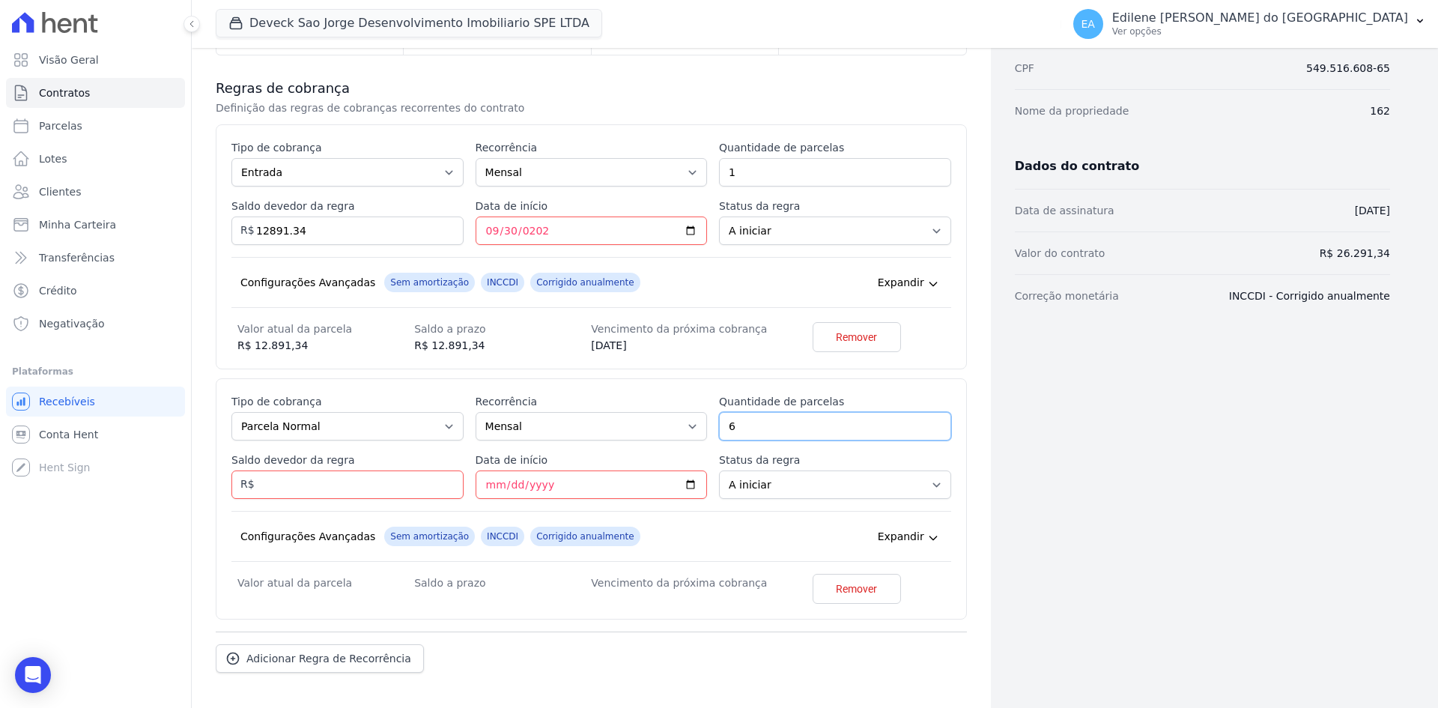
scroll to position [270, 0]
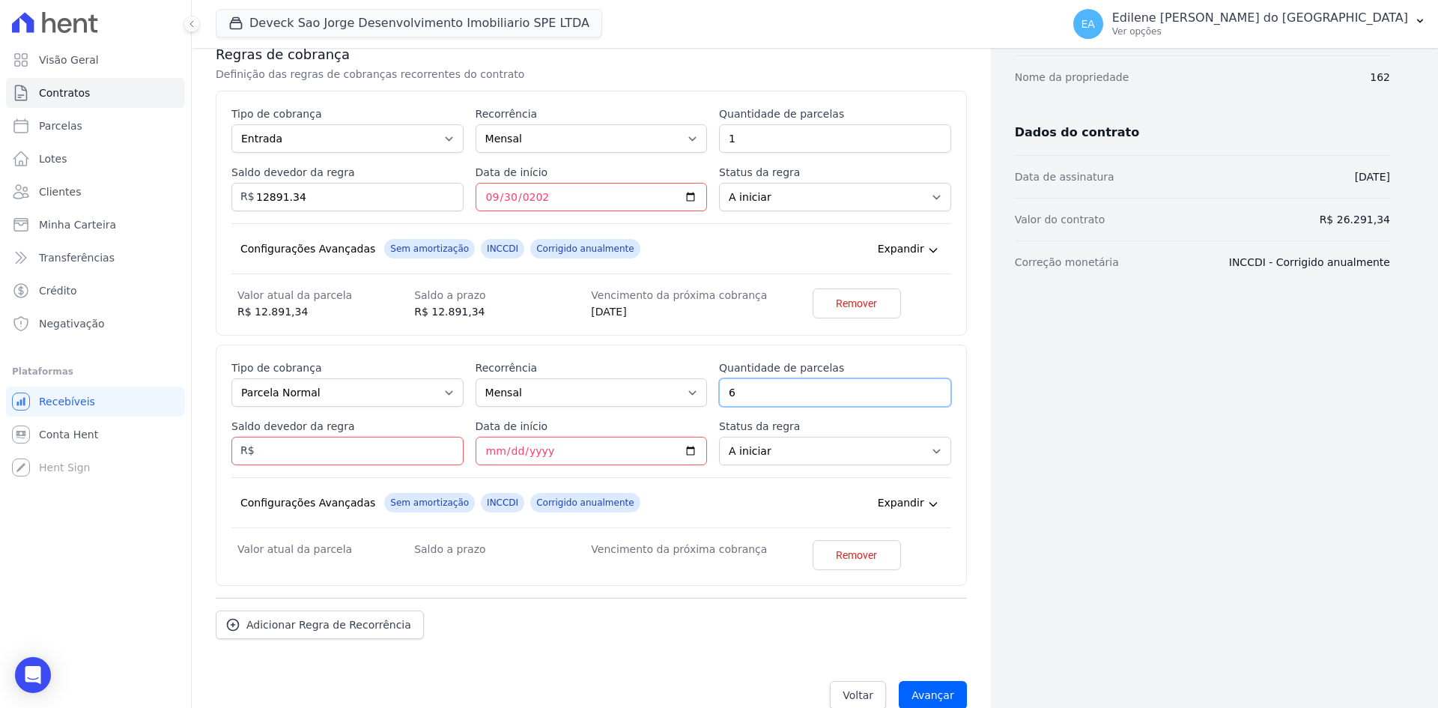
type input "6"
click at [329, 453] on input "Saldo devedor da regra" at bounding box center [347, 451] width 232 height 28
type input "8400.00"
click at [483, 453] on input "Data de início" at bounding box center [592, 451] width 232 height 28
type input "2025-10-30"
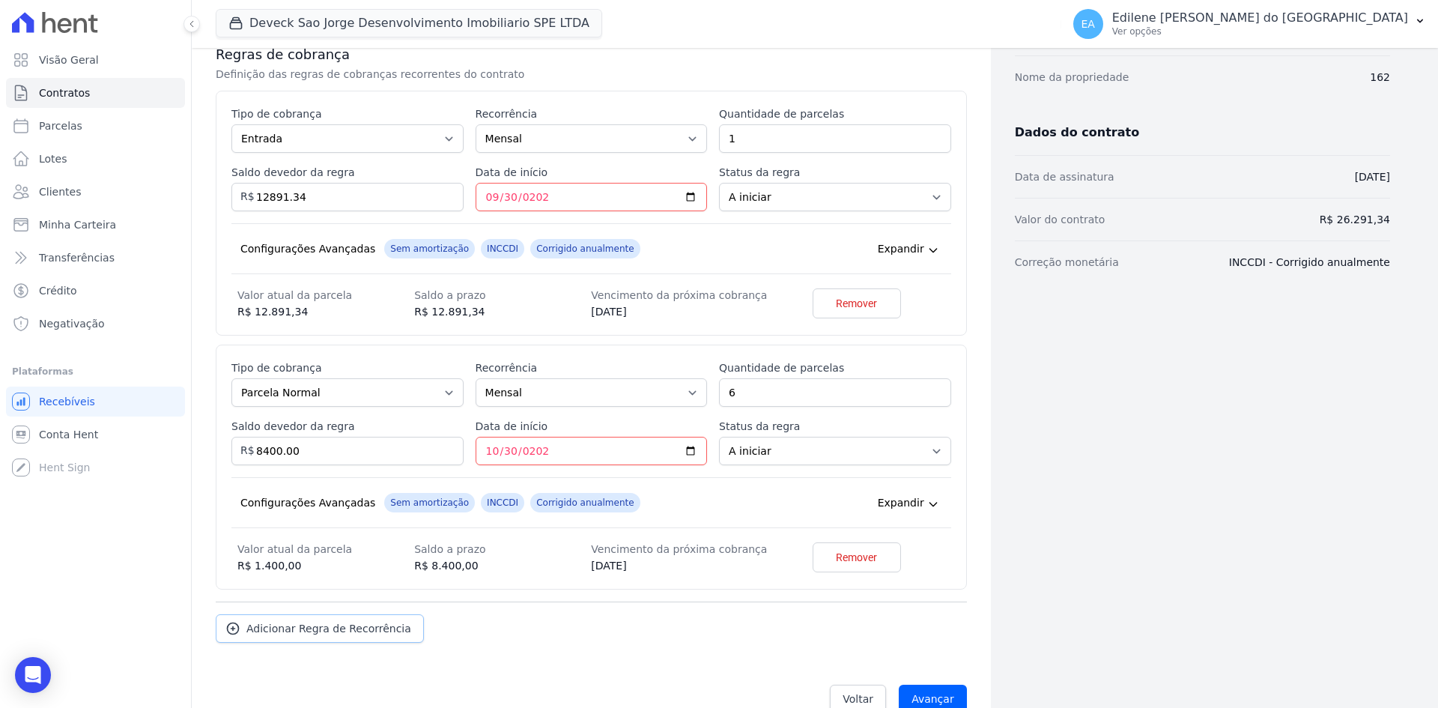
click at [331, 633] on span "Adicionar Regra de Recorrência" at bounding box center [328, 628] width 165 height 15
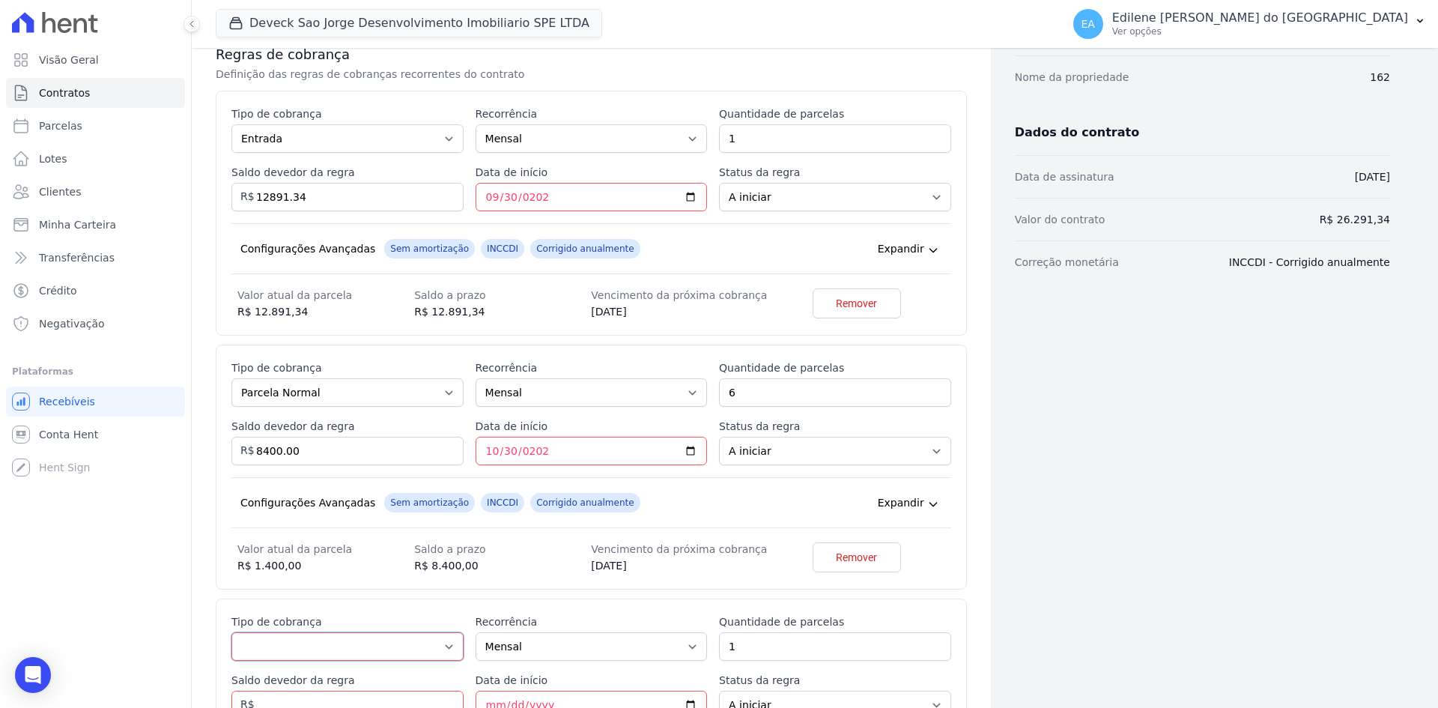
click at [447, 648] on select "Parcela Normal Entrada Sinal Intercalada Chaves Pré-chaves Pós-chaves Impostos …" at bounding box center [347, 646] width 232 height 28
select select "keys"
click at [231, 632] on select "Parcela Normal Entrada Sinal Intercalada Chaves Pré-chaves Pós-chaves Impostos …" at bounding box center [347, 646] width 232 height 28
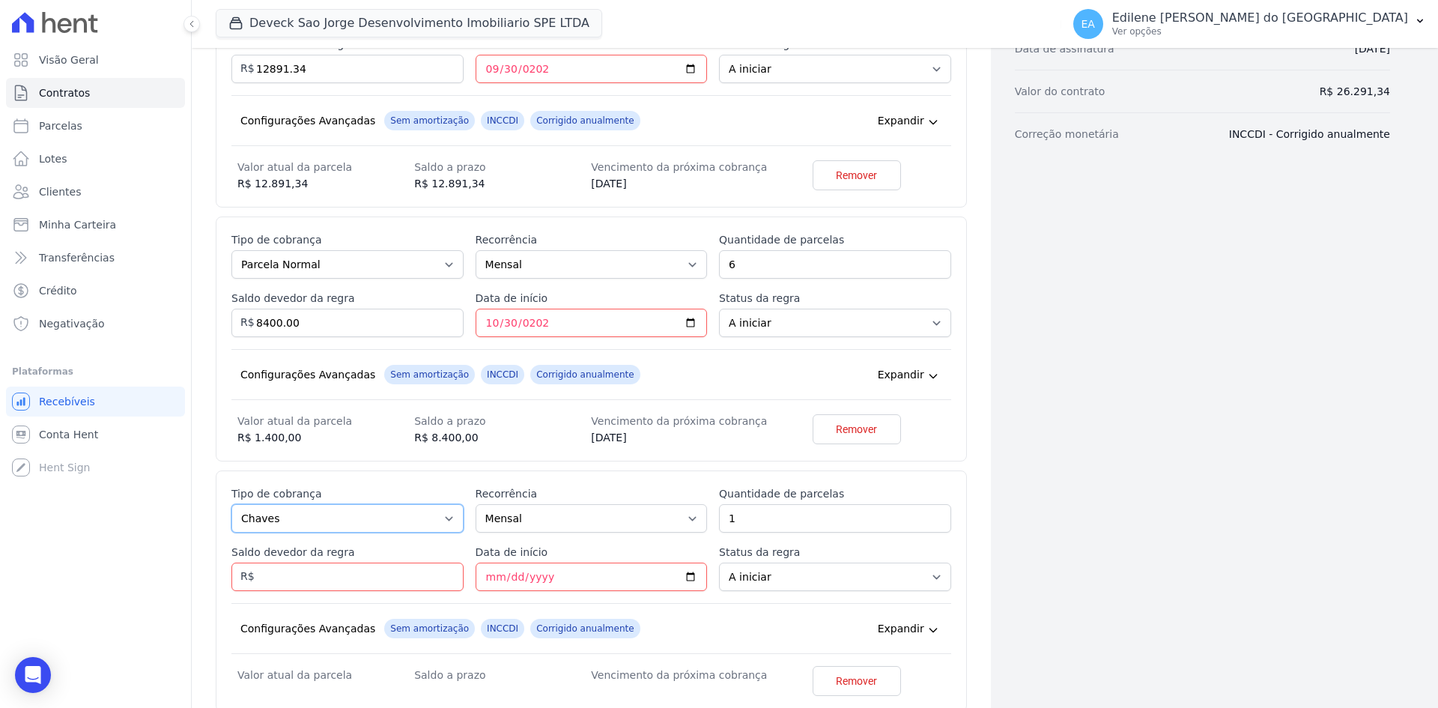
scroll to position [420, 0]
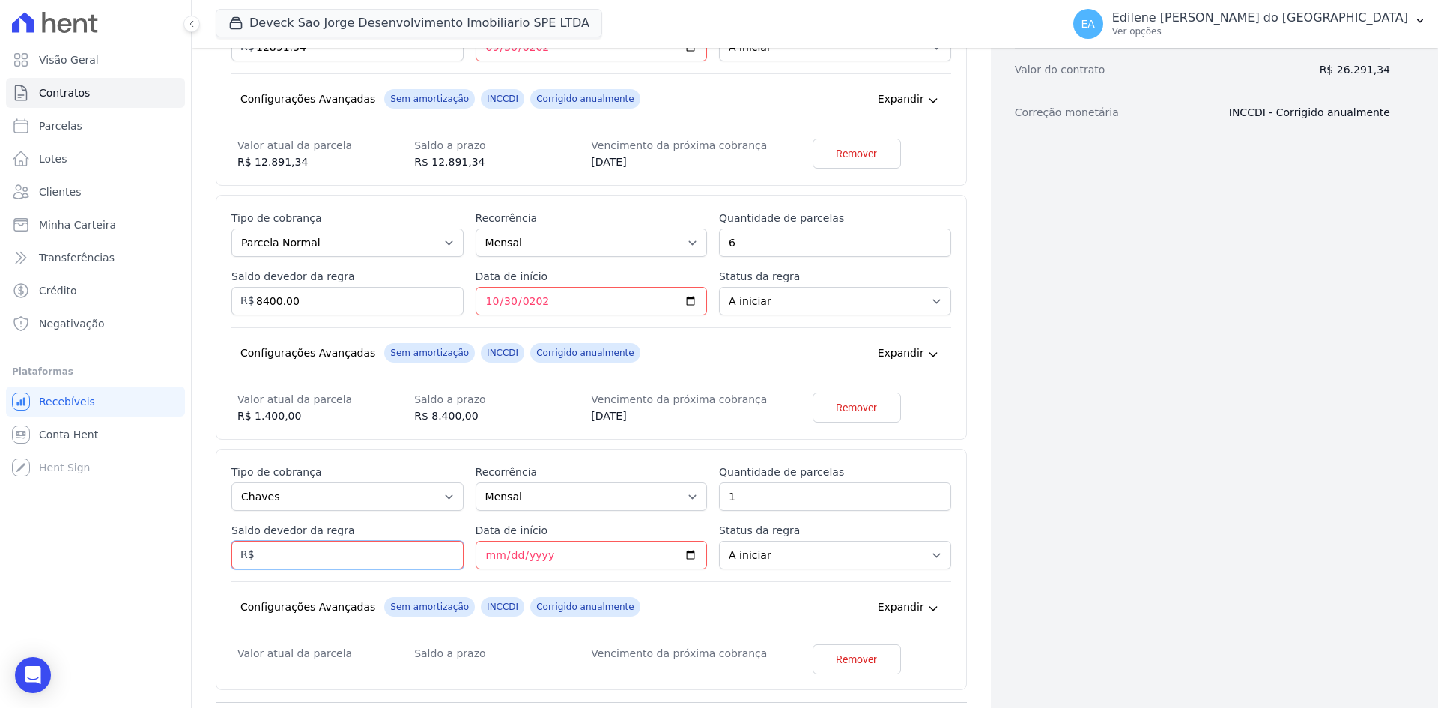
click at [338, 557] on input "Saldo devedor da regra" at bounding box center [347, 555] width 232 height 28
type input "5000.00"
click at [489, 559] on input "Data de início" at bounding box center [592, 555] width 232 height 28
type input "2026-02-28"
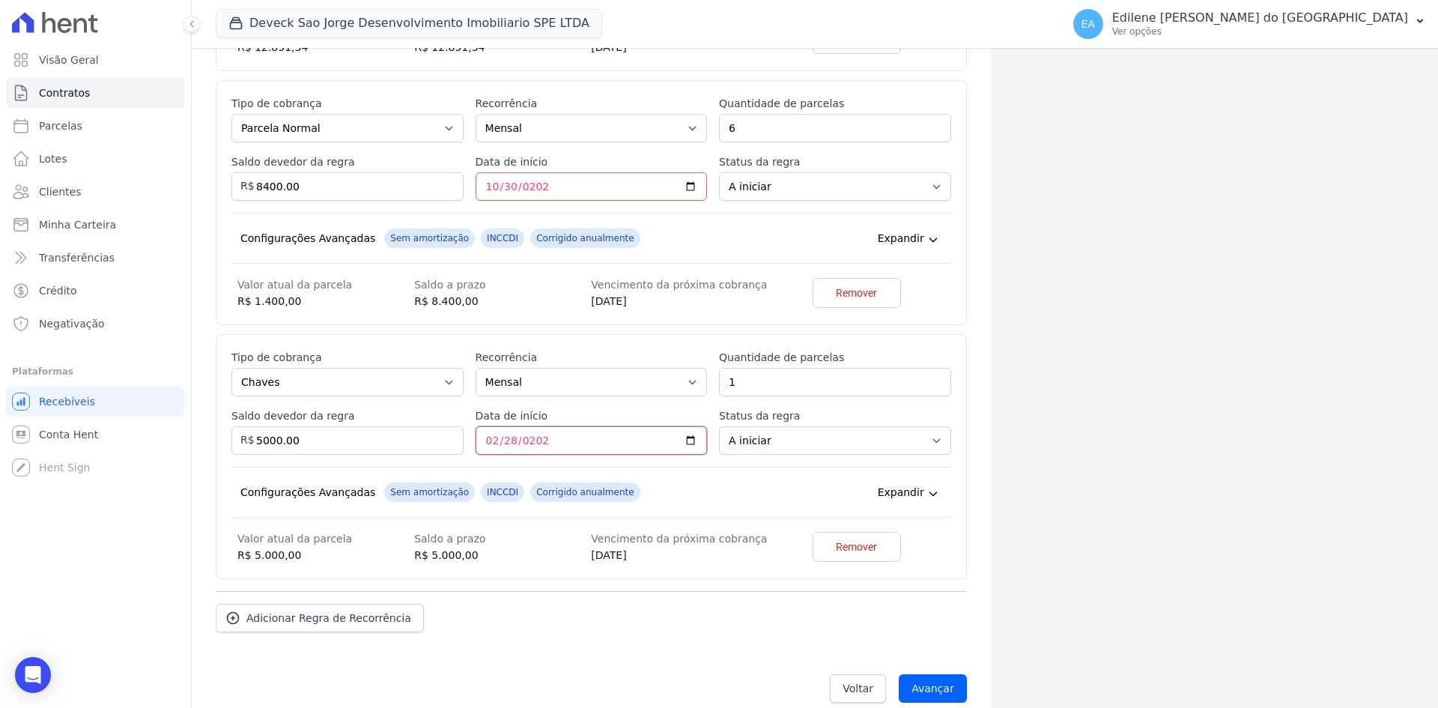
scroll to position [553, 0]
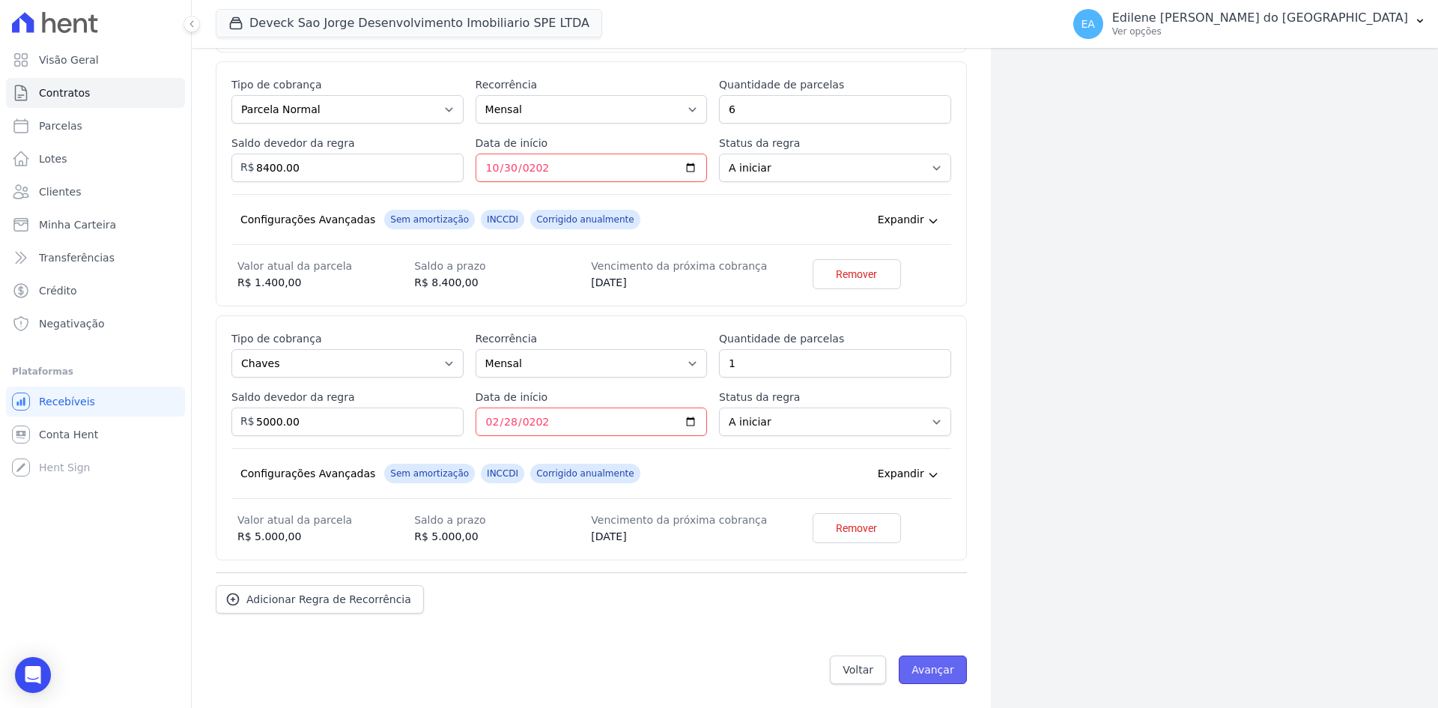
click at [924, 667] on input "Avançar" at bounding box center [933, 669] width 68 height 28
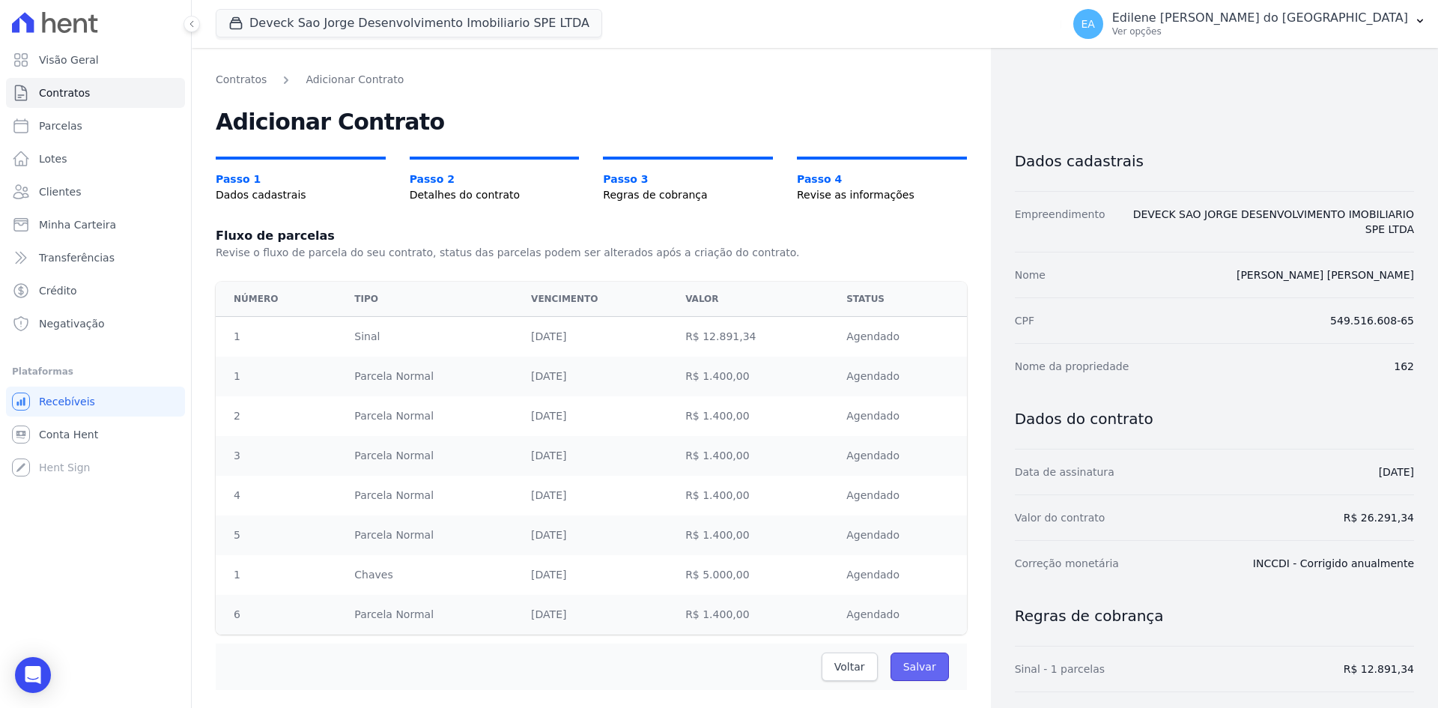
click at [905, 664] on input "Salvar" at bounding box center [919, 666] width 58 height 28
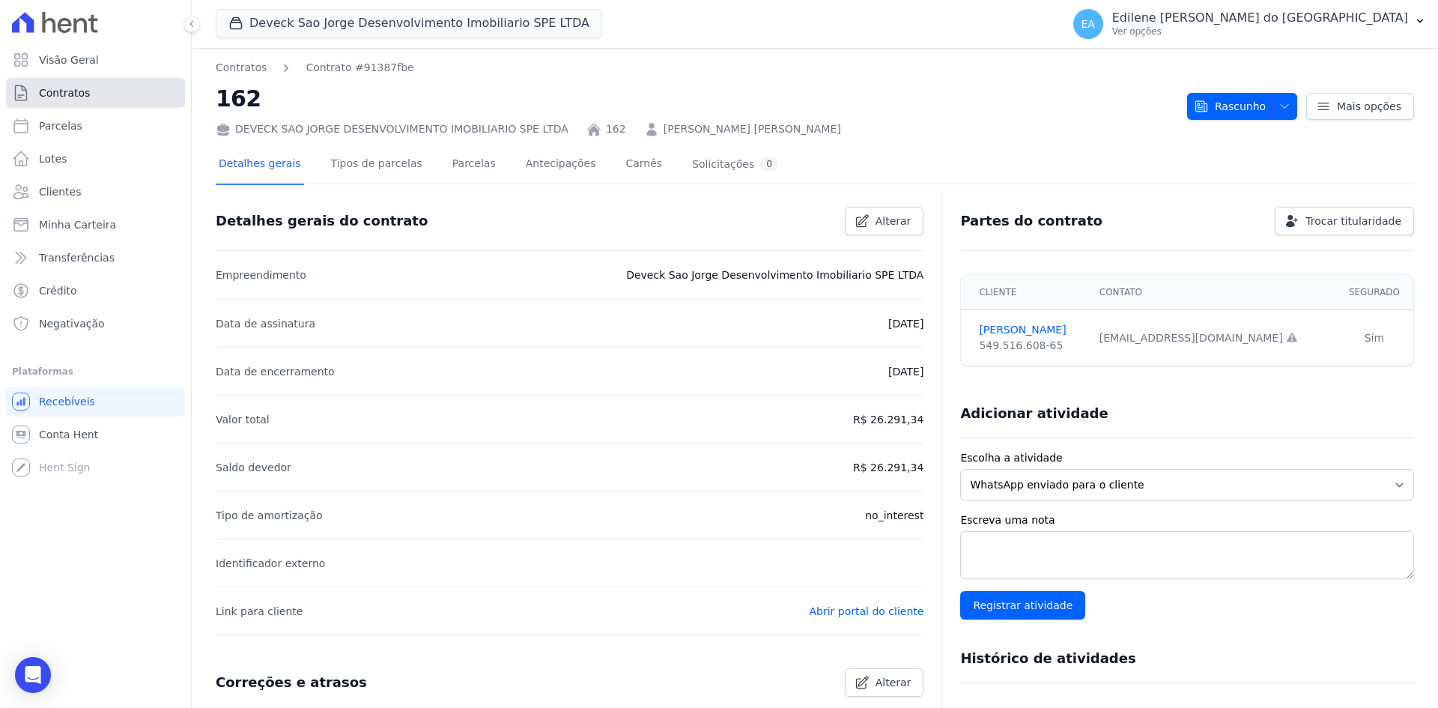
click at [77, 94] on span "Contratos" at bounding box center [64, 92] width 51 height 15
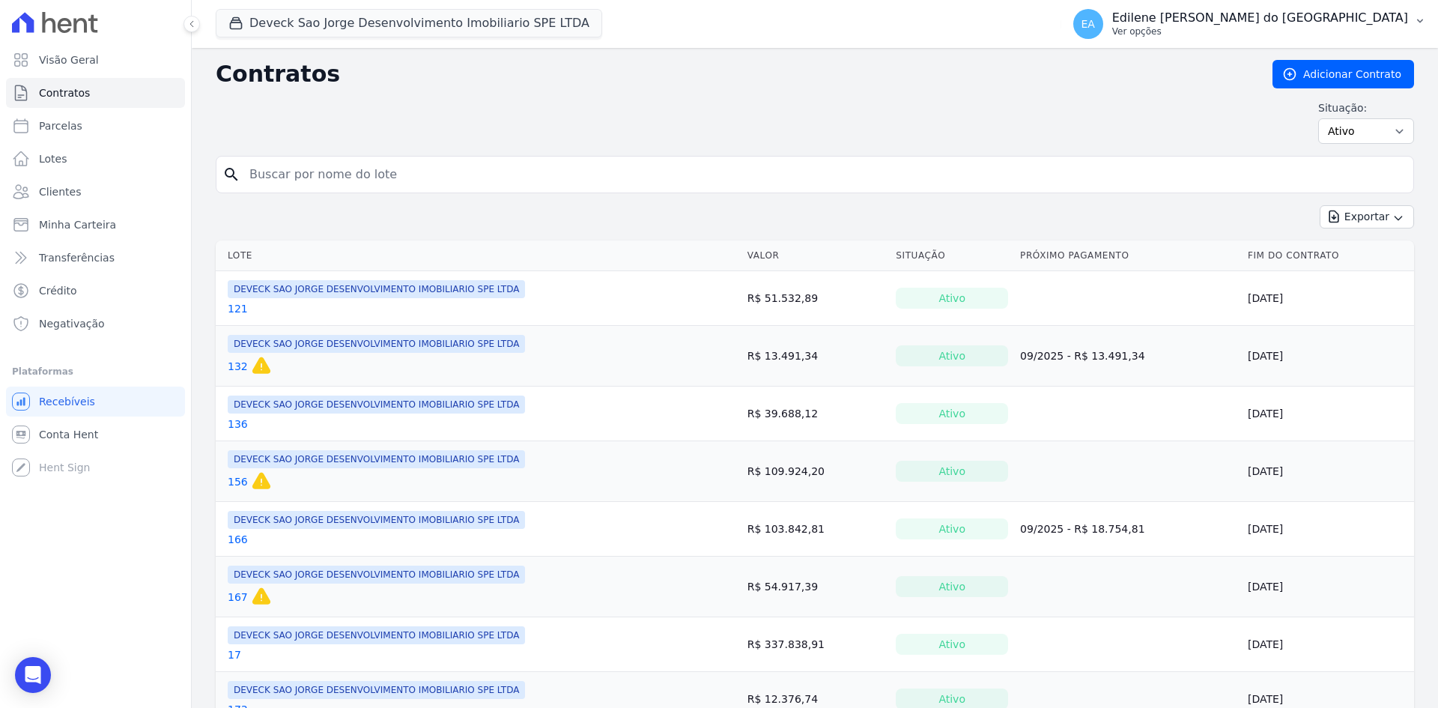
click at [1203, 31] on p "Ver opções" at bounding box center [1260, 31] width 296 height 12
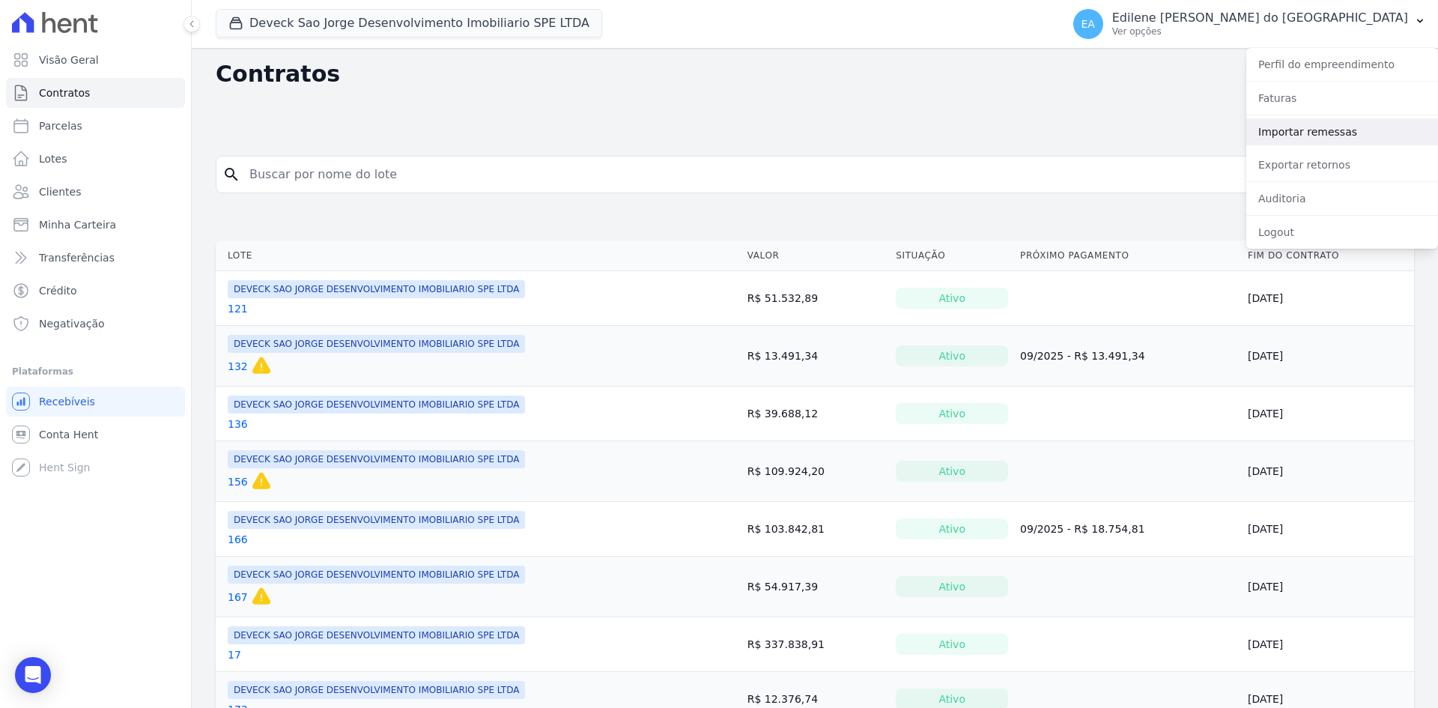
click at [1277, 136] on link "Importar remessas" at bounding box center [1342, 131] width 192 height 27
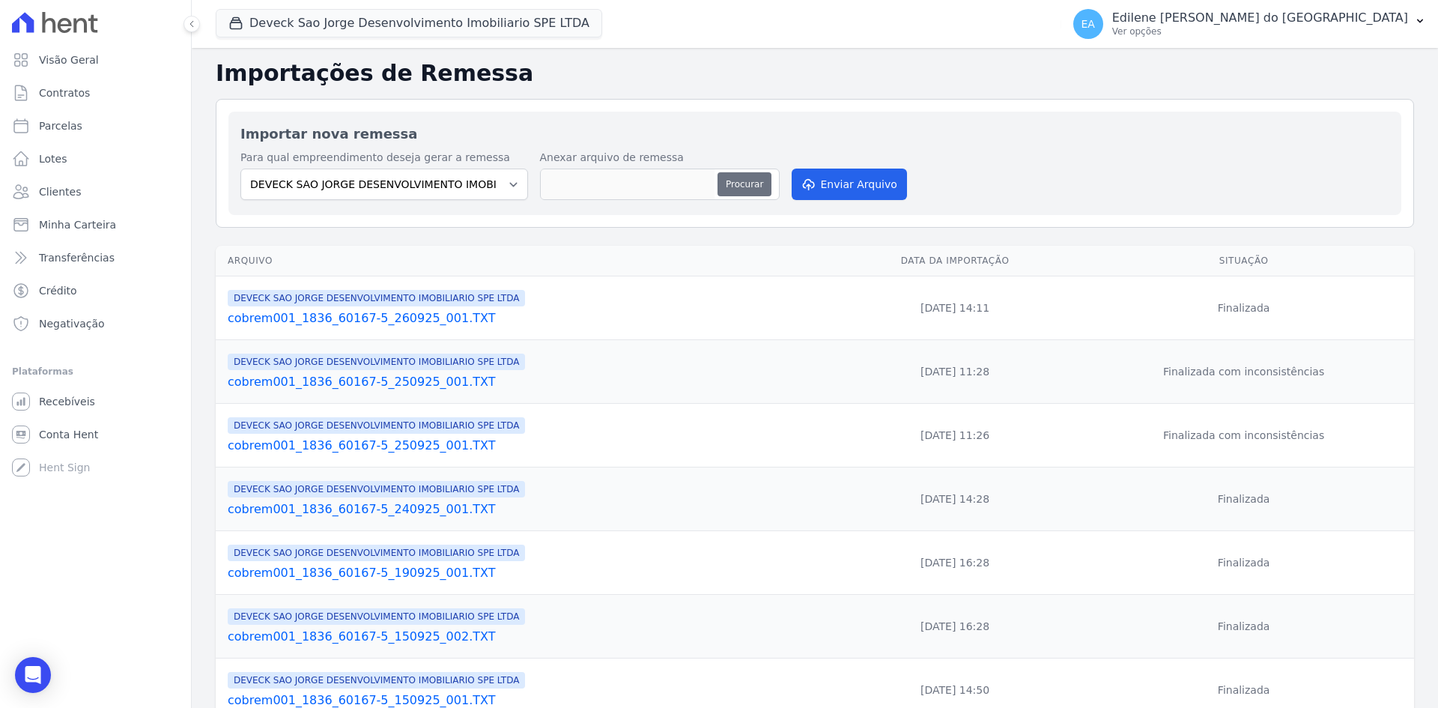
click at [744, 181] on button "Procurar" at bounding box center [744, 184] width 54 height 24
type input "cobrem001_1836_60167-5_260925_002.TXT"
drag, startPoint x: 869, startPoint y: 177, endPoint x: 849, endPoint y: 175, distance: 20.3
click at [868, 178] on button "Enviar Arquivo" at bounding box center [849, 184] width 115 height 31
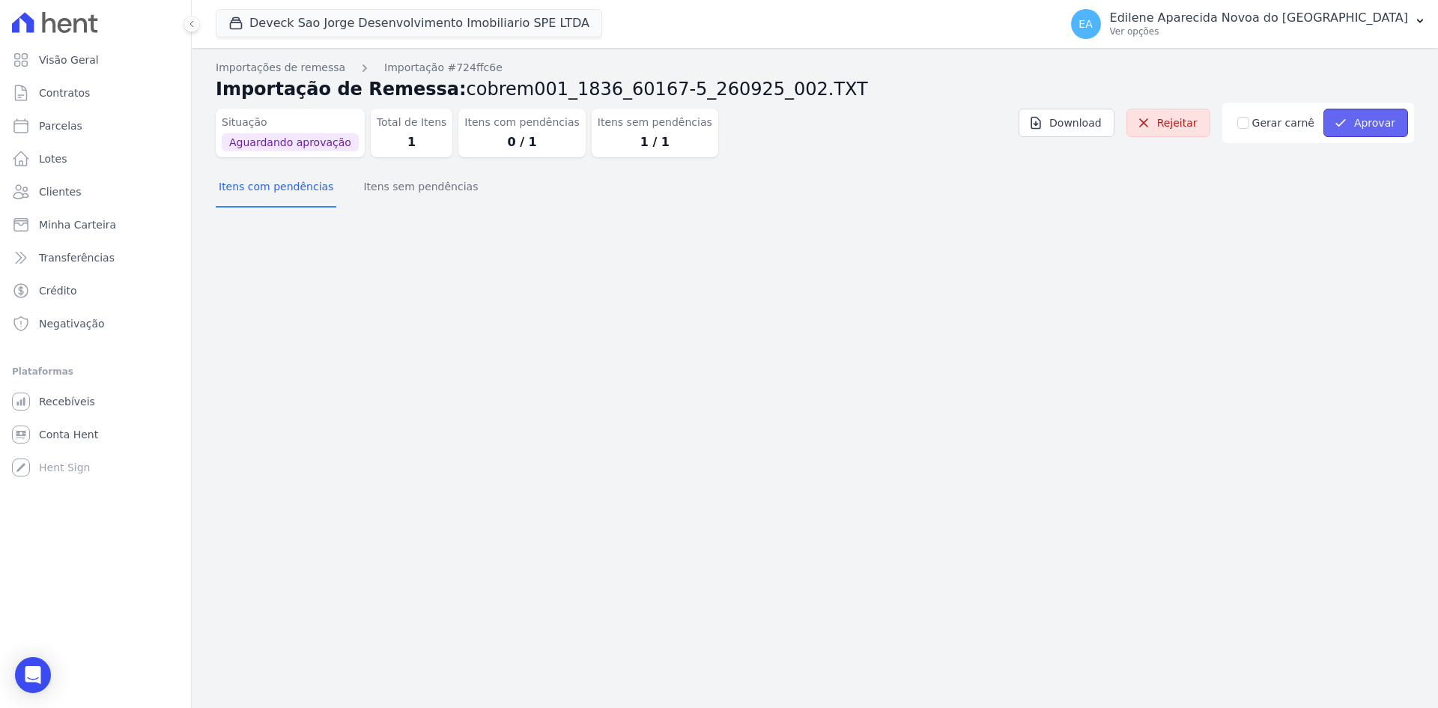
click at [1366, 128] on button "Aprovar" at bounding box center [1365, 123] width 85 height 28
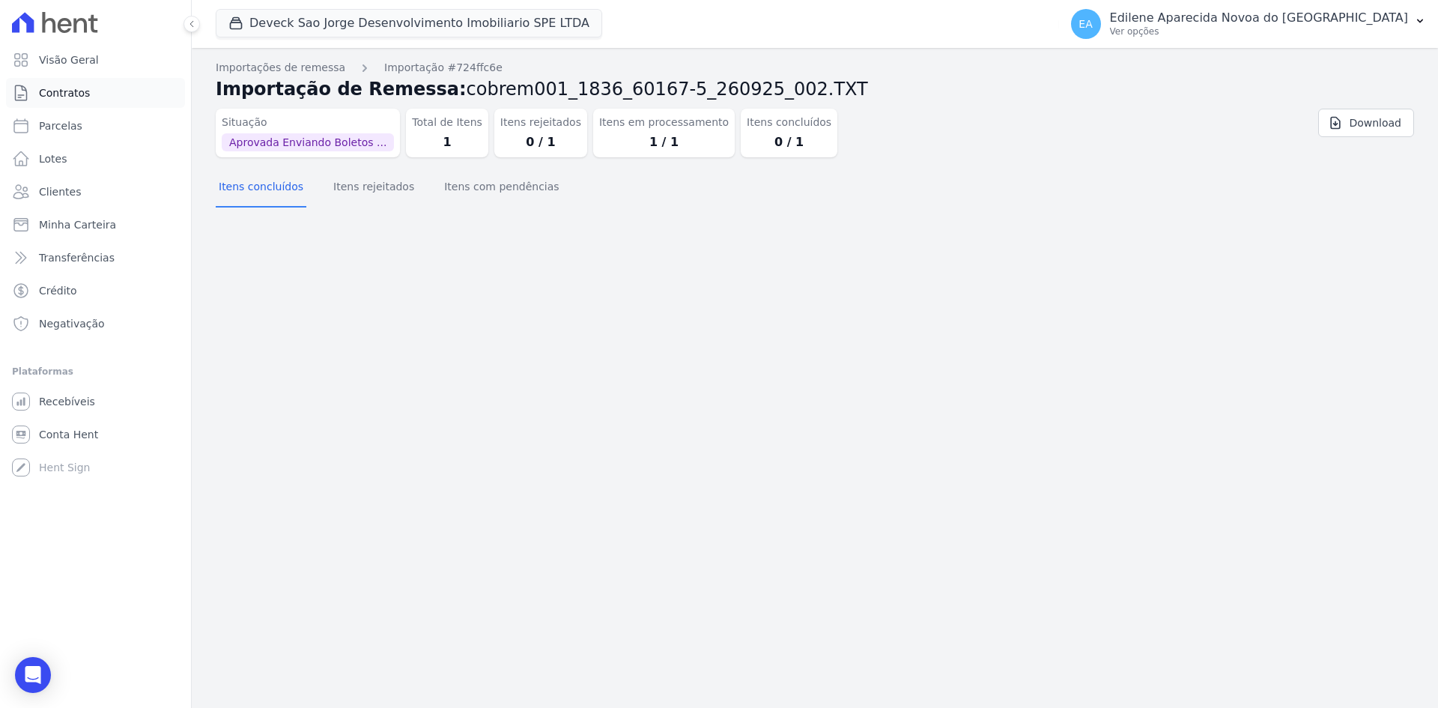
click at [52, 97] on span "Contratos" at bounding box center [64, 92] width 51 height 15
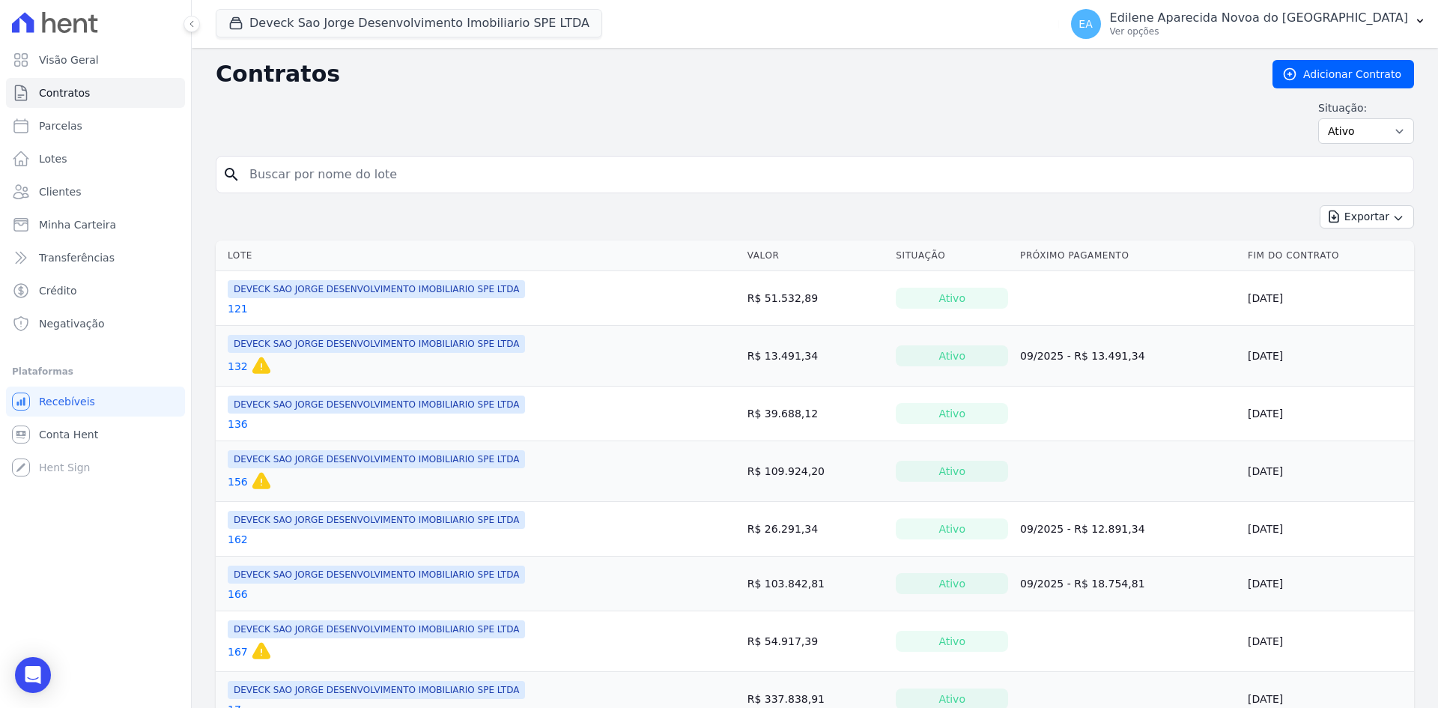
click at [370, 172] on input "search" at bounding box center [823, 175] width 1167 height 30
type input "162"
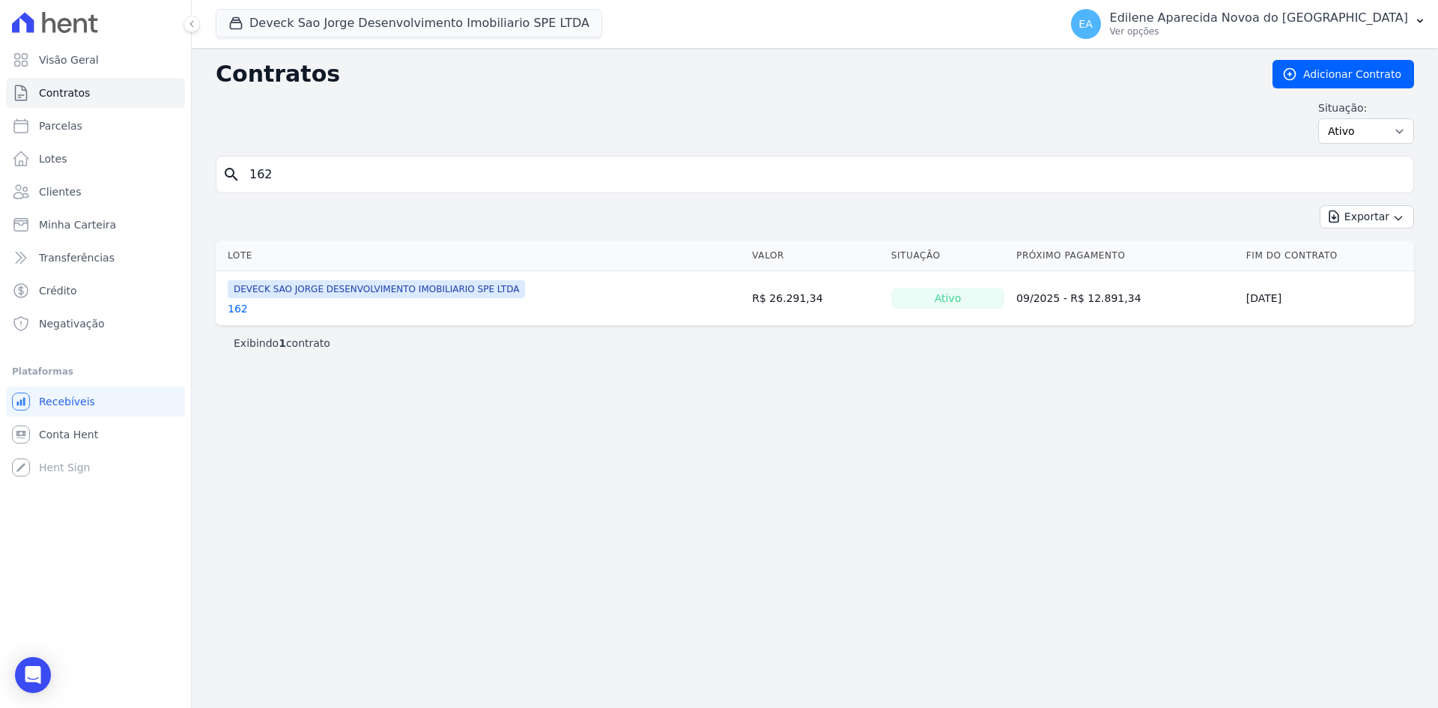
click at [240, 307] on link "162" at bounding box center [238, 308] width 20 height 15
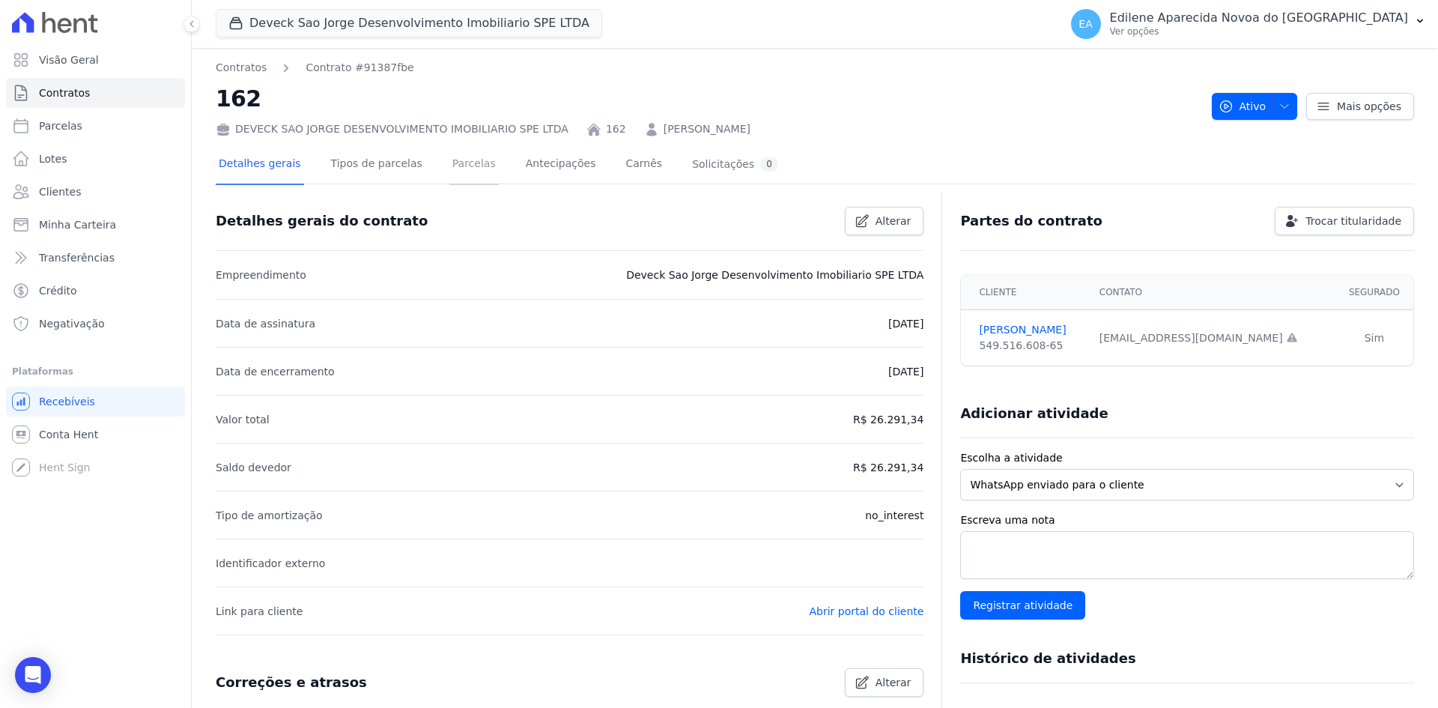
click at [454, 166] on link "Parcelas" at bounding box center [473, 165] width 49 height 40
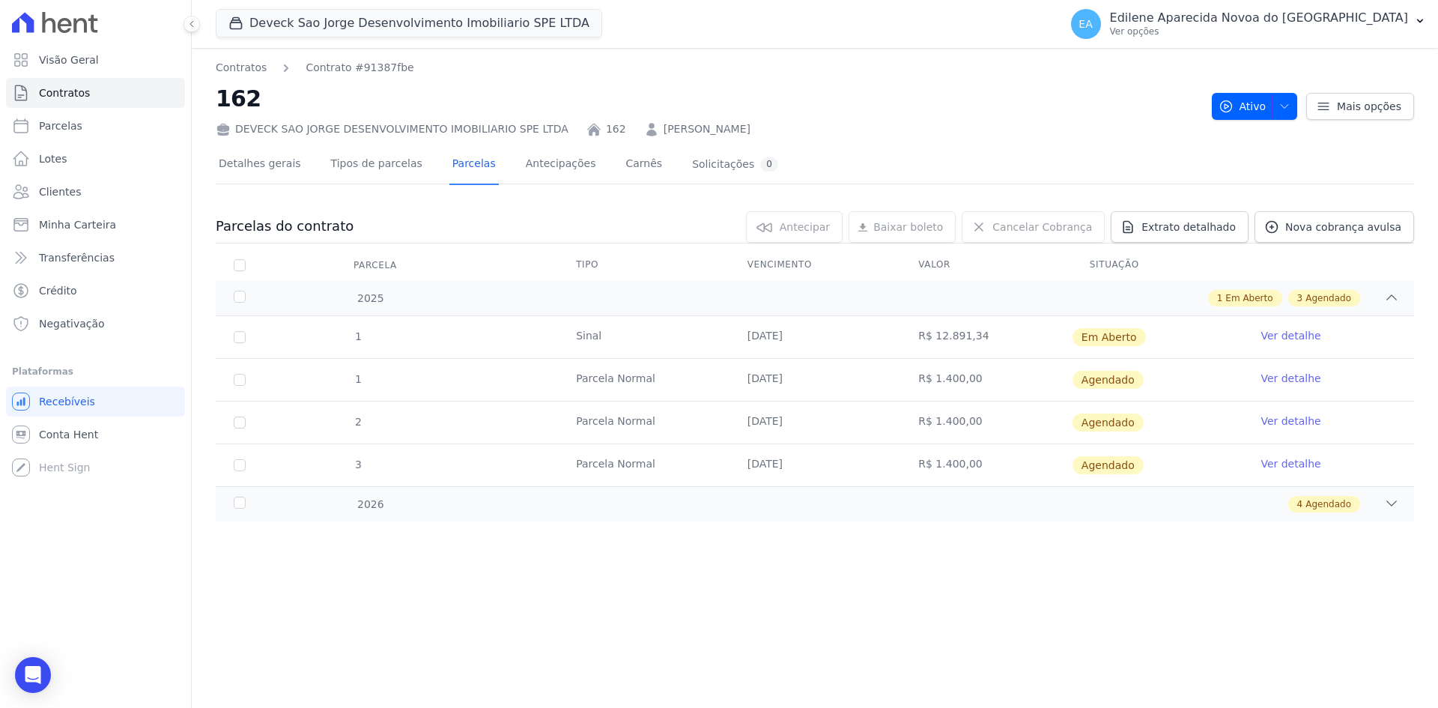
click at [1303, 336] on link "Ver detalhe" at bounding box center [1290, 335] width 60 height 15
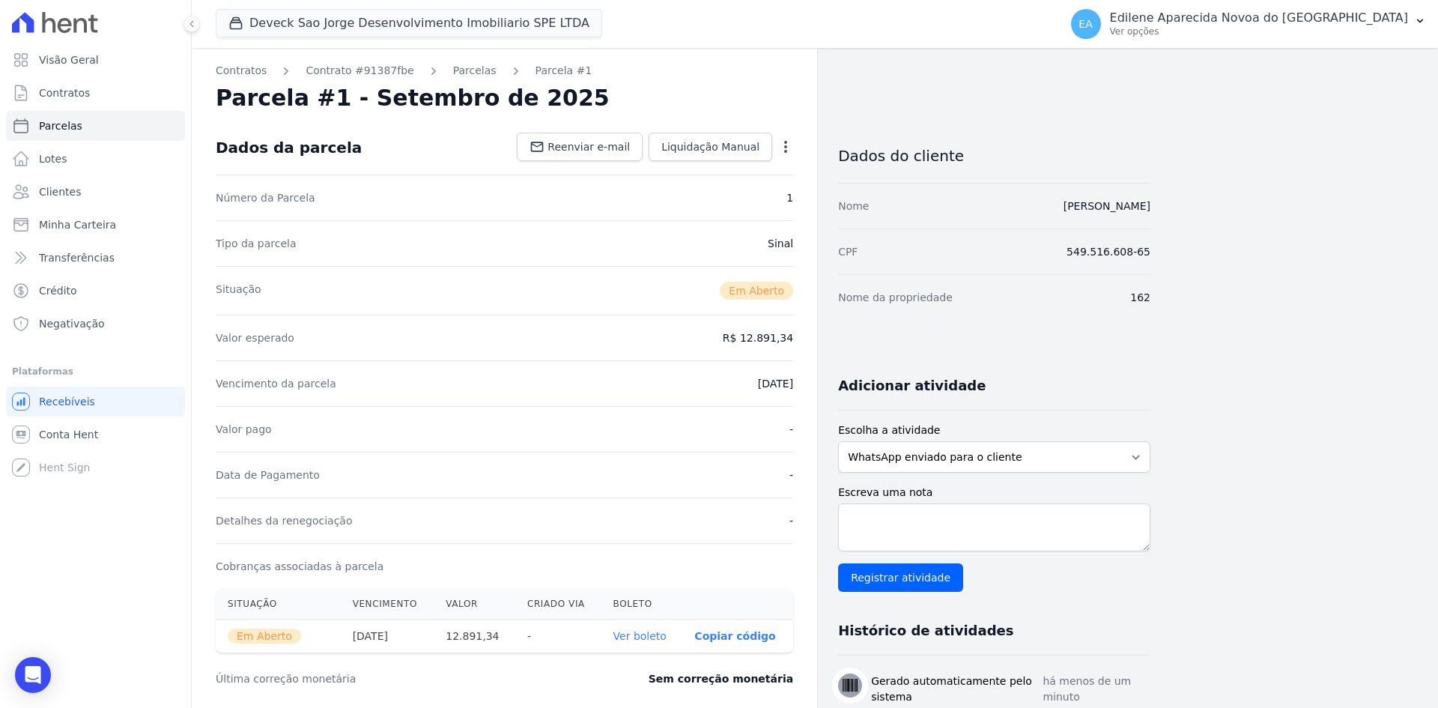
click at [652, 640] on link "Ver boleto" at bounding box center [639, 636] width 53 height 12
